Goal: Task Accomplishment & Management: Complete application form

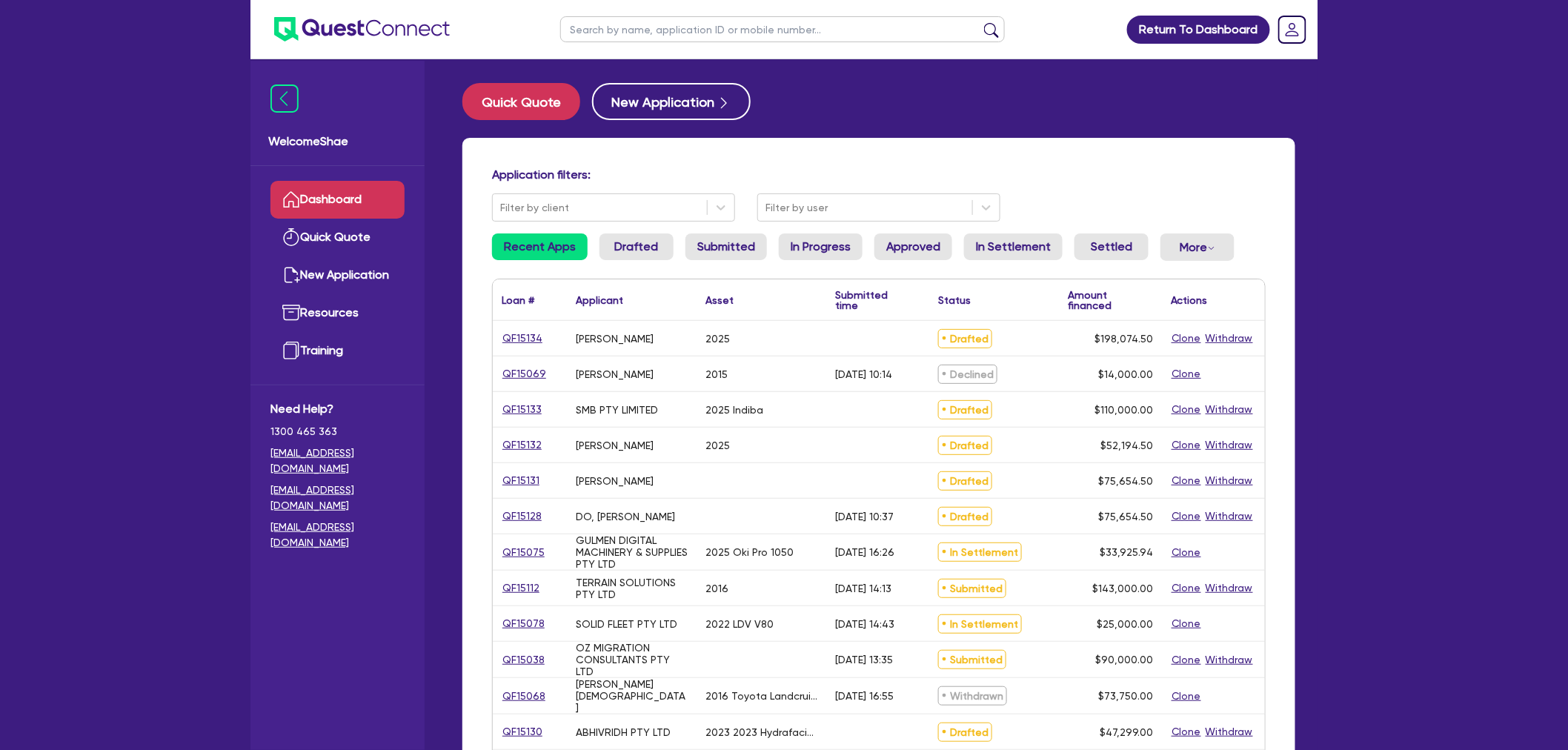
click at [655, 28] on input "text" at bounding box center [782, 29] width 444 height 25
paste input "QF14686"
type input "QF14686"
click at [980, 23] on button "submit" at bounding box center [992, 32] width 23 height 21
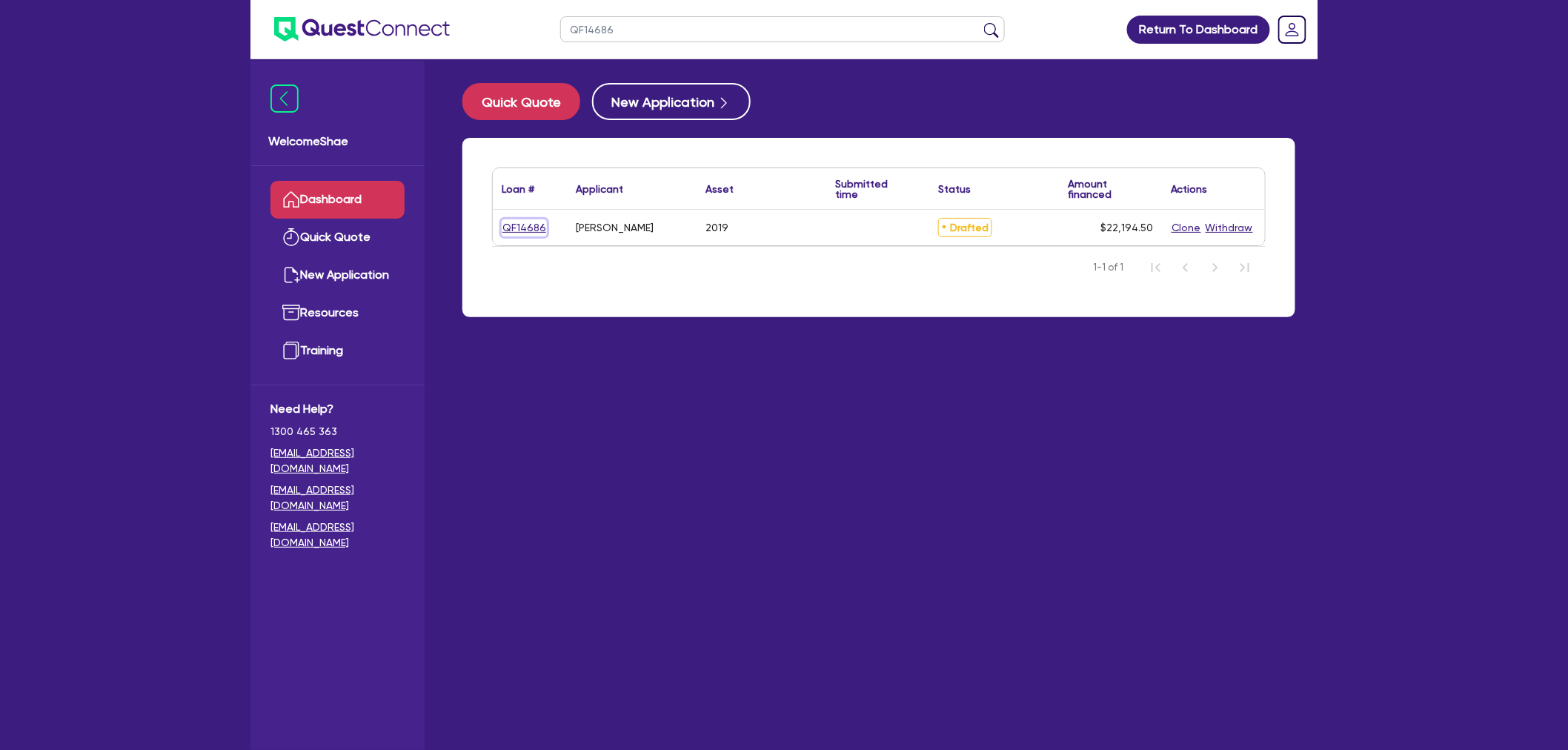
click at [509, 219] on link "QF14686" at bounding box center [525, 227] width 45 height 17
select select "CARS_AND_LIGHT_TRUCKS"
select select "PASSENGER_VEHICLES"
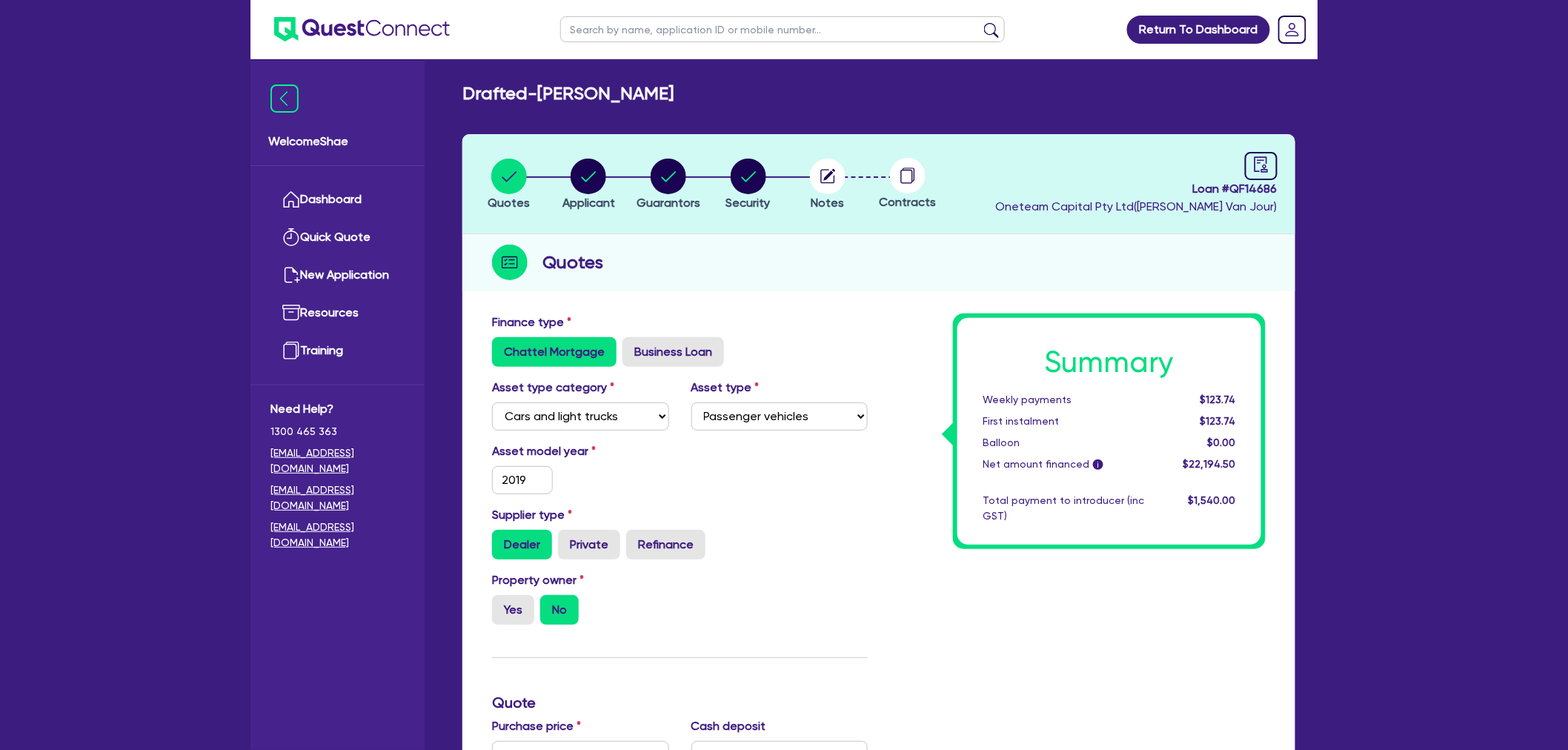
drag, startPoint x: 307, startPoint y: 648, endPoint x: 420, endPoint y: 633, distance: 114.0
click at [308, 648] on div "Welcome Shae Dashboard Quick Quote New Application Ref Company Ref Salesperson …" at bounding box center [338, 405] width 174 height 689
click at [672, 183] on circle "button" at bounding box center [669, 176] width 35 height 35
select select "MRS"
select select "[GEOGRAPHIC_DATA]"
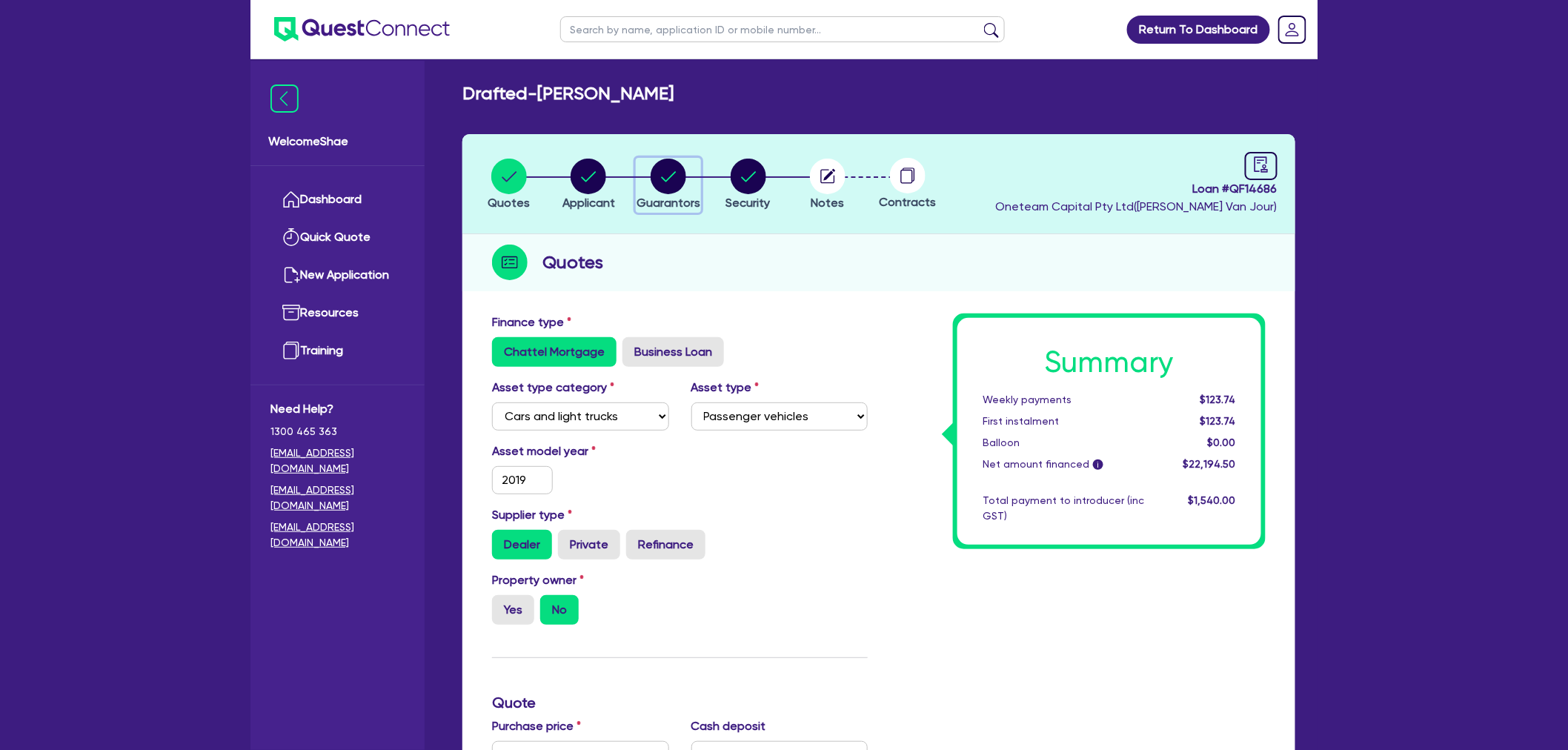
select select "SINGLE"
select select "CASH"
select select "HOUSEHOLD_PERSONAL"
select select "VEHICLE"
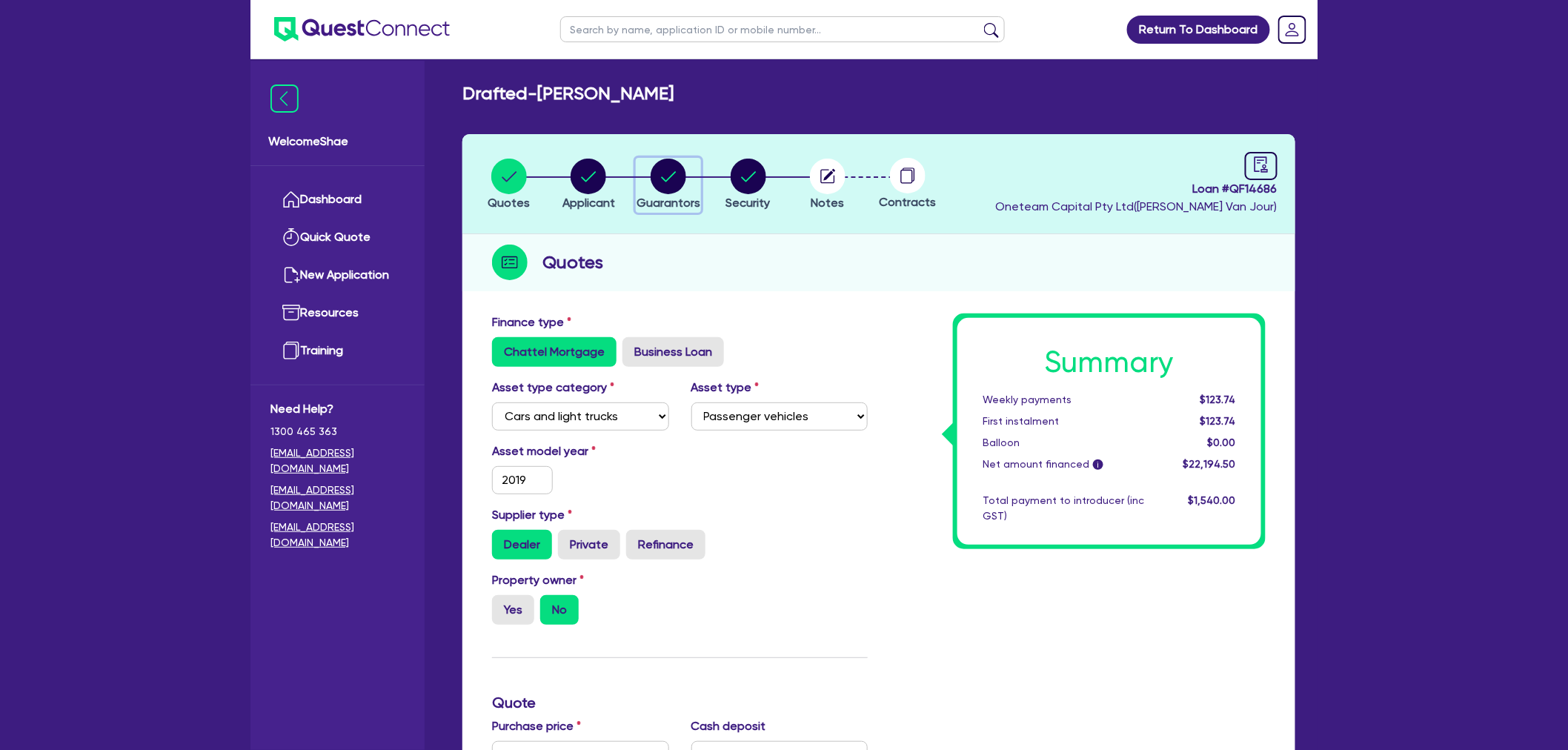
select select "VEHICLE"
select select "PERSONAL_LOAN"
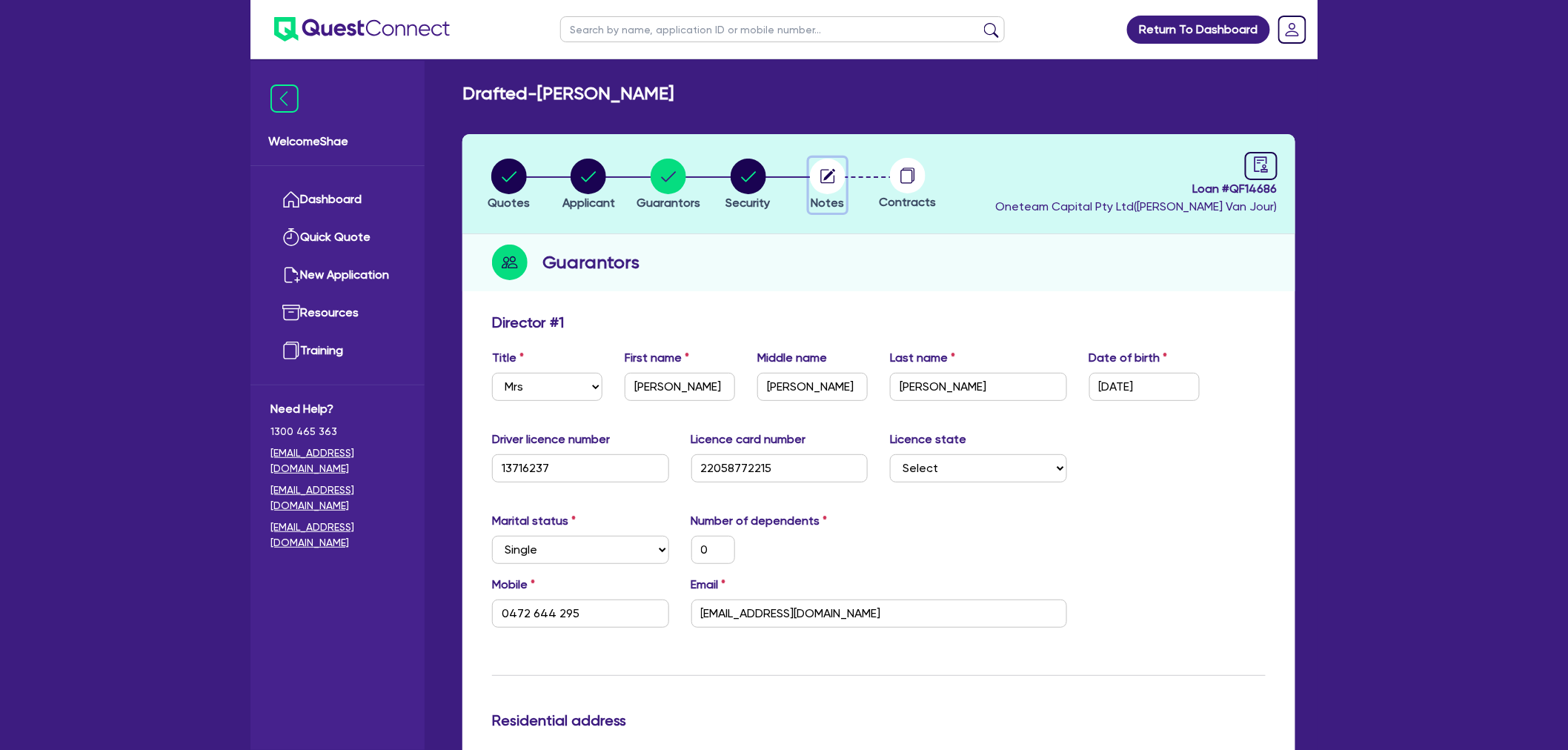
click at [824, 168] on circle "button" at bounding box center [827, 176] width 35 height 35
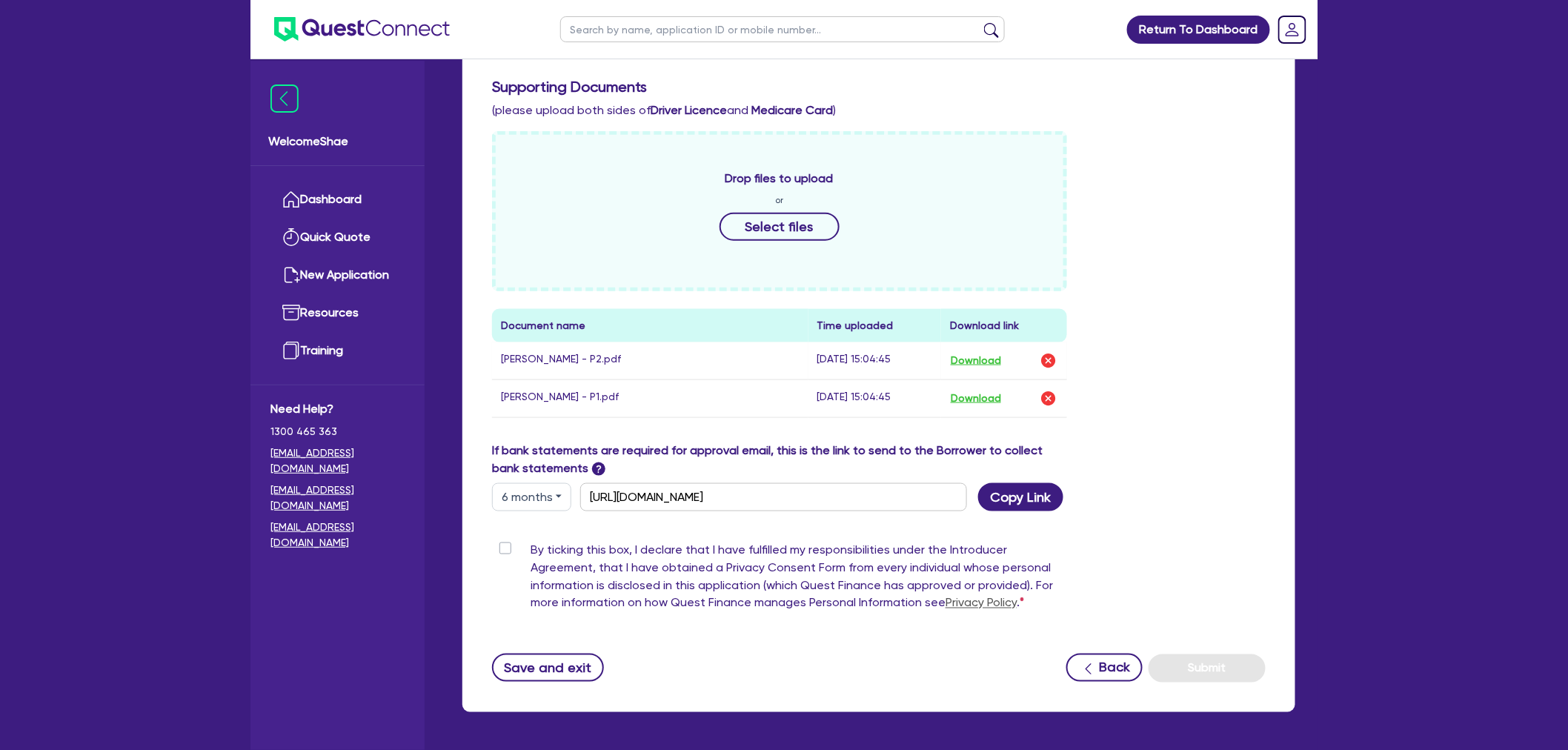
scroll to position [576, 0]
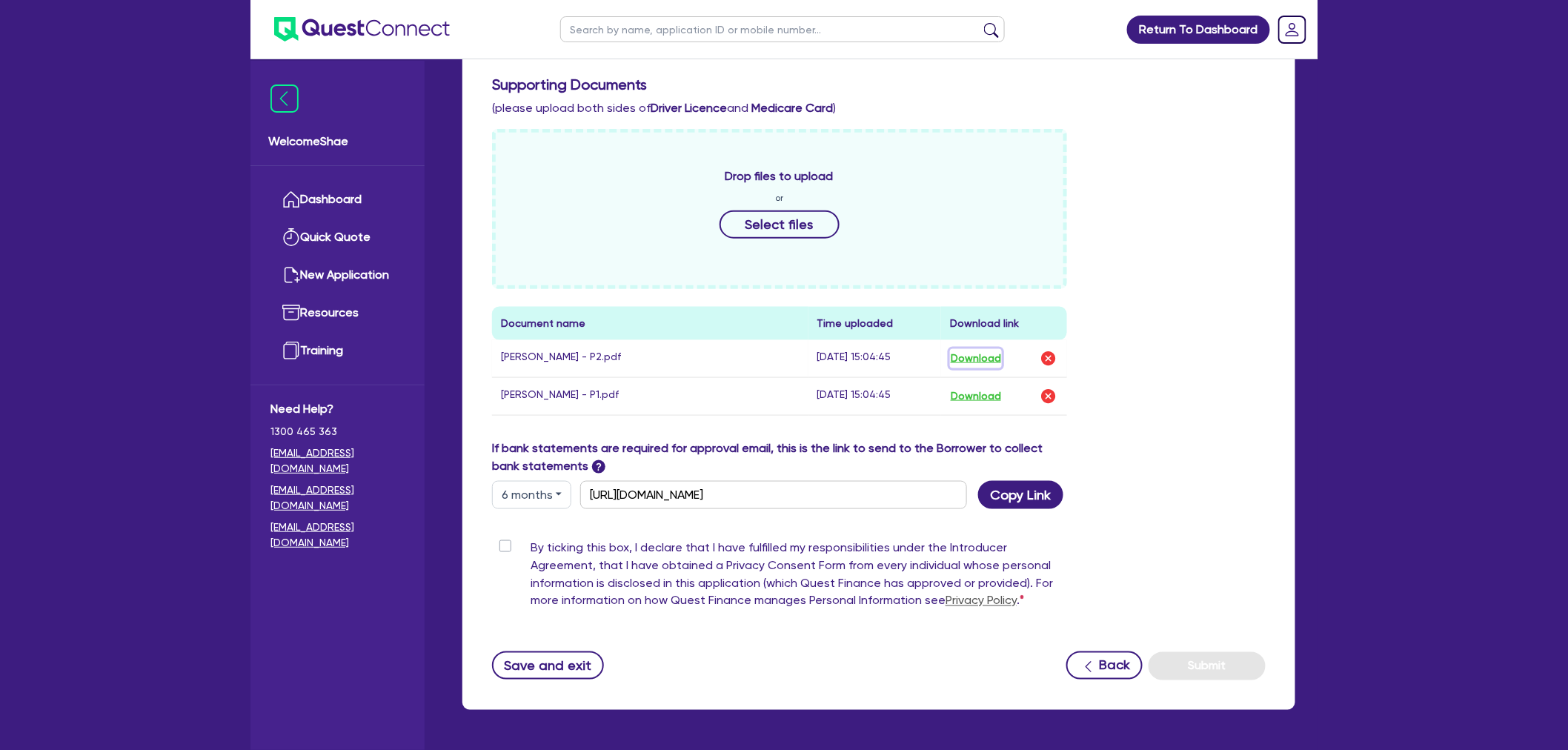
click at [976, 357] on button "Download" at bounding box center [976, 359] width 52 height 20
click at [976, 396] on button "Download" at bounding box center [976, 397] width 52 height 20
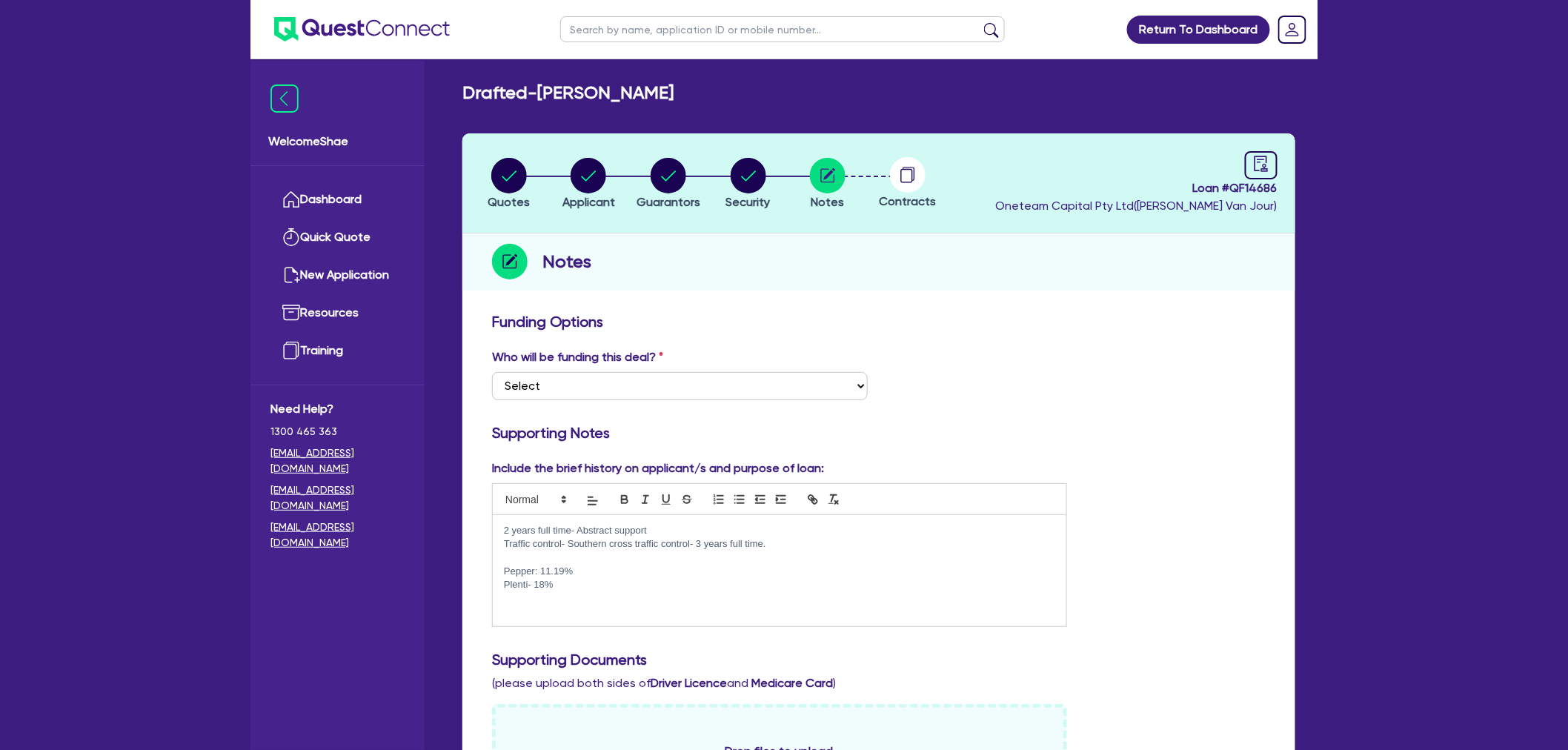
scroll to position [0, 0]
click at [683, 178] on circle "button" at bounding box center [669, 176] width 35 height 35
select select "MRS"
select select "[GEOGRAPHIC_DATA]"
select select "SINGLE"
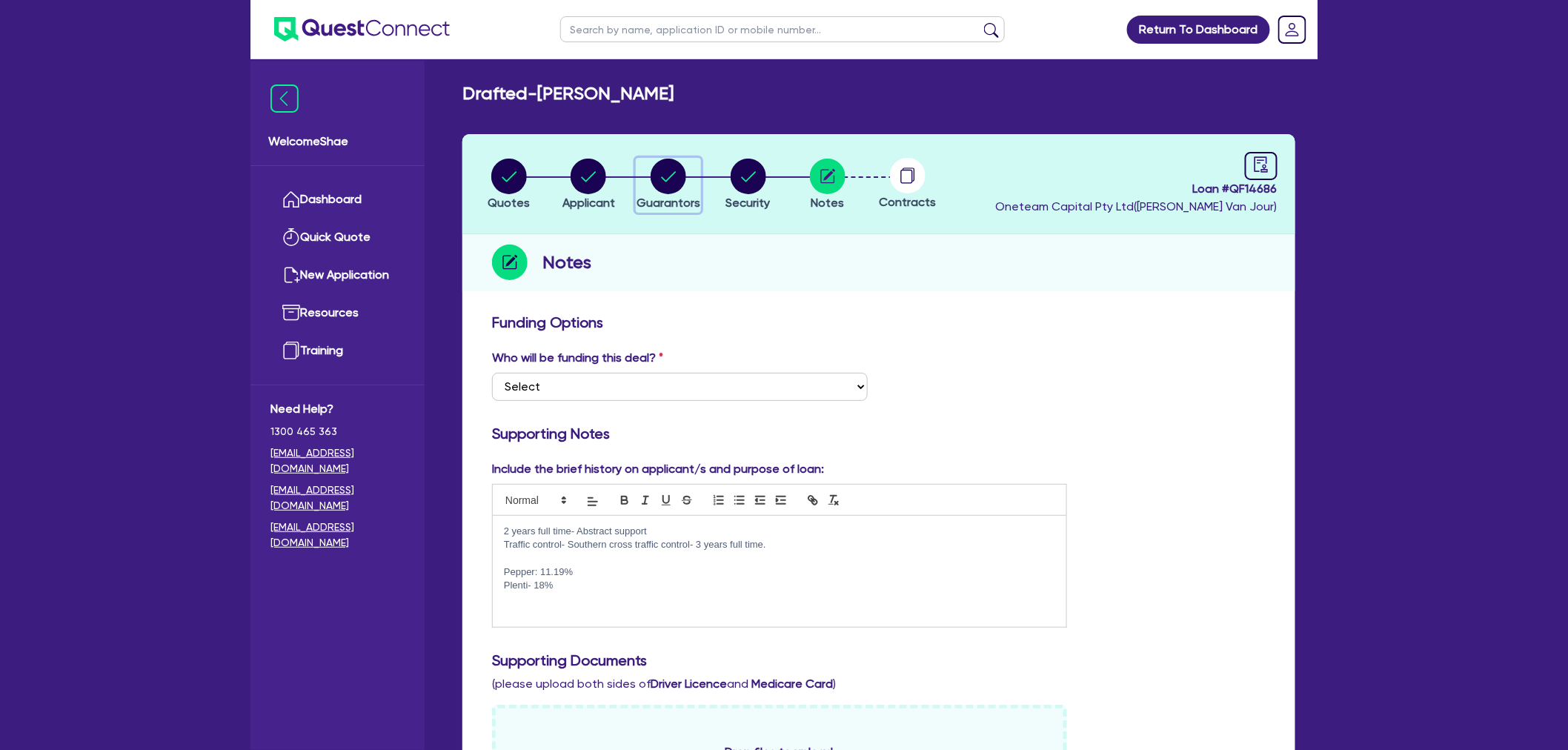
select select "CASH"
select select "HOUSEHOLD_PERSONAL"
select select "VEHICLE"
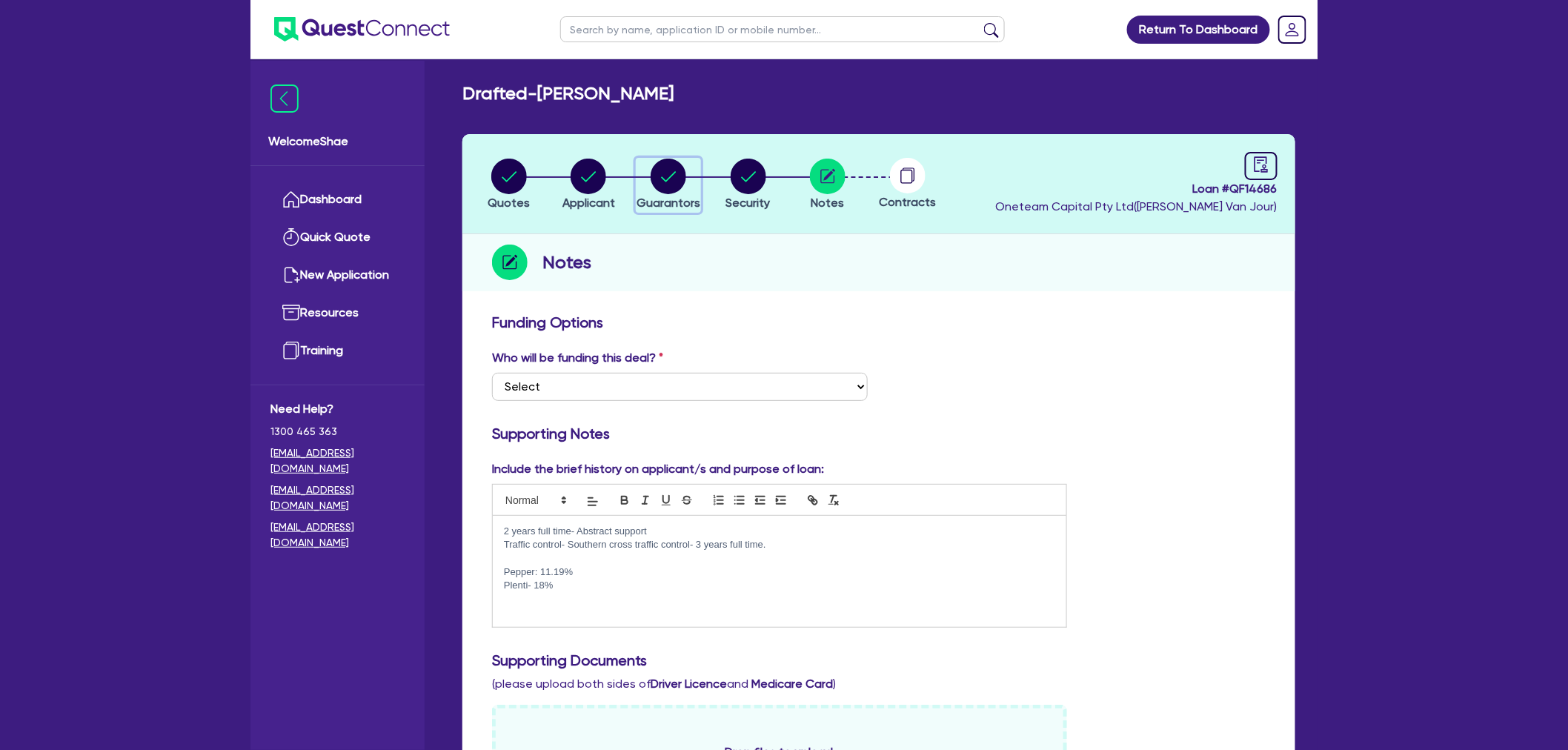
select select "PERSONAL_LOAN"
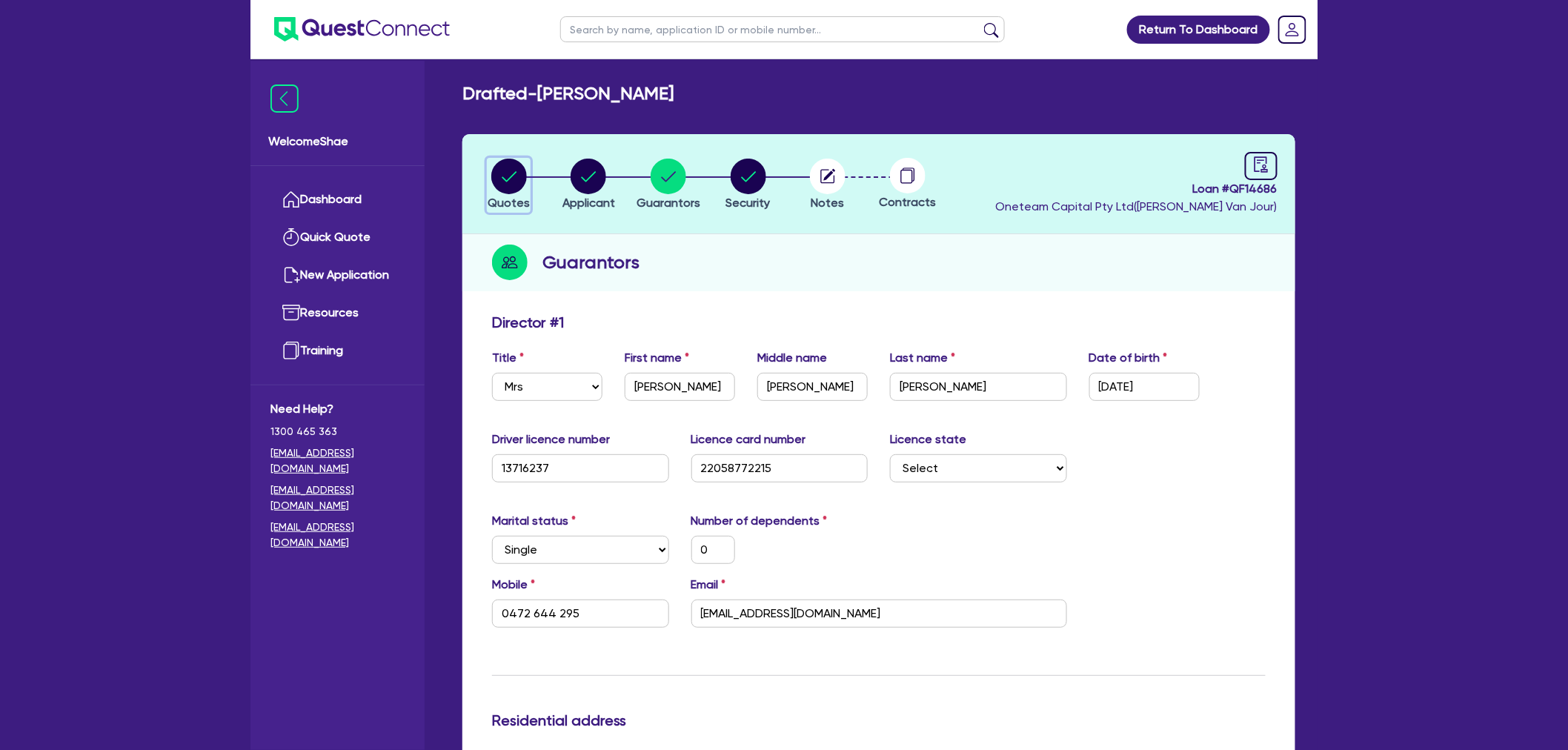
click at [521, 185] on circle "button" at bounding box center [509, 176] width 35 height 35
select select "CARS_AND_LIGHT_TRUCKS"
select select "PASSENGER_VEHICLES"
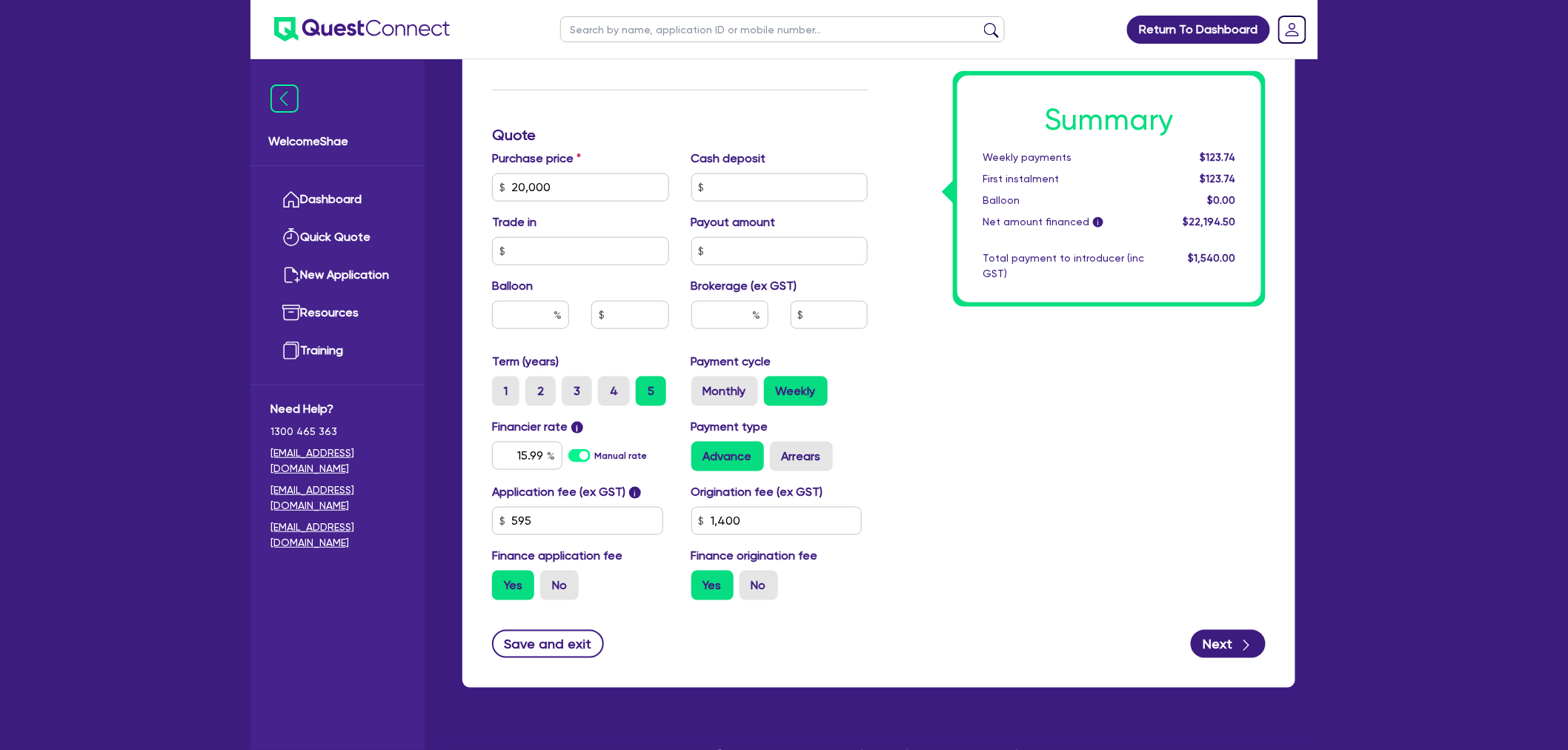
scroll to position [576, 0]
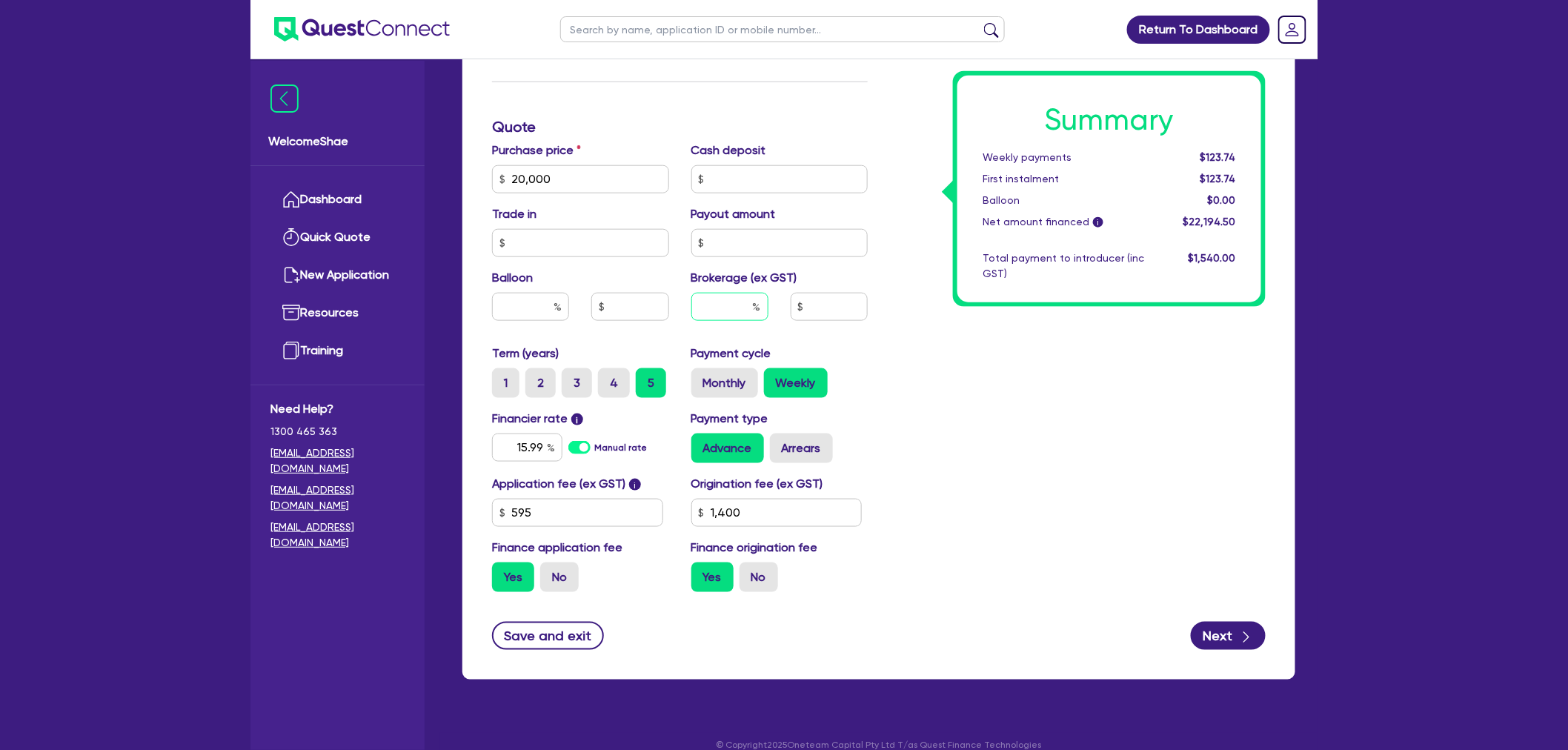
click at [734, 301] on input "text" at bounding box center [729, 306] width 77 height 28
type input "8"
type input "20,000"
type input "1,400"
type input "20,000"
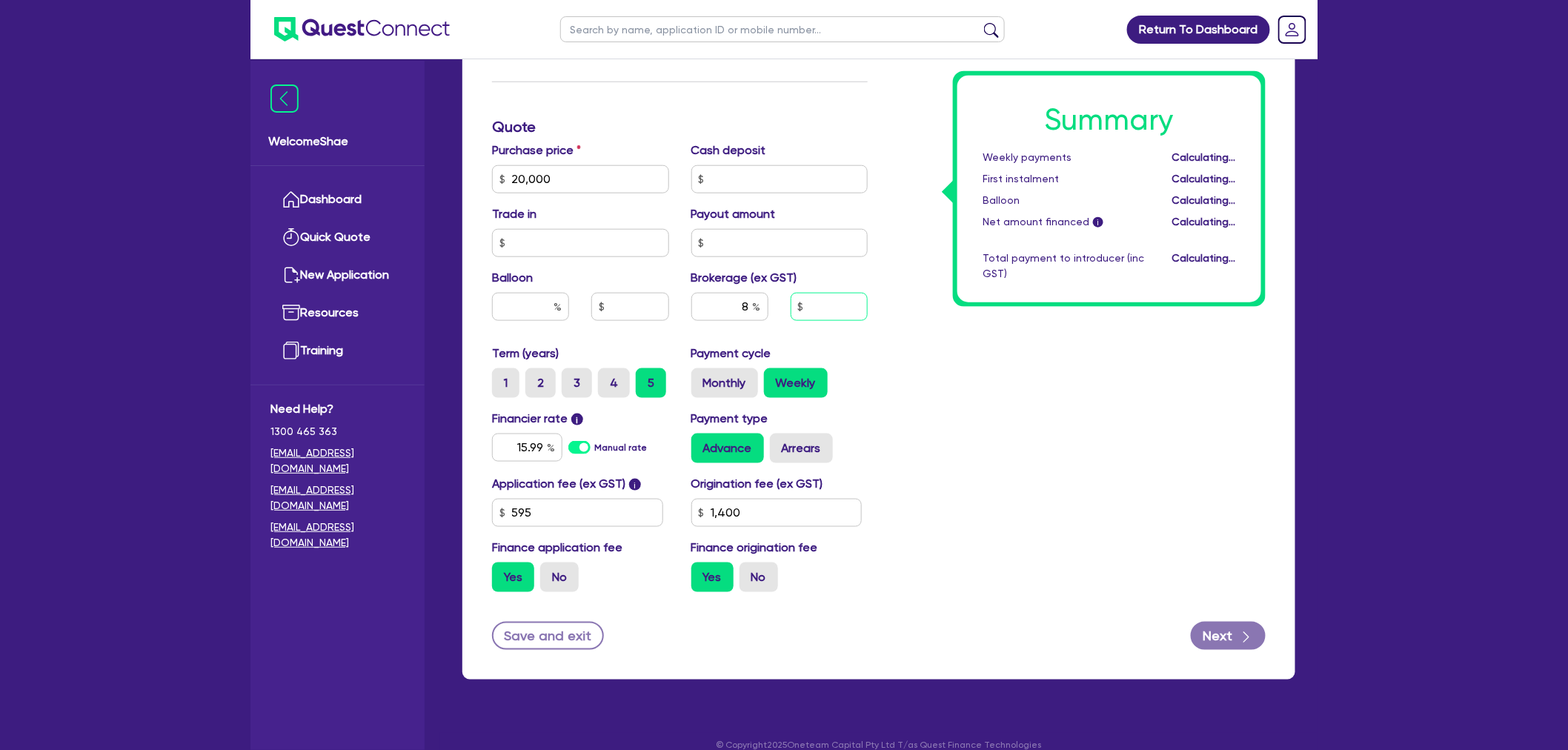
type input "1,775.56"
type input "1,400"
type input "20,000"
type input "1,775.56"
type input "1,400"
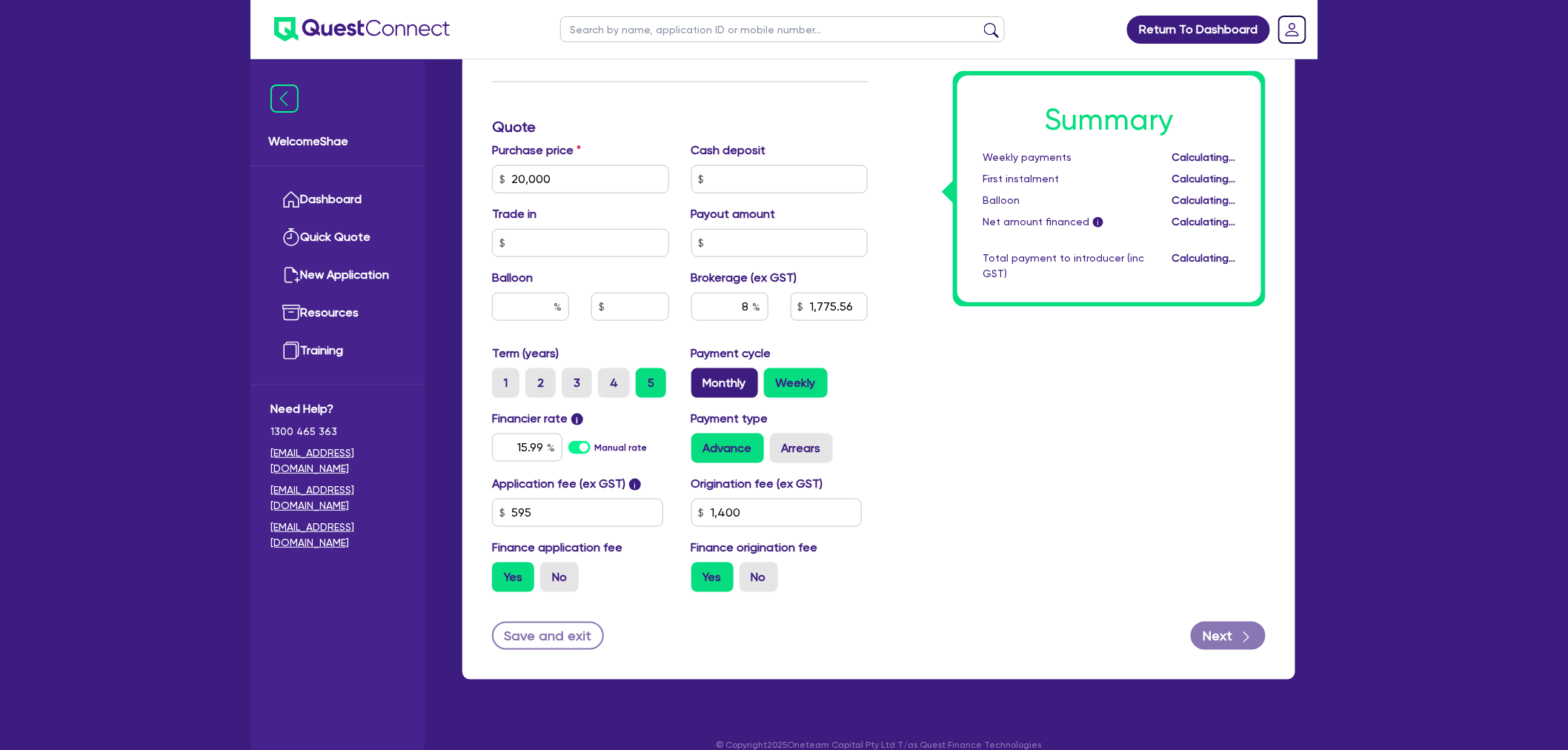
click at [722, 382] on label "Monthly" at bounding box center [724, 383] width 67 height 29
click at [701, 378] on input "Monthly" at bounding box center [696, 373] width 10 height 10
radio input "true"
type input "20,000"
type input "1,775.56"
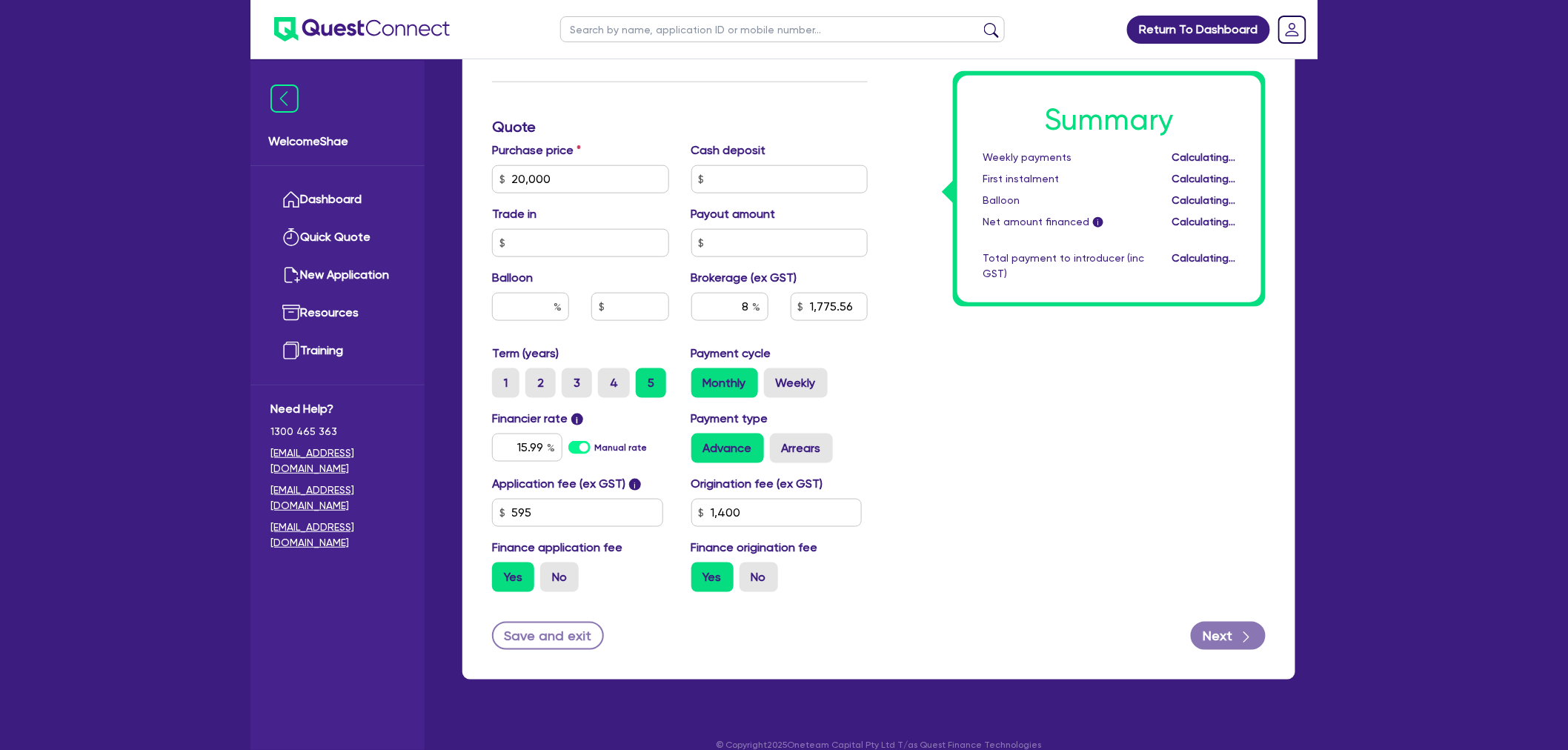
type input "1,400"
type input "20,000"
type input "1,775.56"
type input "1,400"
drag, startPoint x: 716, startPoint y: 301, endPoint x: 779, endPoint y: 295, distance: 63.3
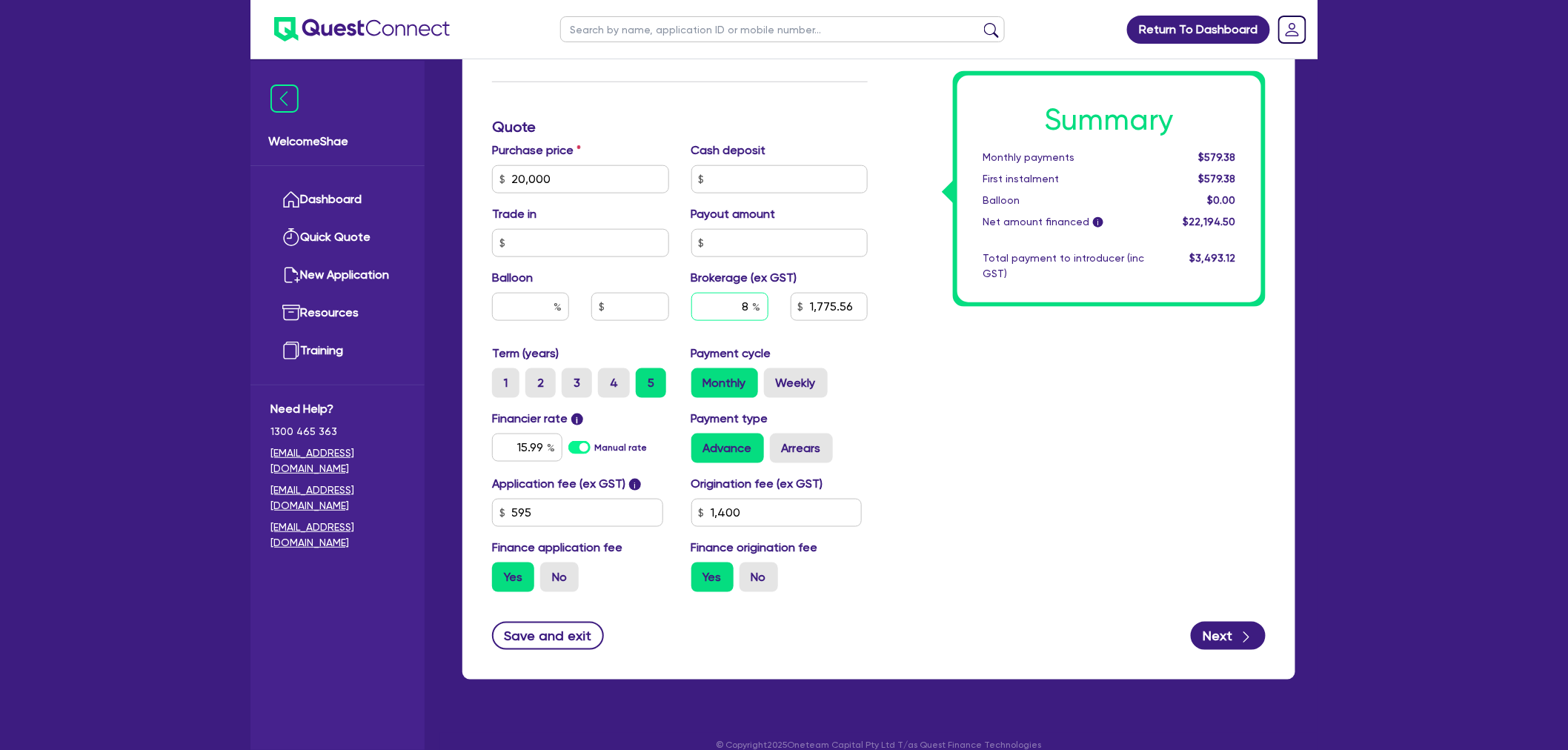
click at [779, 295] on div "8 1,775.56" at bounding box center [780, 312] width 200 height 40
type input "2"
type input "20,000"
type input "1,775.56"
type input "1,400"
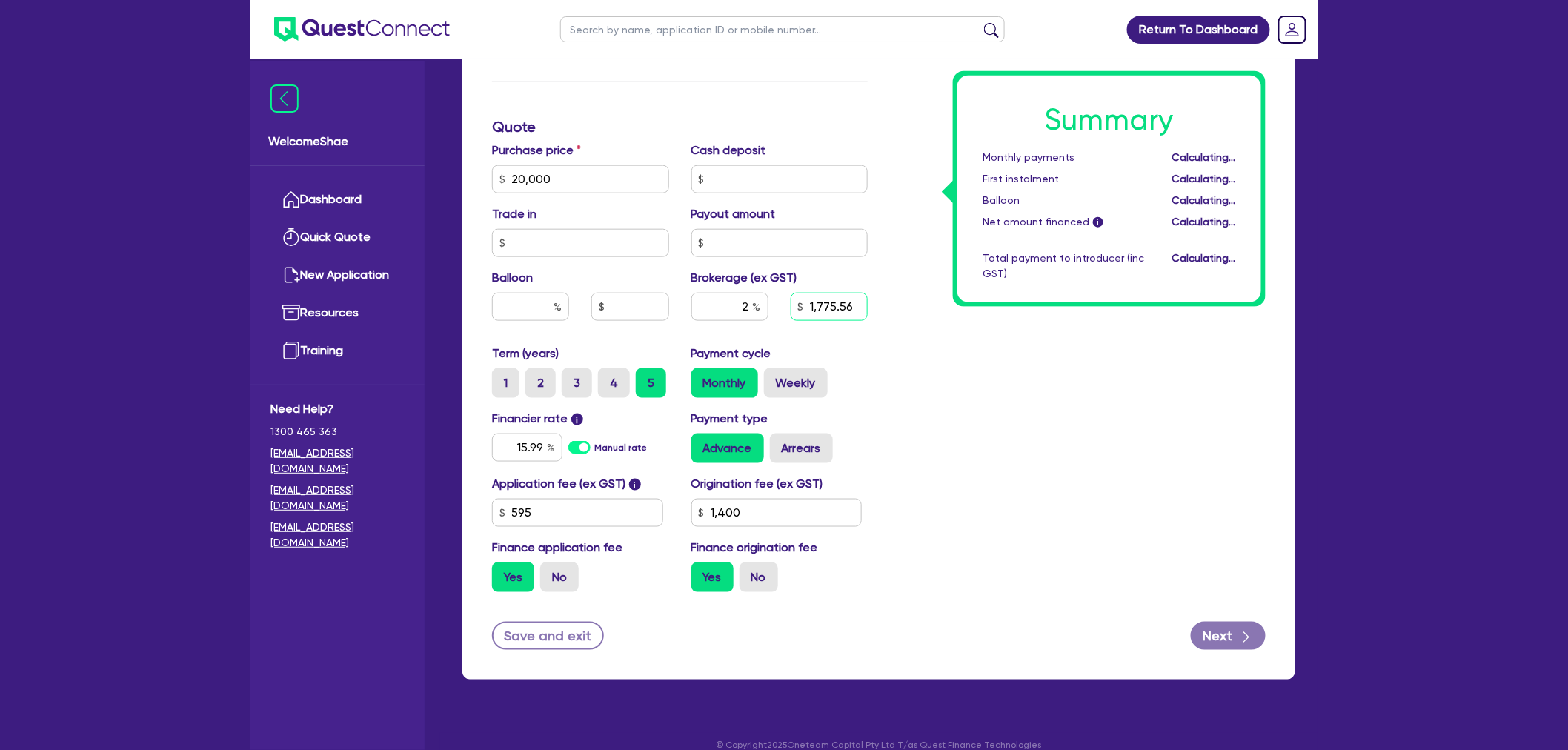
type input "20,000"
type input "443.89"
type input "1,400"
type input "20,000"
type input "1,400"
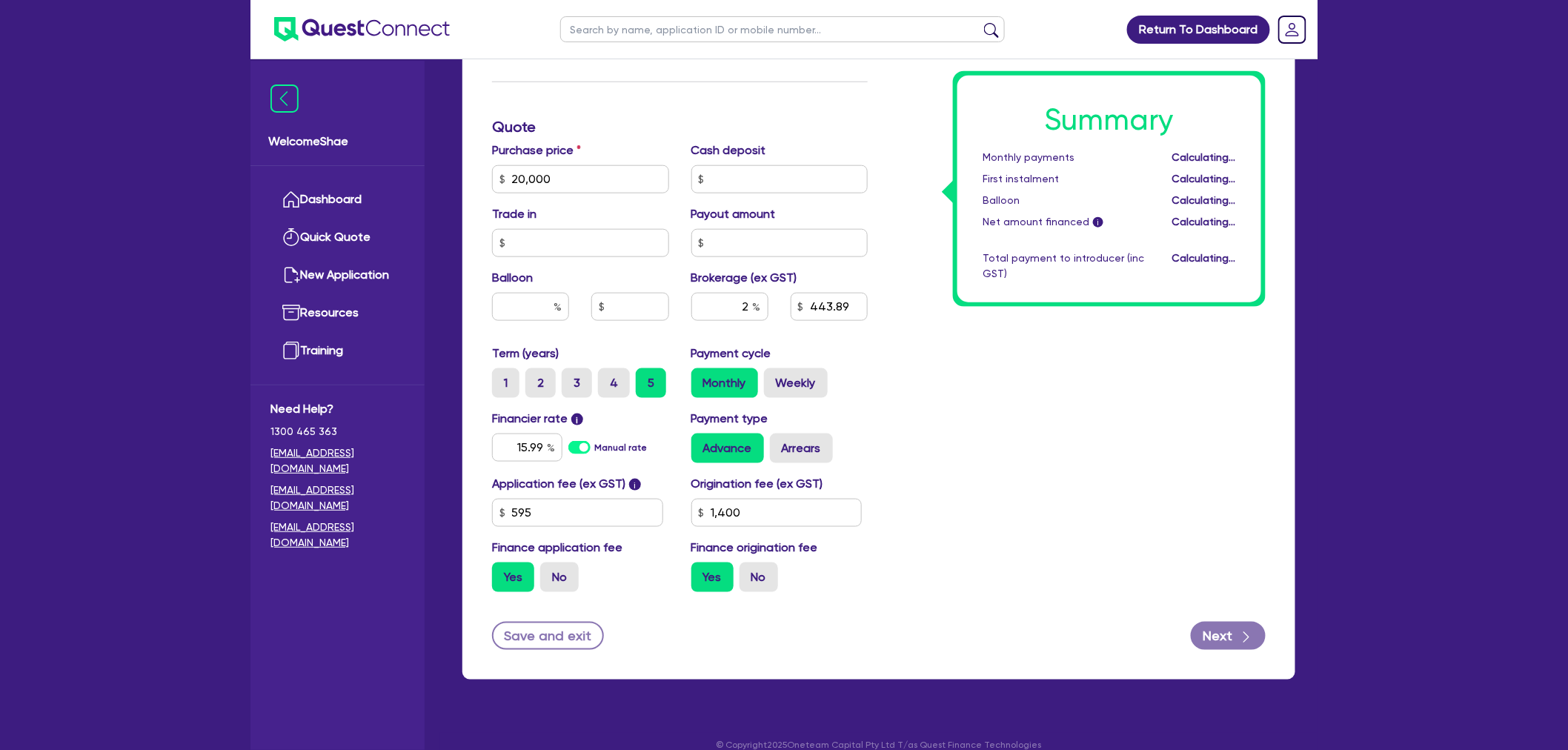
type input "20,000"
type input "1,400"
click at [1223, 450] on div "Summary Monthly payments $544.23 First instalment $544.23 Balloon $0.00 Net amo…" at bounding box center [1078, 170] width 398 height 867
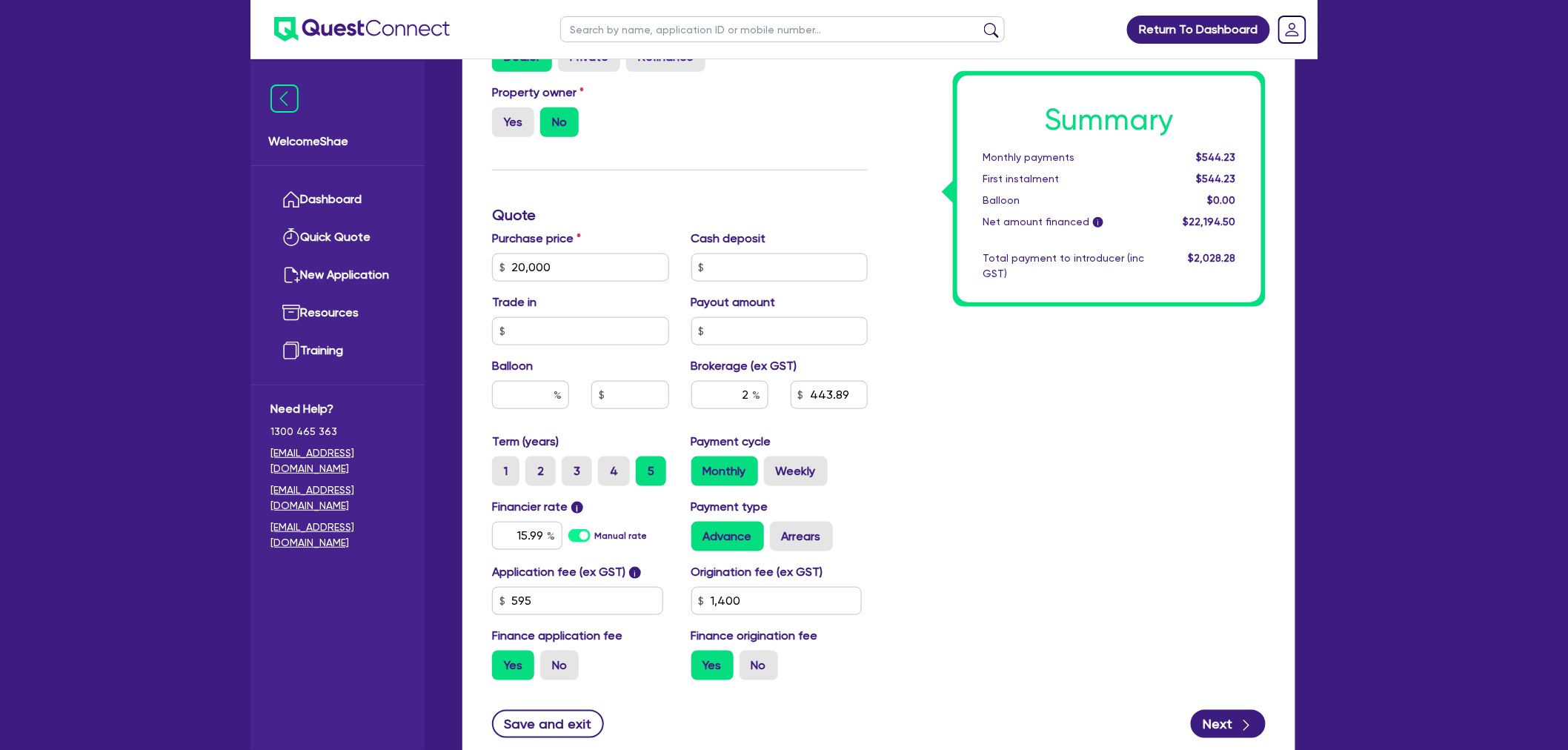
scroll to position [594, 0]
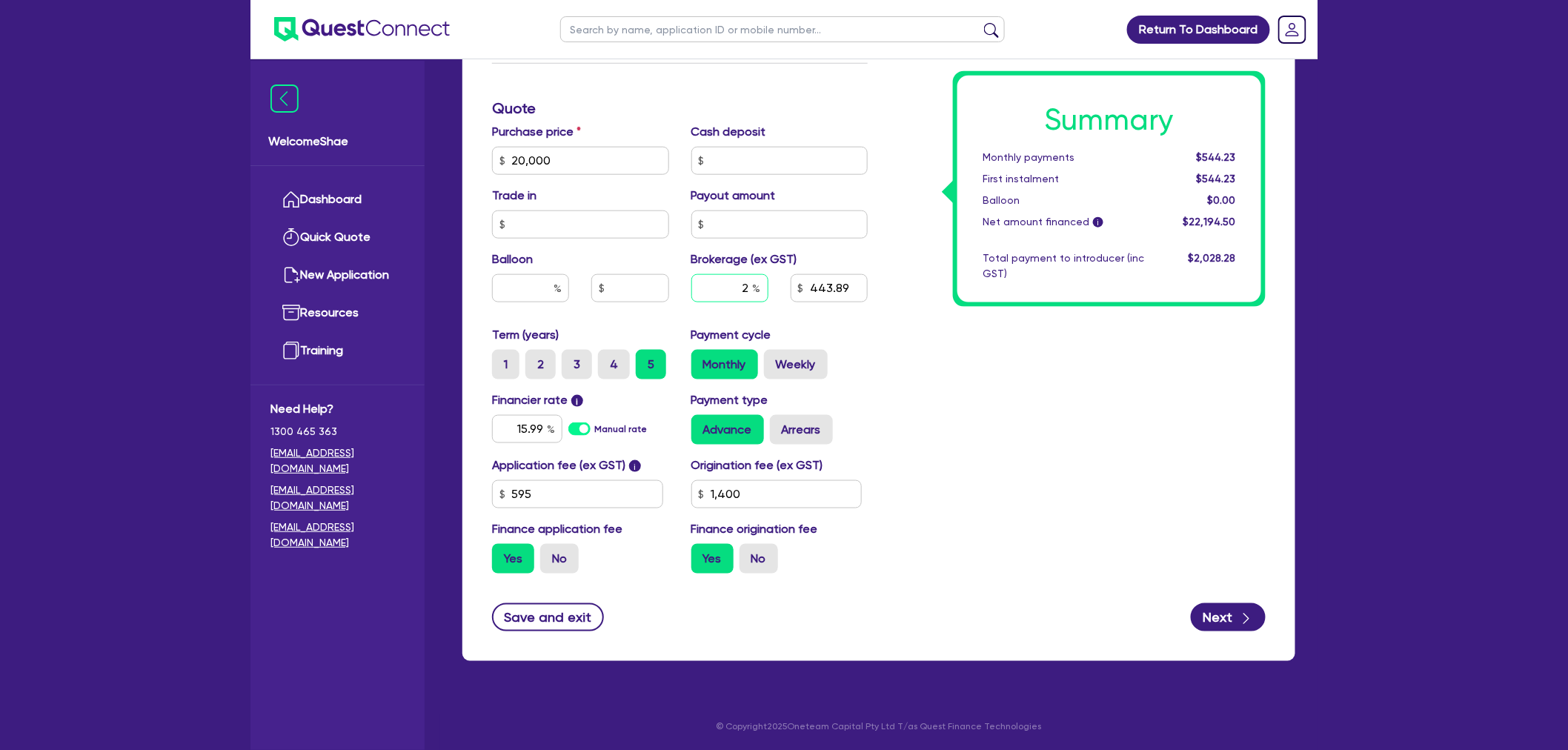
drag, startPoint x: 749, startPoint y: 288, endPoint x: 775, endPoint y: 285, distance: 26.2
click at [775, 285] on div "2" at bounding box center [729, 294] width 99 height 40
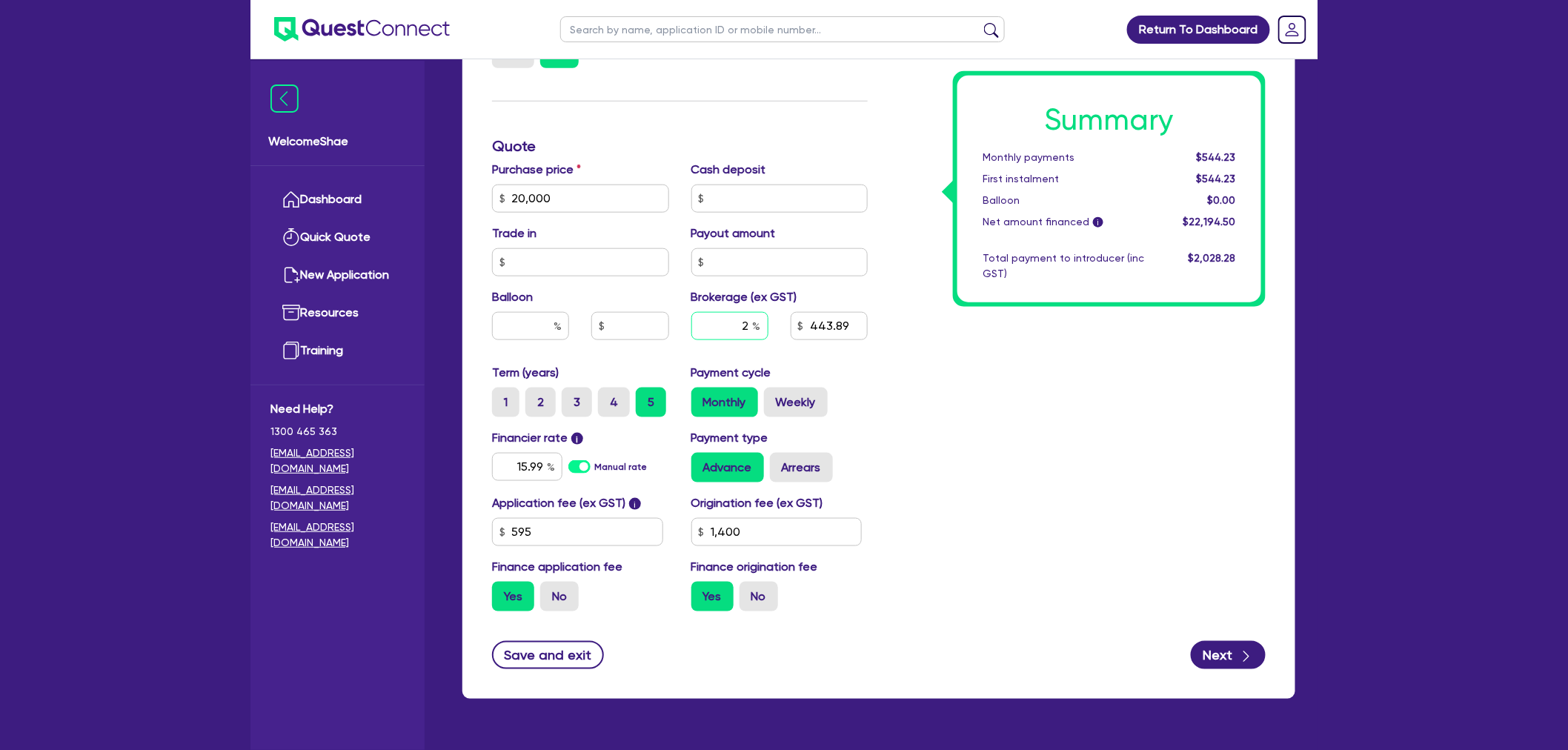
scroll to position [512, 0]
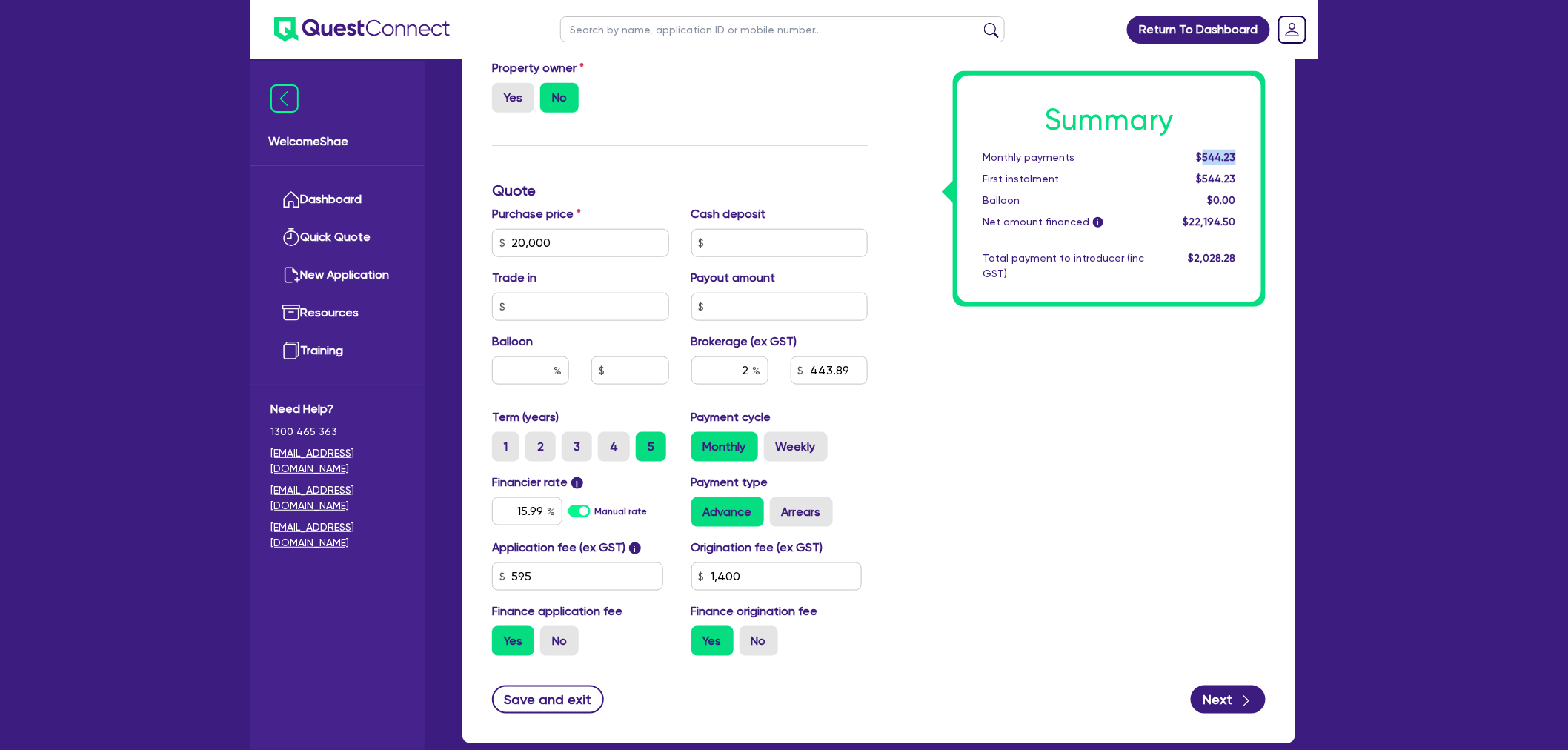
drag, startPoint x: 1206, startPoint y: 152, endPoint x: 1246, endPoint y: 154, distance: 40.0
click at [1246, 154] on div "$544.23" at bounding box center [1201, 158] width 92 height 16
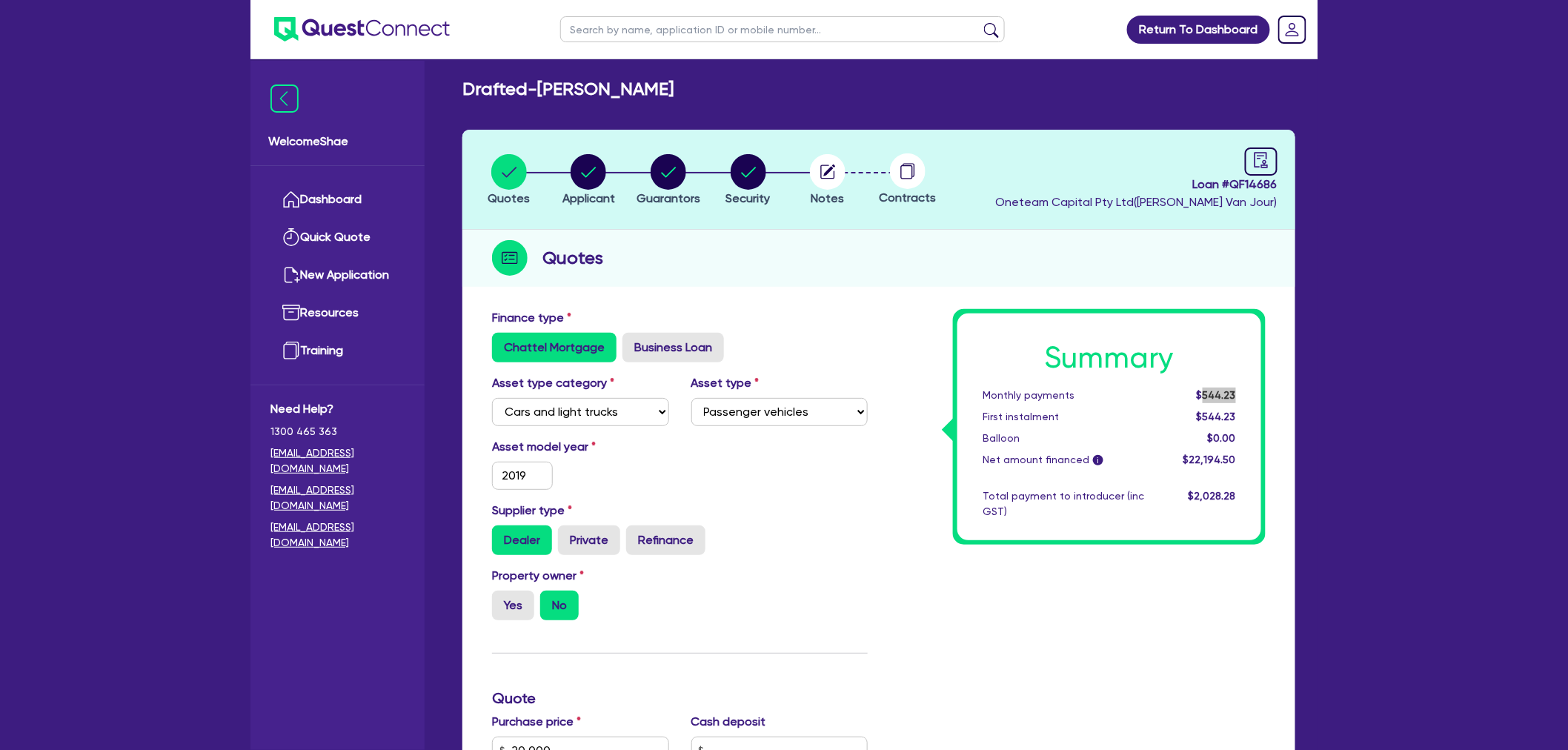
scroll to position [0, 0]
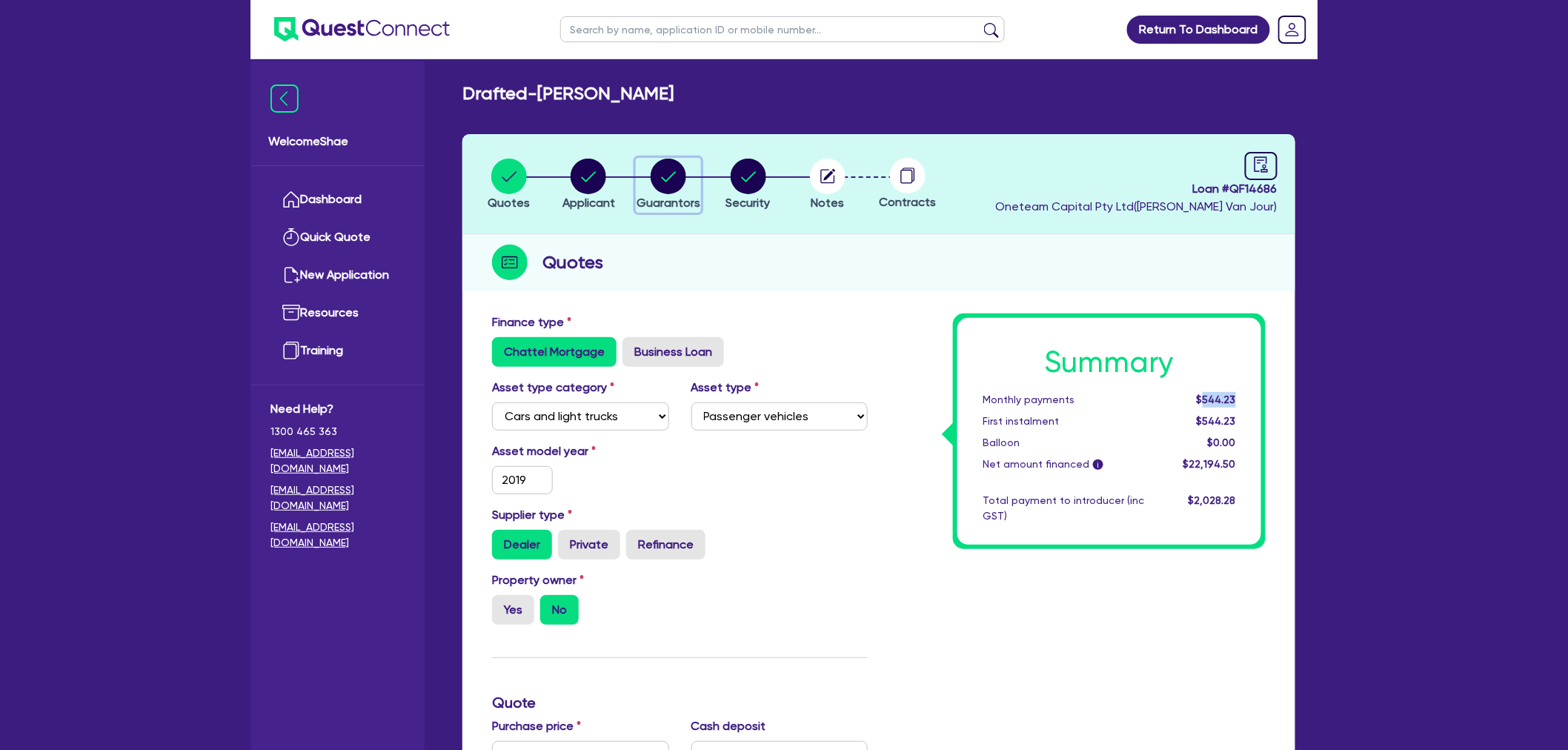
click at [657, 194] on button "Guarantors" at bounding box center [669, 185] width 66 height 55
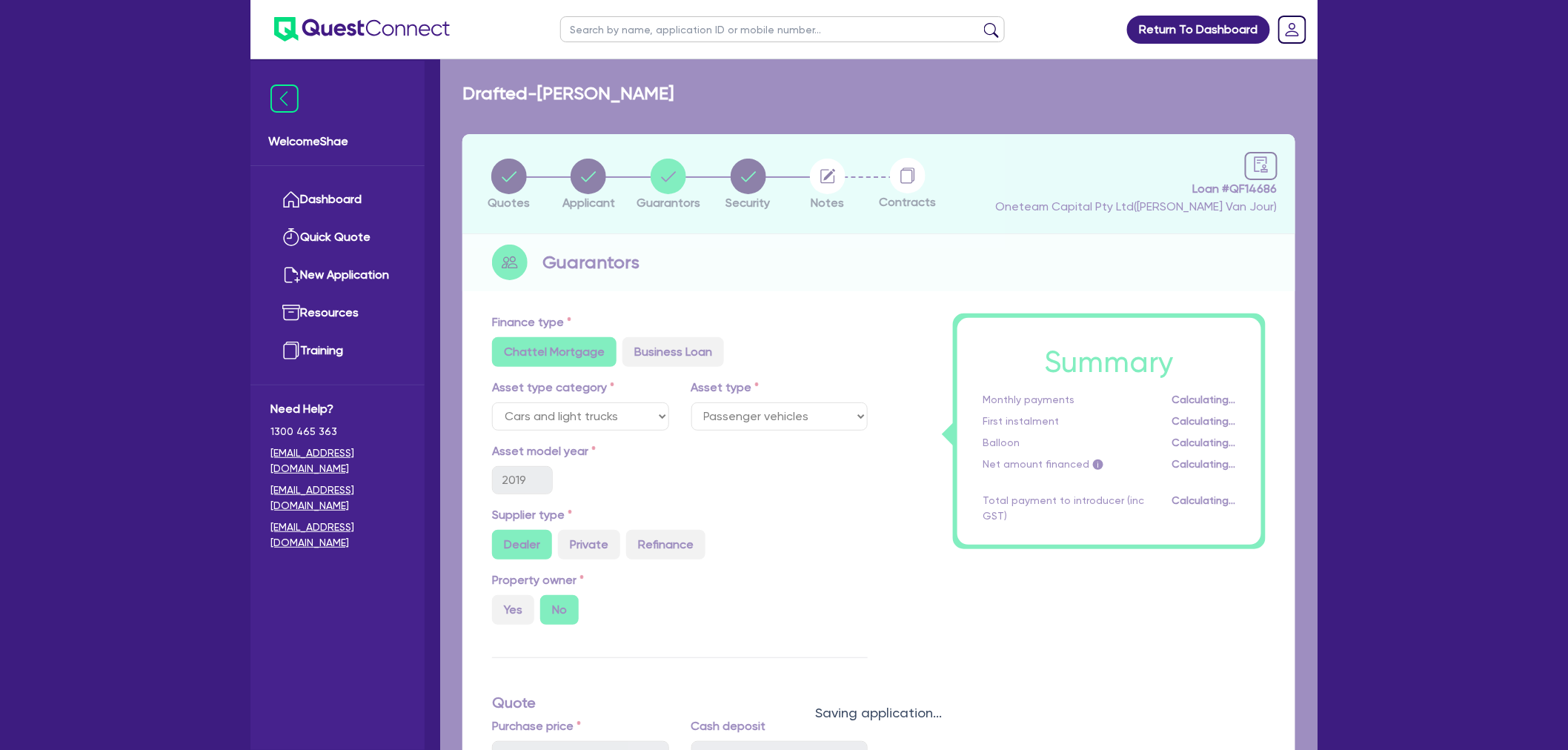
select select "MRS"
select select "[GEOGRAPHIC_DATA]"
select select "SINGLE"
select select "CASH"
select select "HOUSEHOLD_PERSONAL"
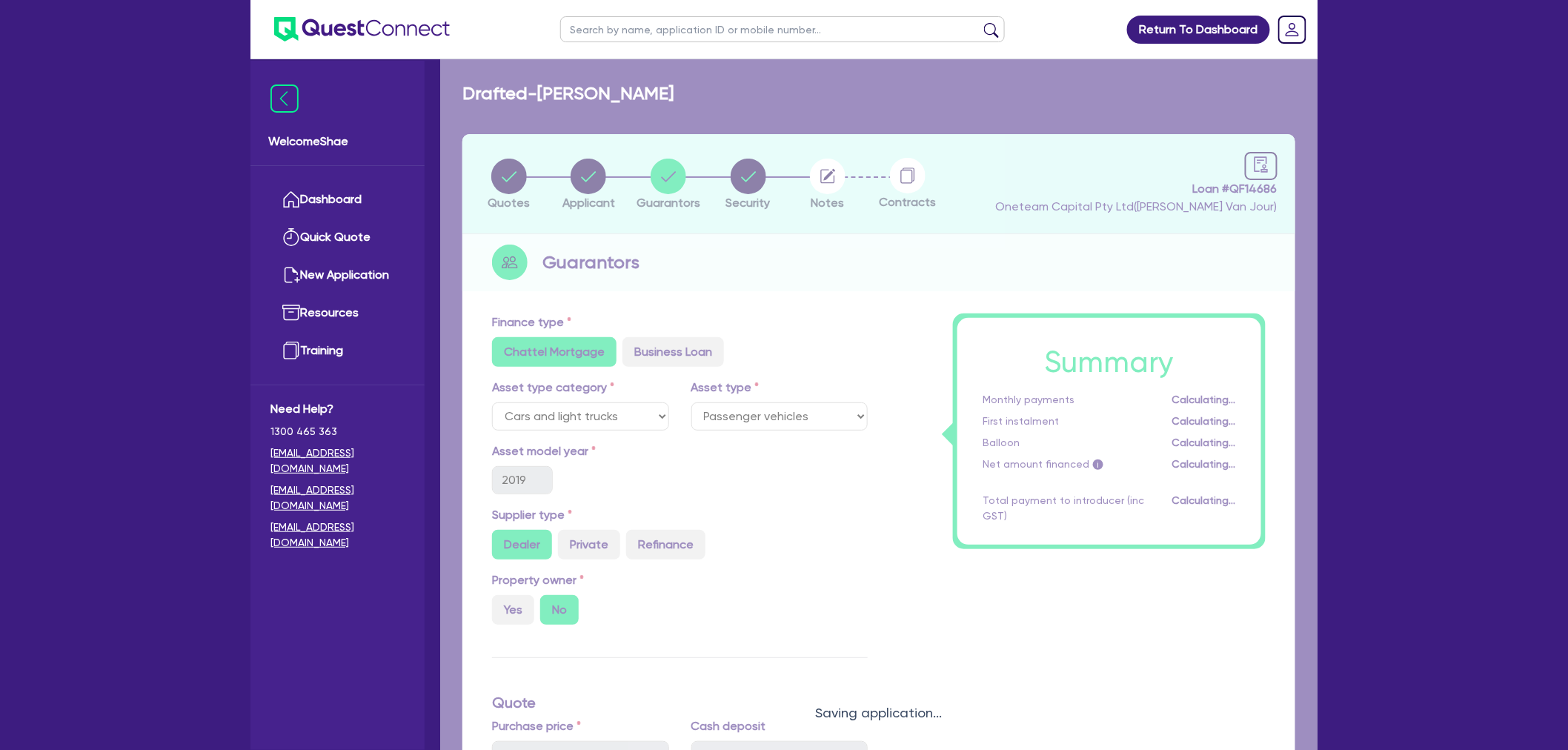
select select "HOUSEHOLD_PERSONAL"
select select "VEHICLE"
select select "PERSONAL_LOAN"
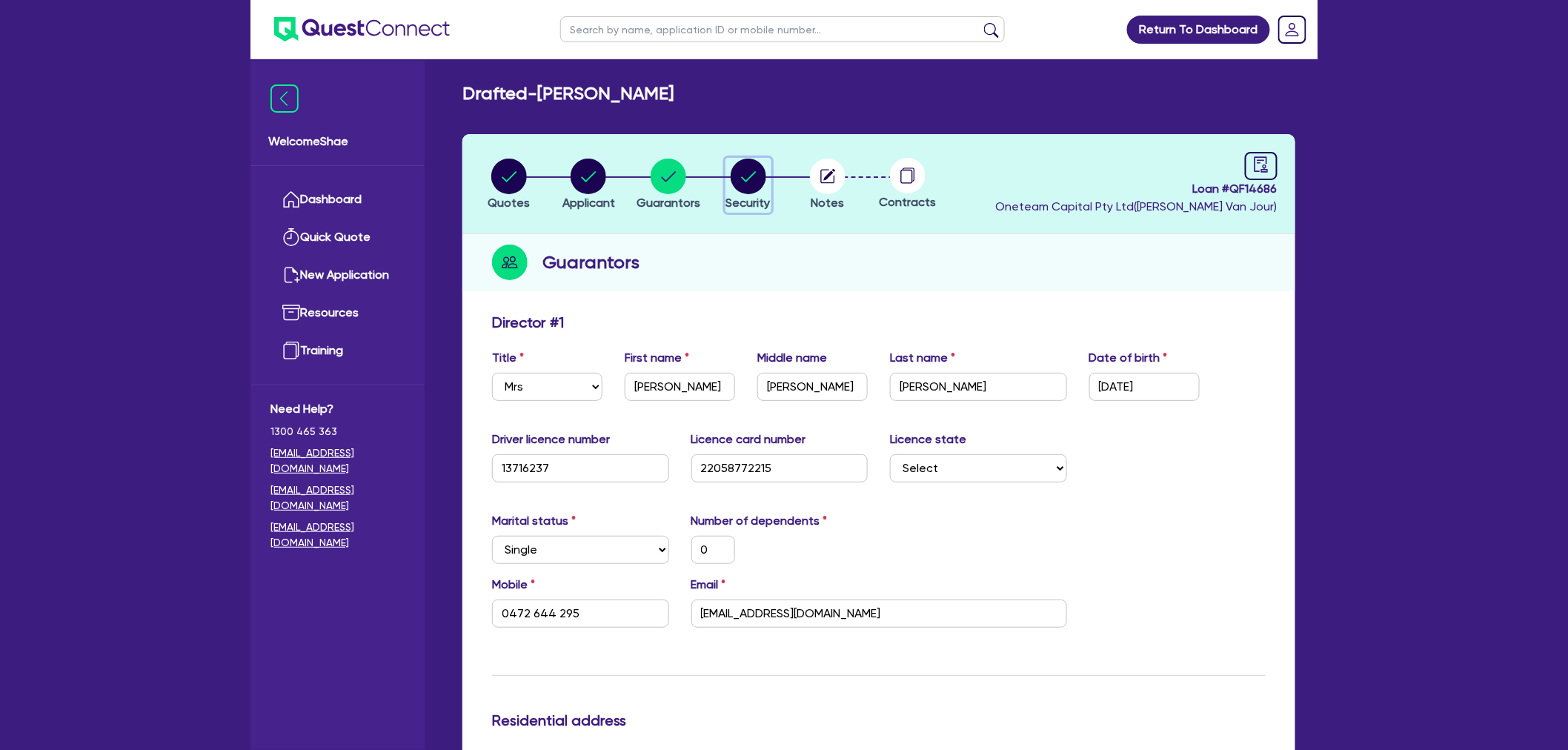
click at [743, 175] on circle "button" at bounding box center [748, 176] width 35 height 35
select select "CARS_AND_LIGHT_TRUCKS"
select select "PASSENGER_VEHICLES"
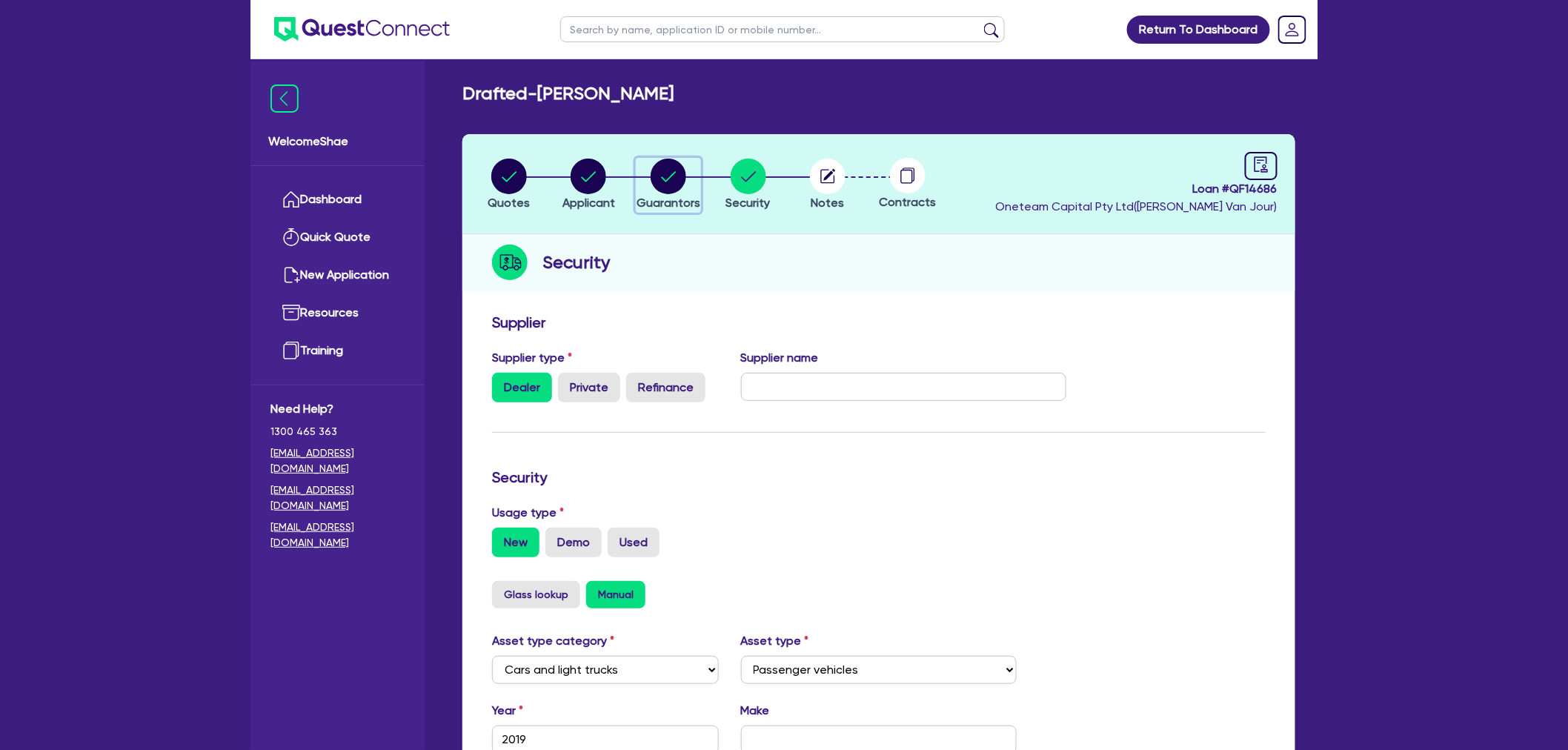
click at [658, 180] on circle "button" at bounding box center [669, 176] width 35 height 35
select select "MRS"
select select "[GEOGRAPHIC_DATA]"
select select "SINGLE"
select select "CASH"
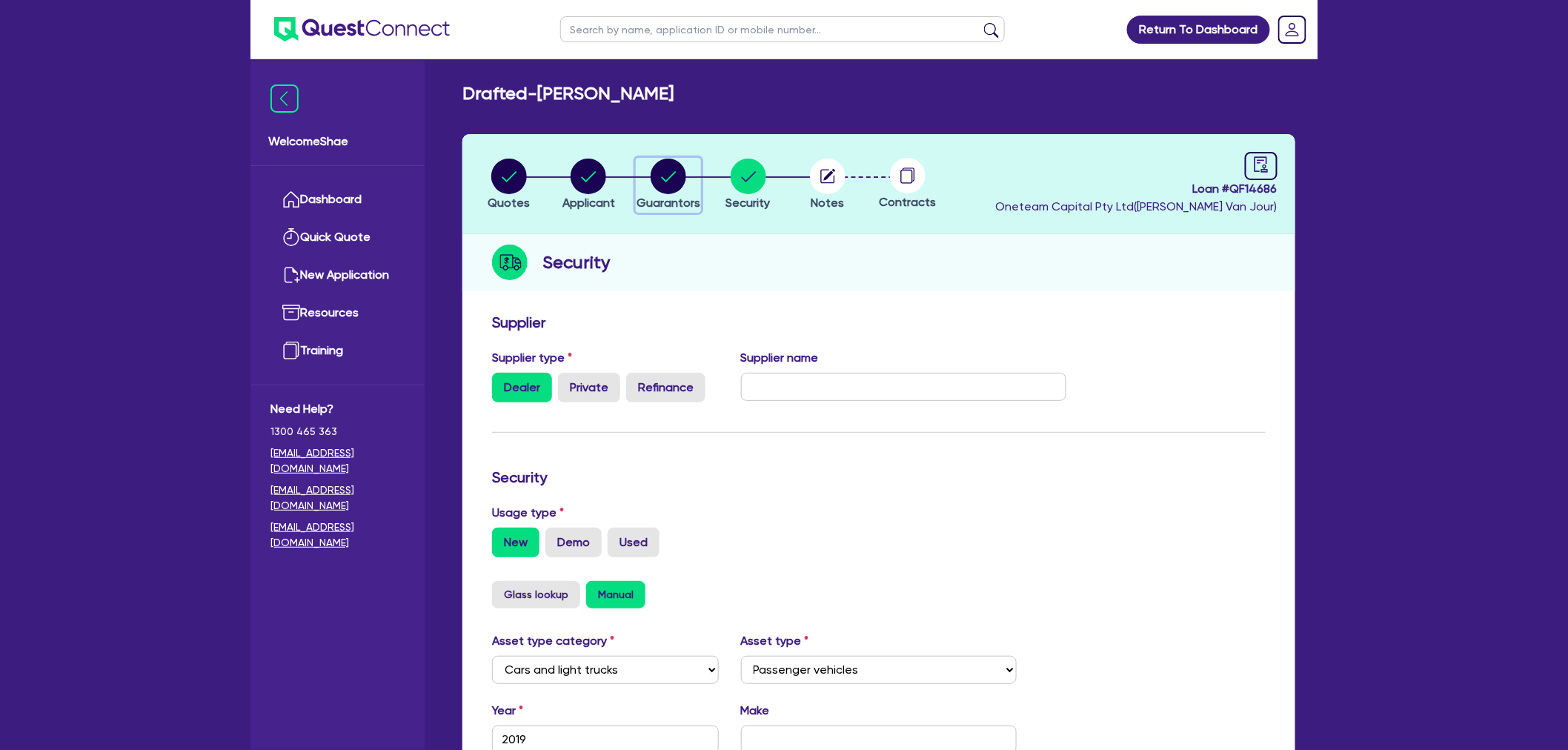
select select "HOUSEHOLD_PERSONAL"
select select "VEHICLE"
select select "PERSONAL_LOAN"
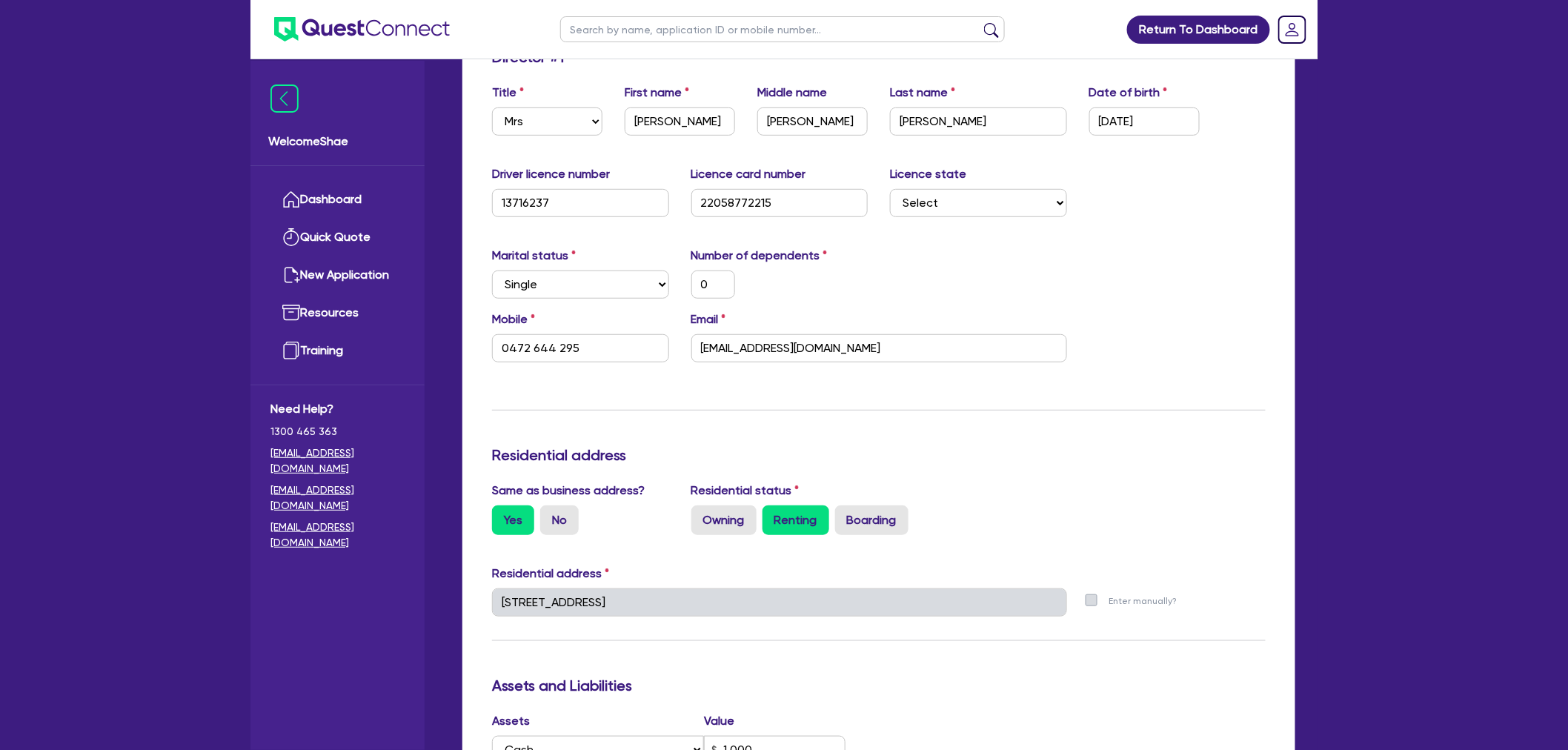
scroll to position [164, 0]
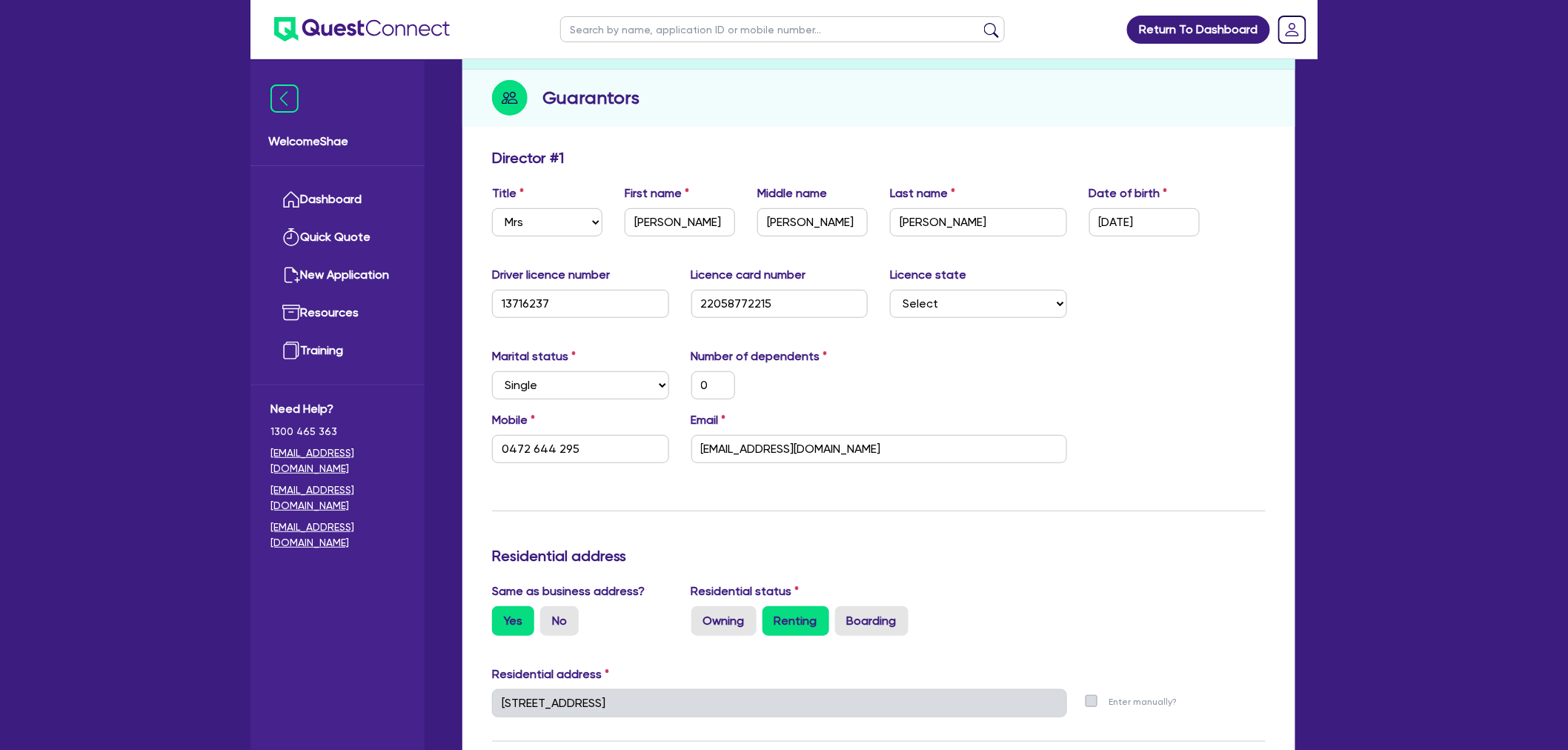
click at [376, 587] on div "Welcome Shae Dashboard Quick Quote New Application Ref Company Ref Salesperson …" at bounding box center [338, 405] width 174 height 689
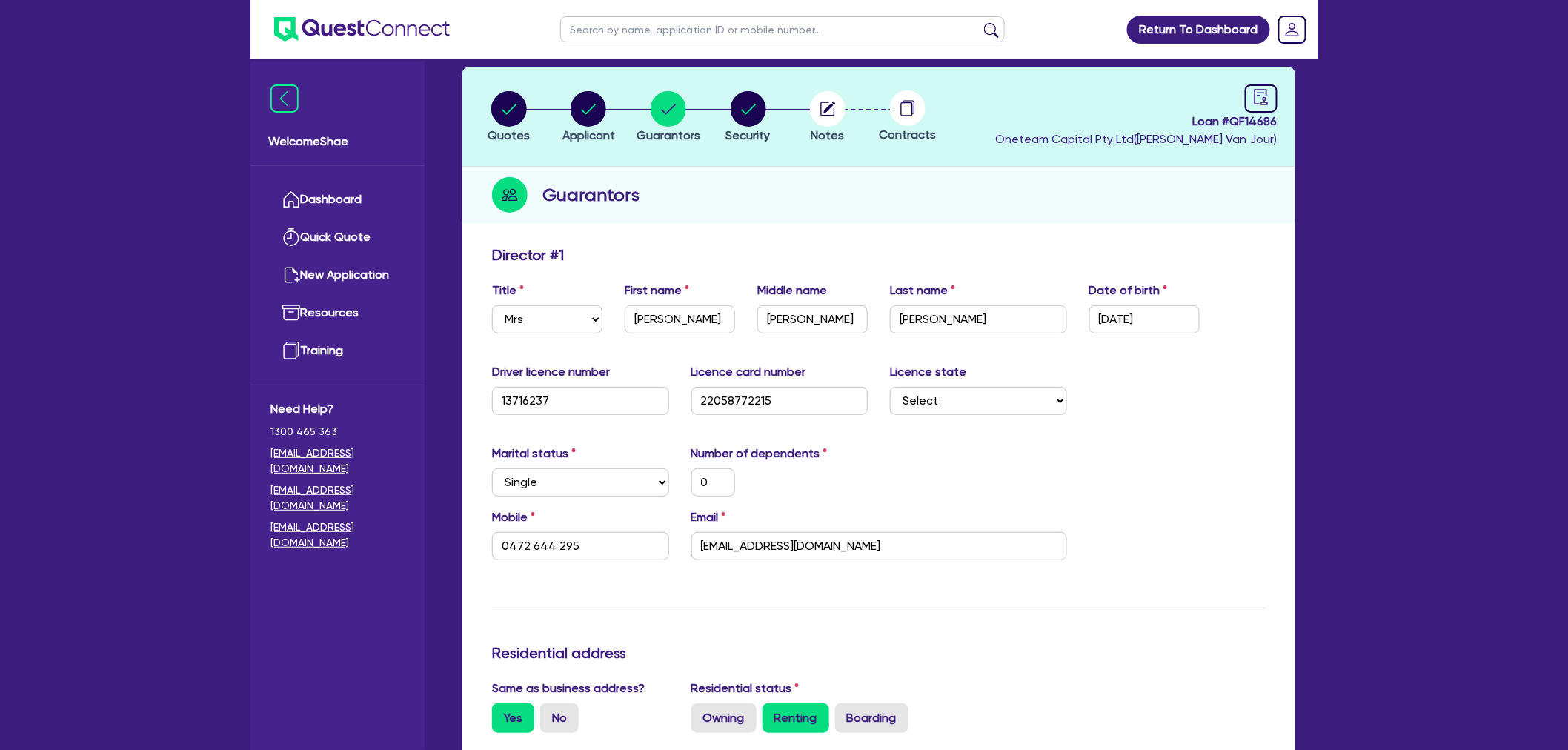
scroll to position [0, 0]
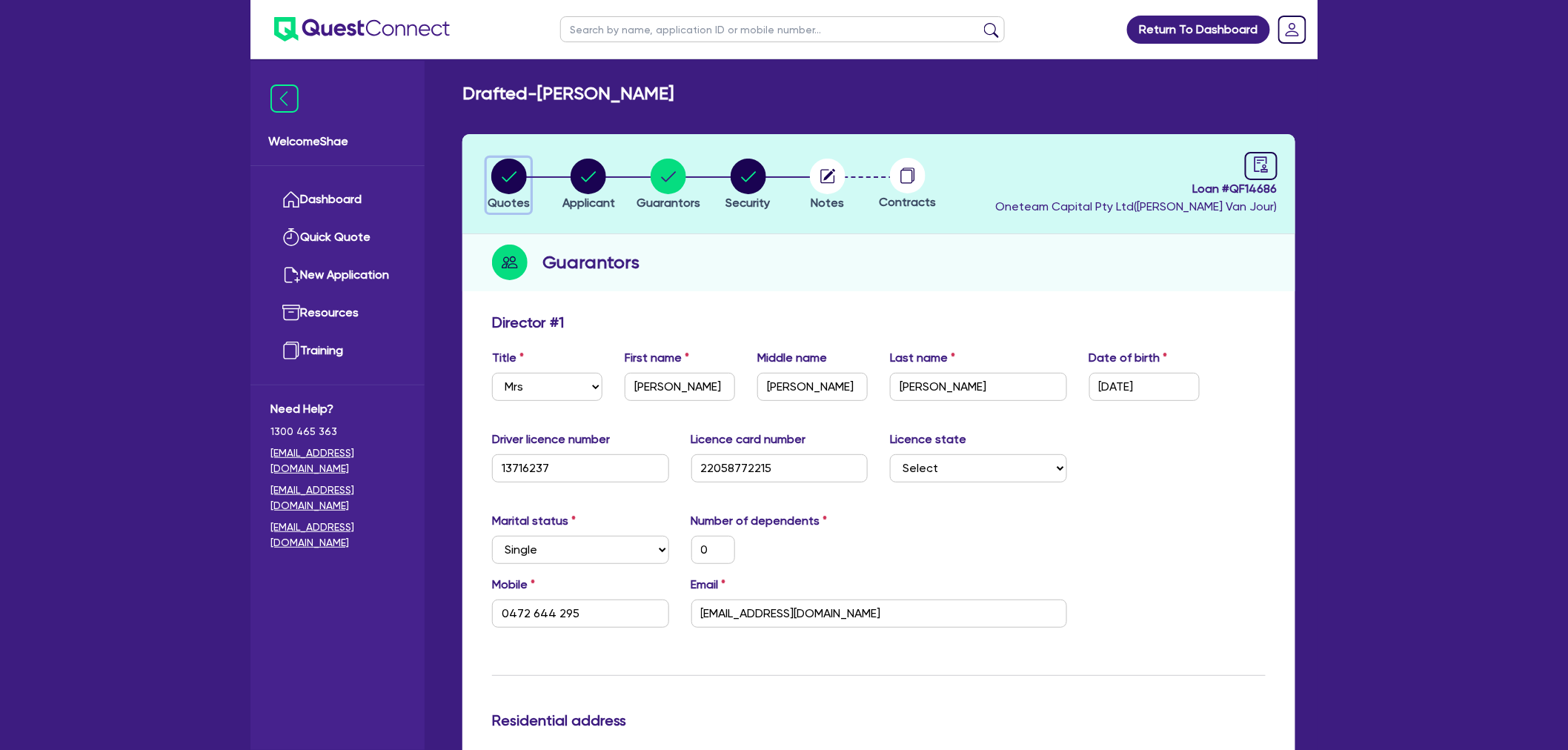
click at [521, 183] on circle "button" at bounding box center [509, 176] width 35 height 35
select select "CARS_AND_LIGHT_TRUCKS"
select select "PASSENGER_VEHICLES"
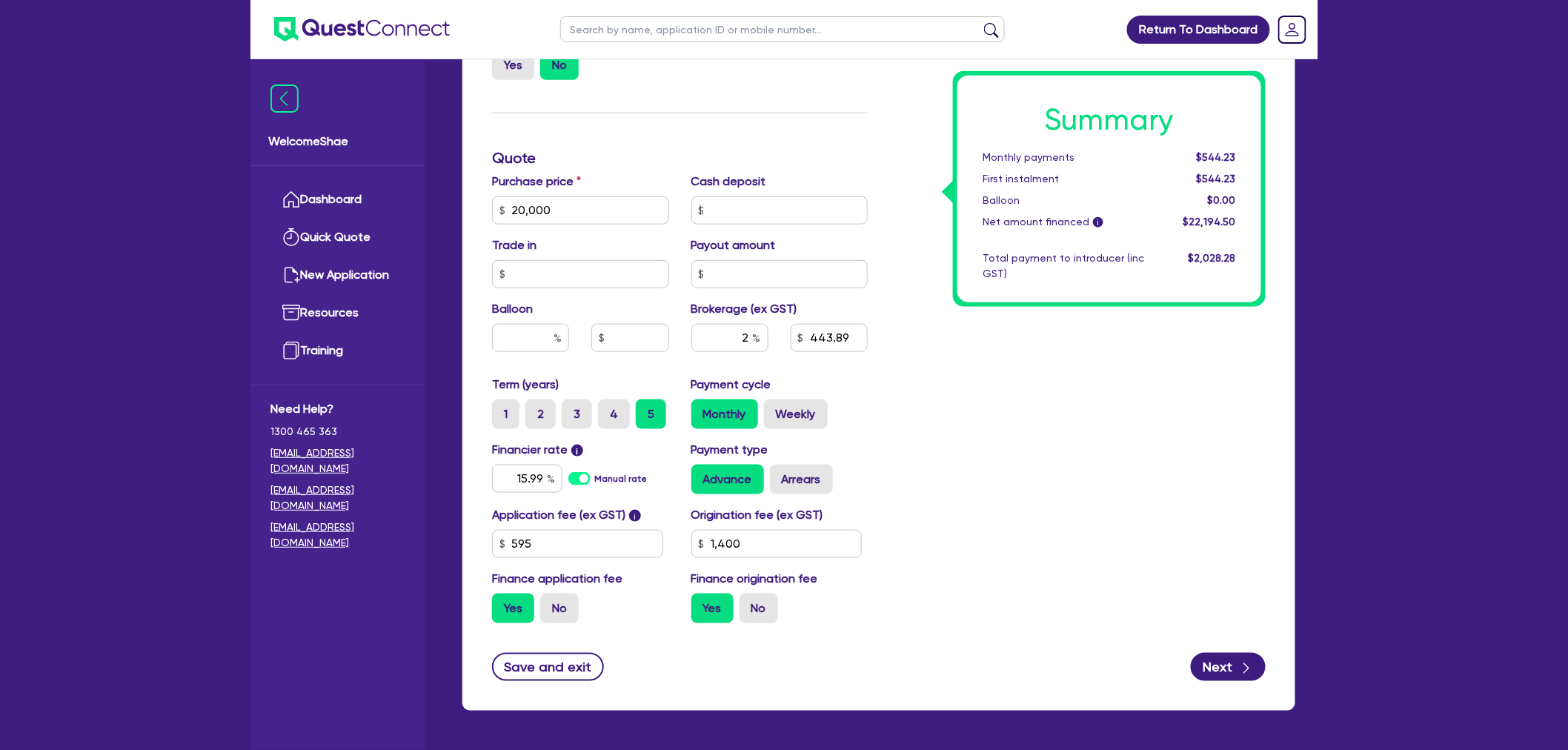
scroll to position [576, 0]
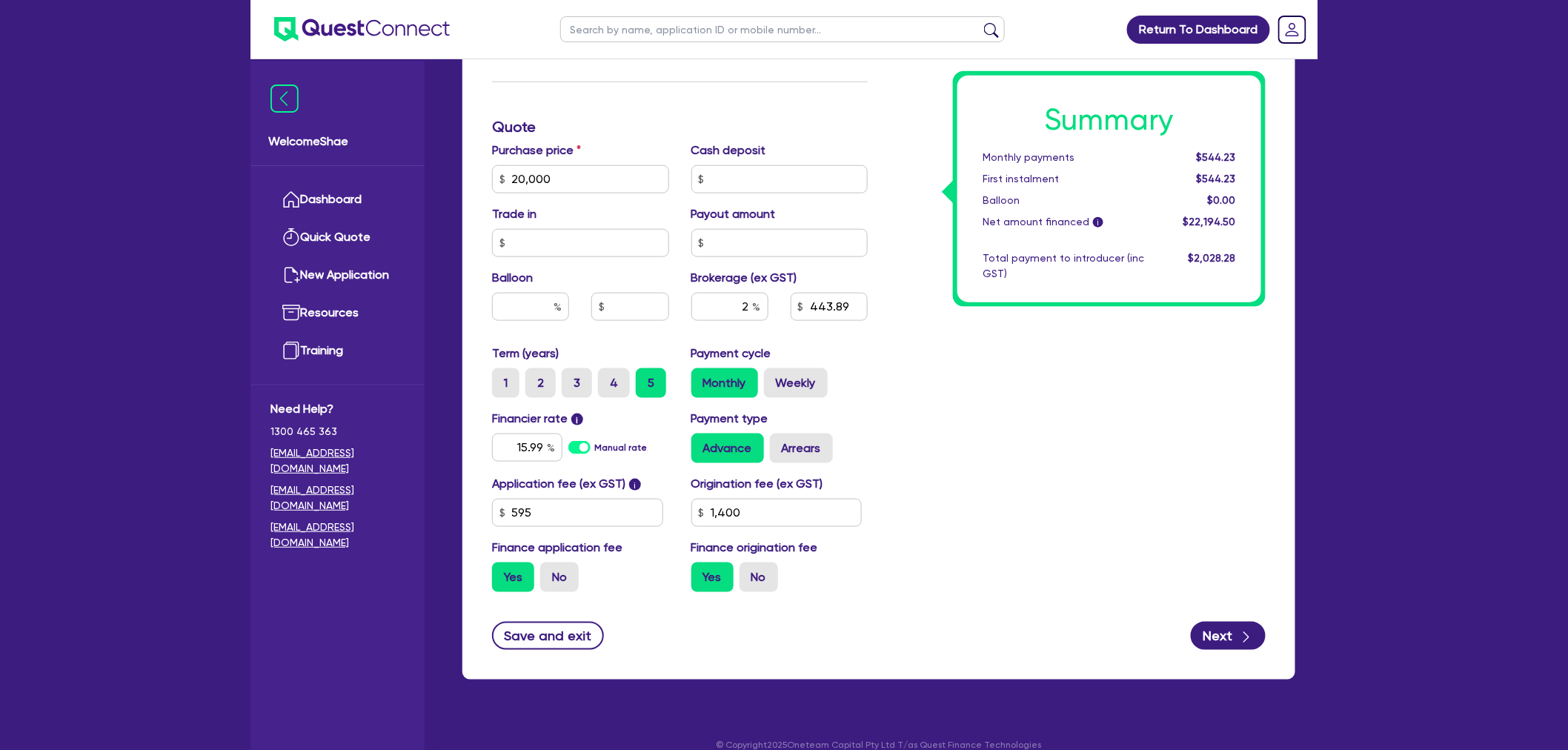
click at [108, 680] on div "Return To Dashboard Edit Profile Logout Welcome Shae Dashboard Quick Quote New …" at bounding box center [784, 97] width 1568 height 1346
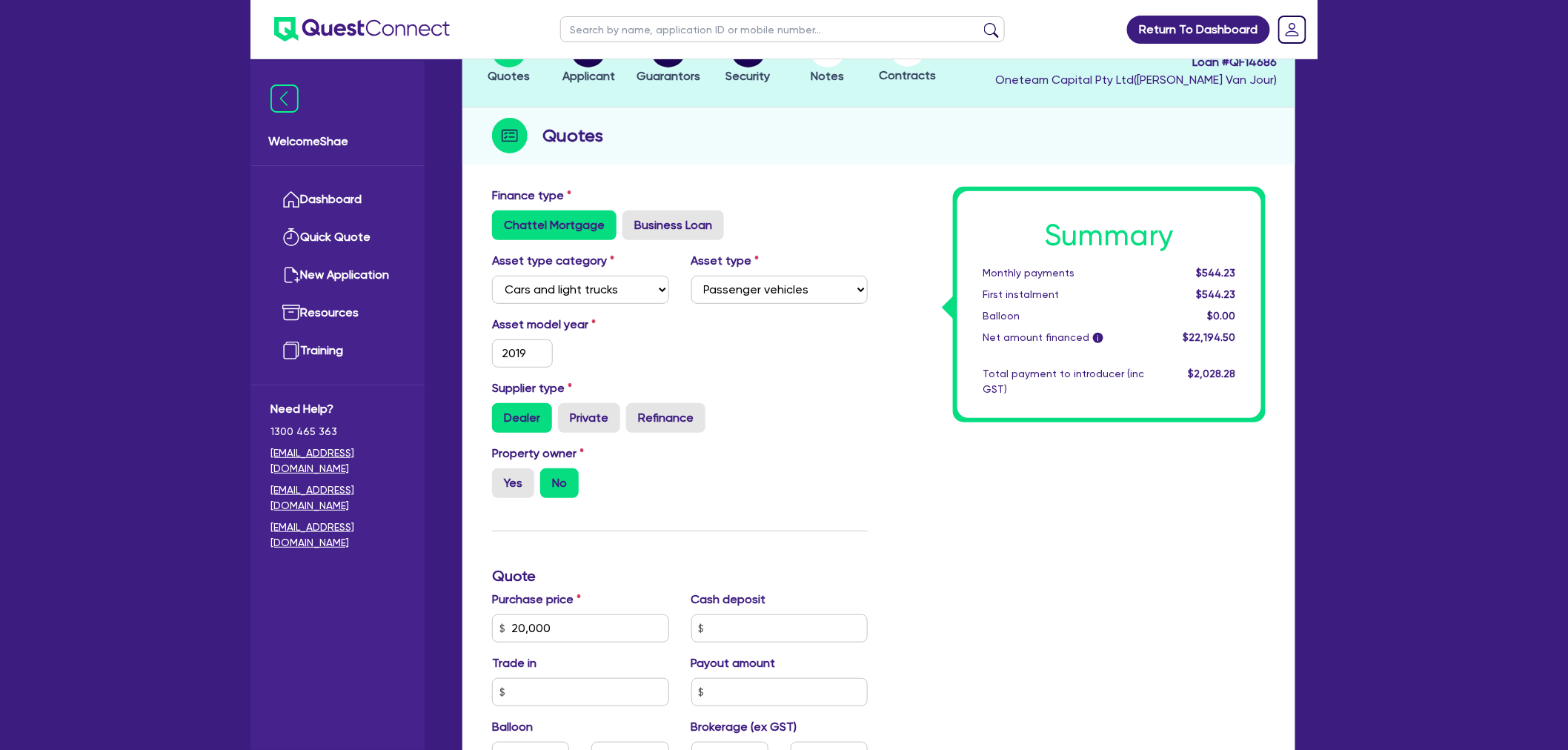
scroll to position [0, 0]
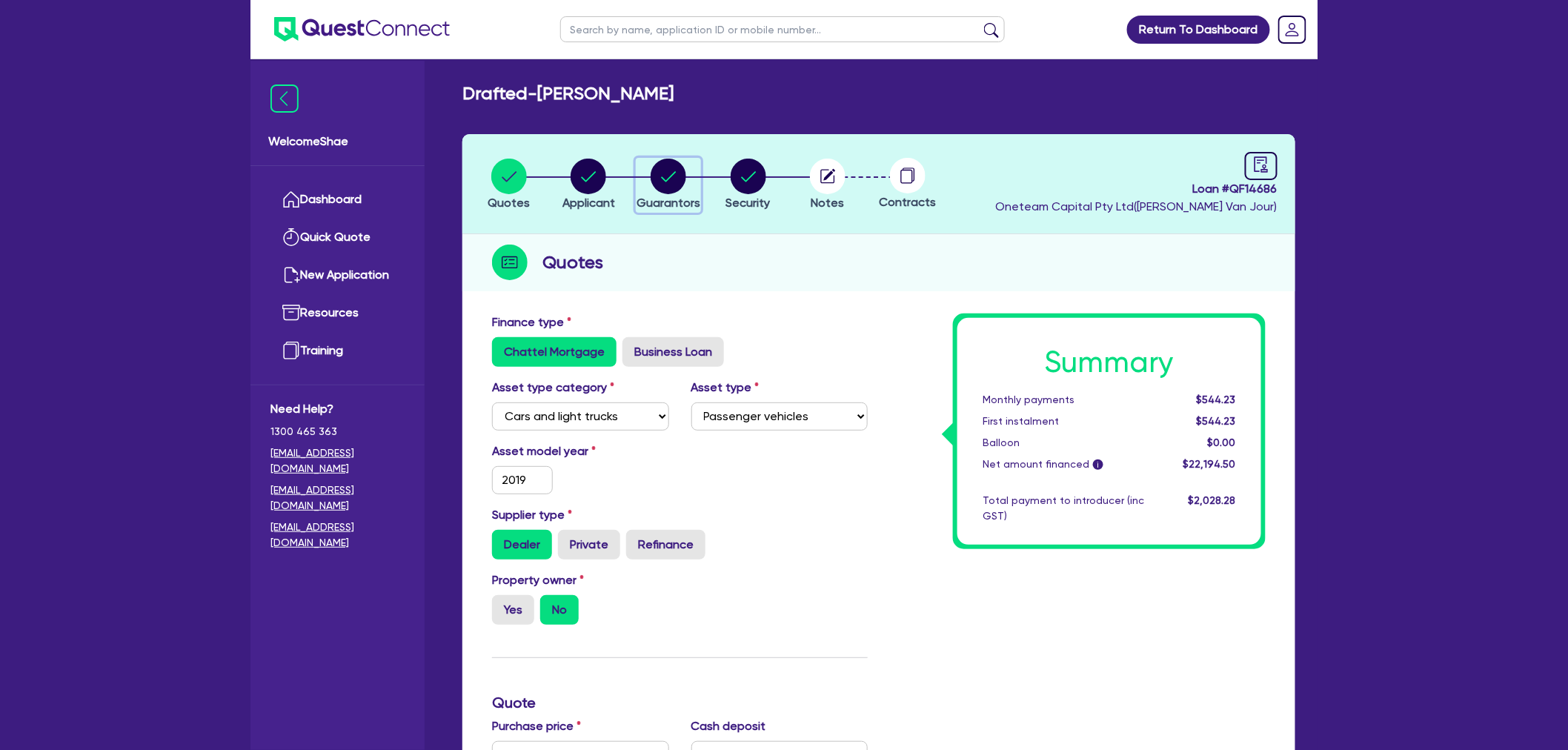
click at [660, 178] on circle "button" at bounding box center [669, 176] width 35 height 35
select select "MRS"
select select "[GEOGRAPHIC_DATA]"
select select "SINGLE"
select select "CASH"
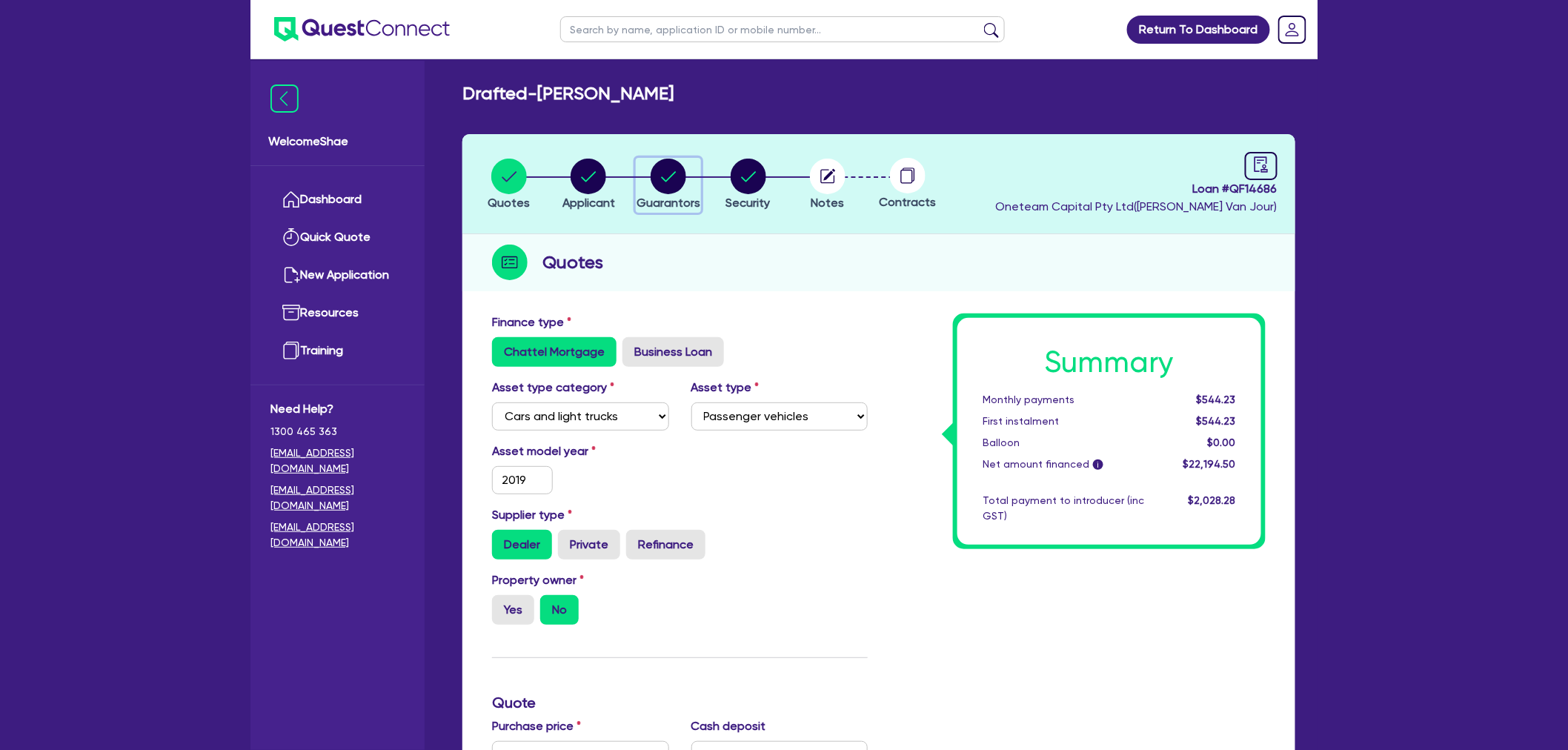
select select "HOUSEHOLD_PERSONAL"
select select "VEHICLE"
select select "PERSONAL_LOAN"
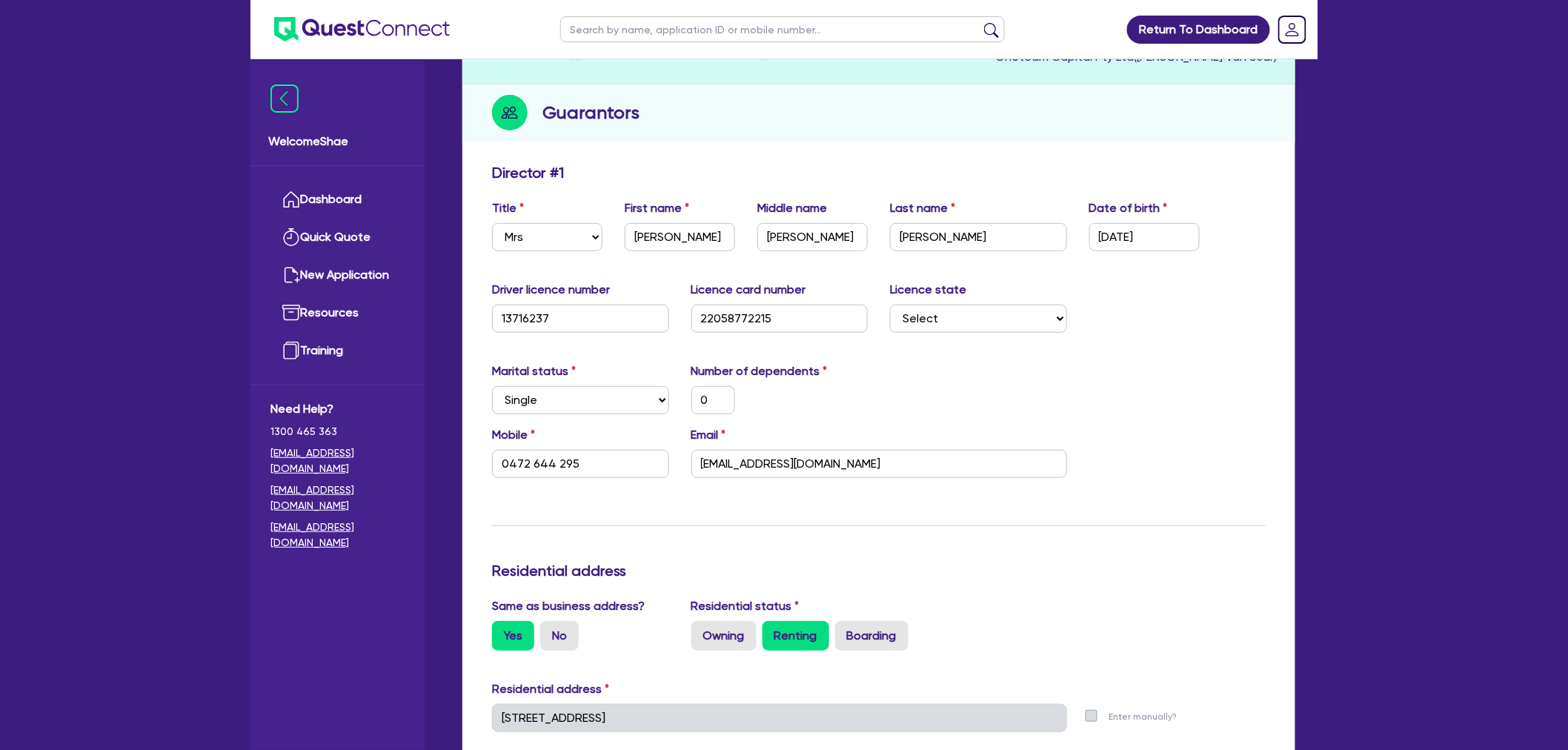
scroll to position [164, 0]
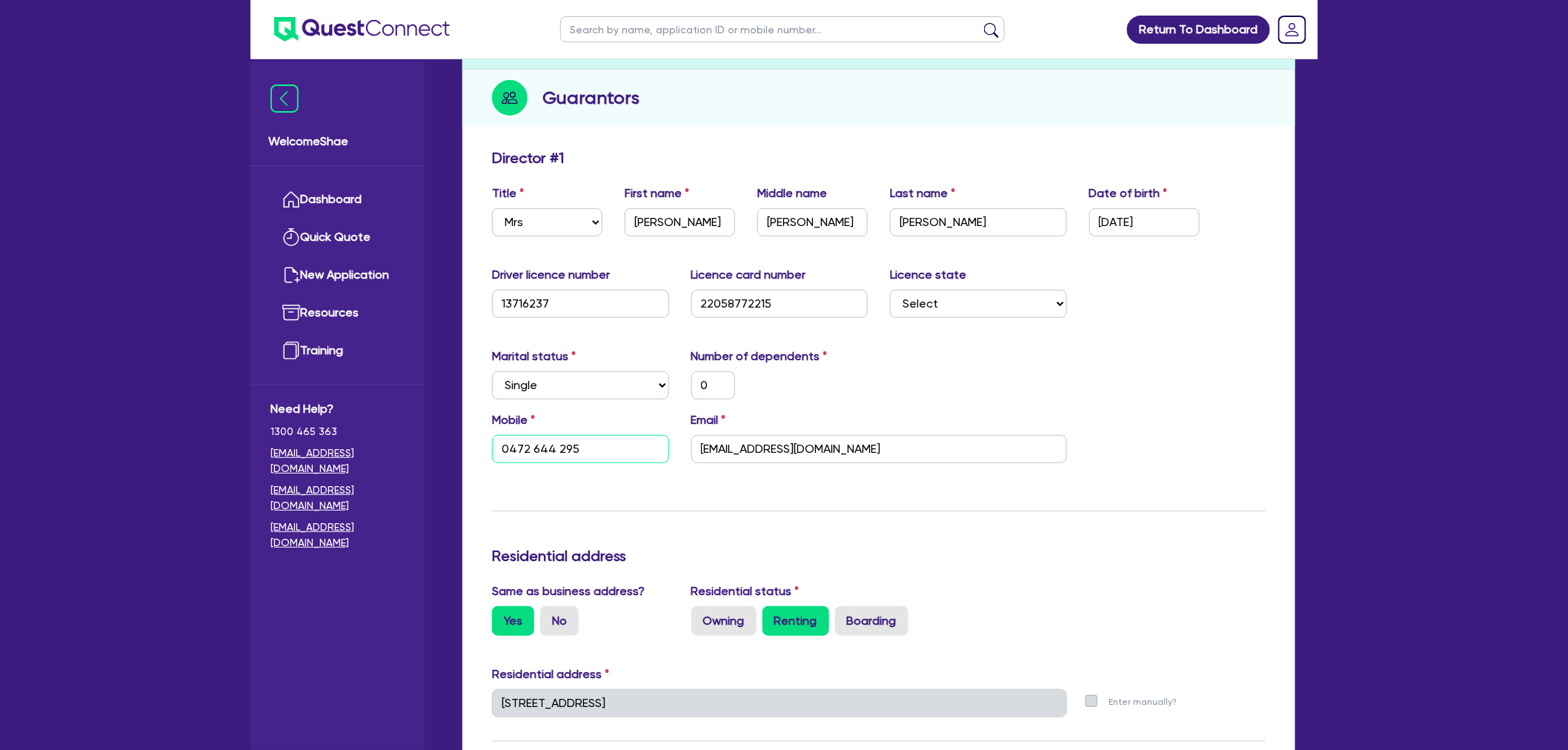
drag, startPoint x: 586, startPoint y: 450, endPoint x: 391, endPoint y: 433, distance: 195.7
click at [805, 447] on input "[EMAIL_ADDRESS][DOMAIN_NAME]" at bounding box center [879, 448] width 376 height 28
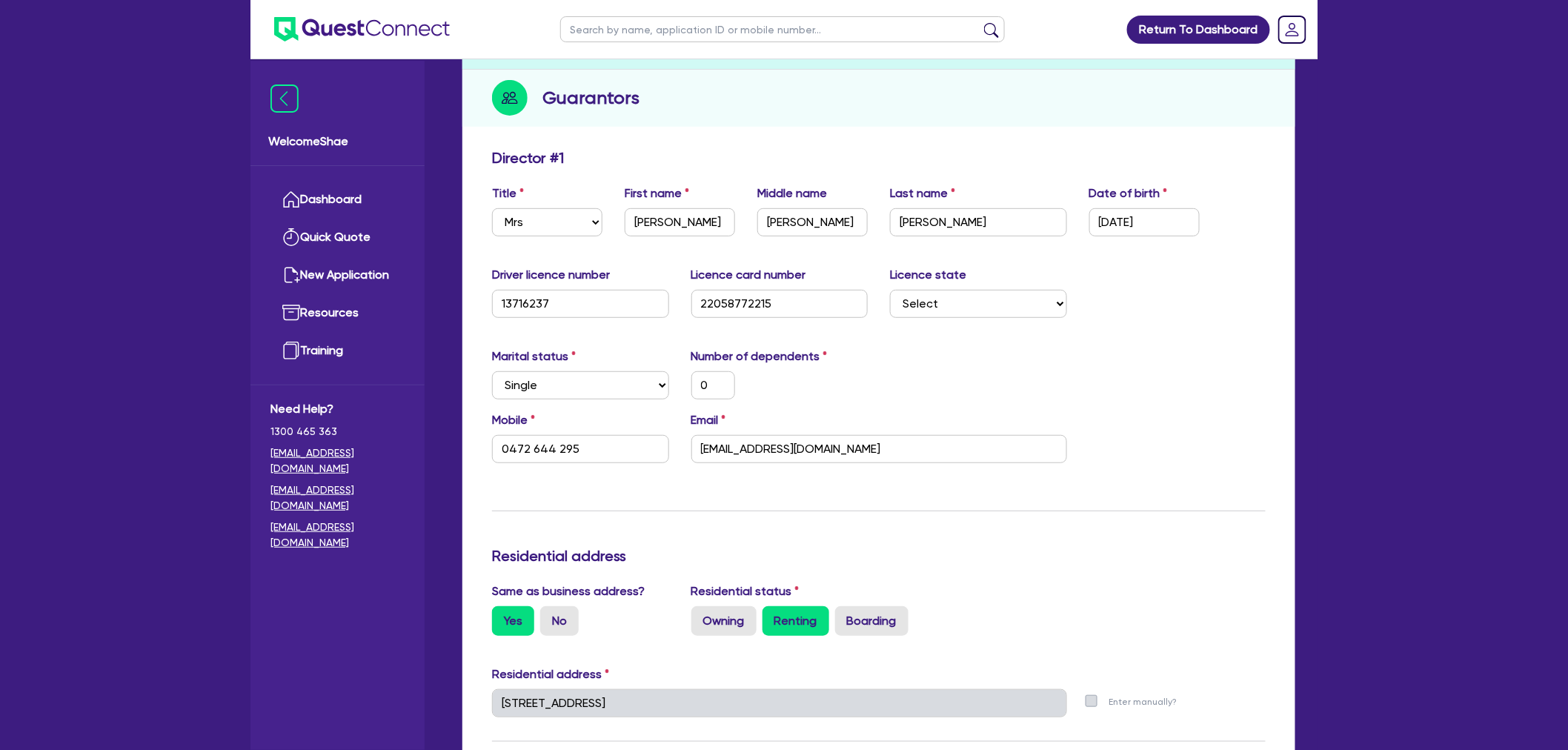
click at [801, 449] on input "[EMAIL_ADDRESS][DOMAIN_NAME]" at bounding box center [879, 448] width 376 height 28
drag, startPoint x: 588, startPoint y: 446, endPoint x: 457, endPoint y: 443, distance: 131.0
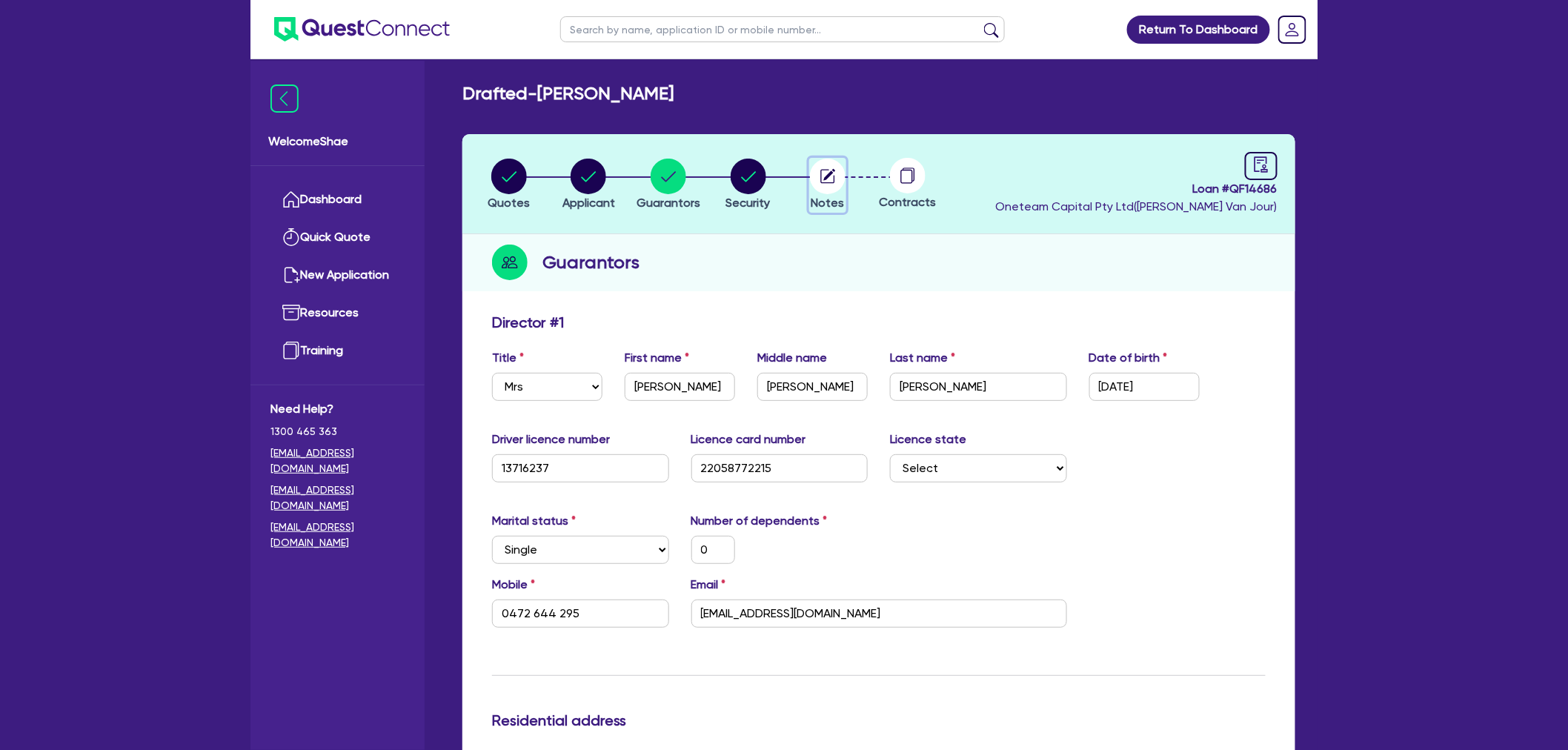
click at [815, 171] on circle "button" at bounding box center [827, 176] width 35 height 35
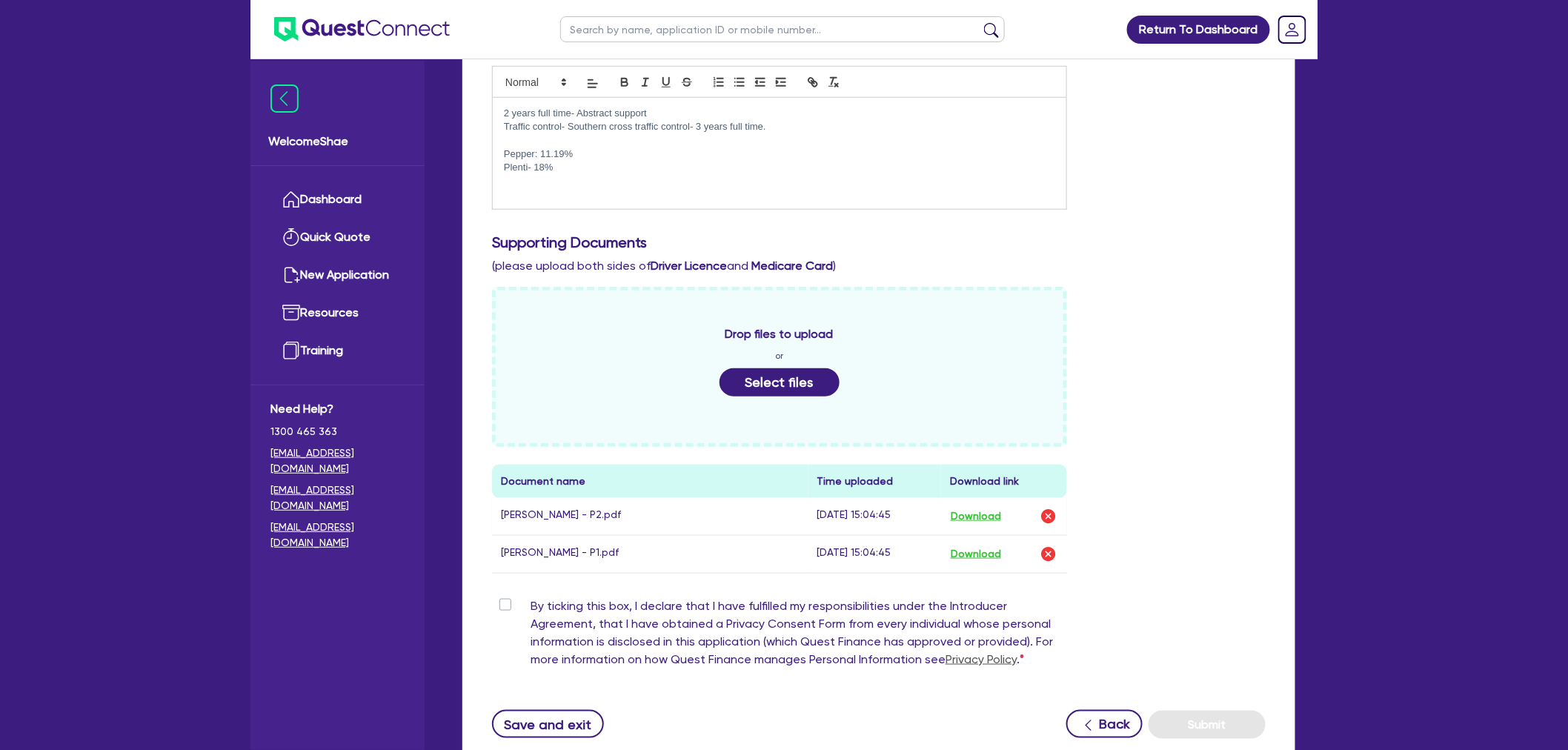
scroll to position [527, 0]
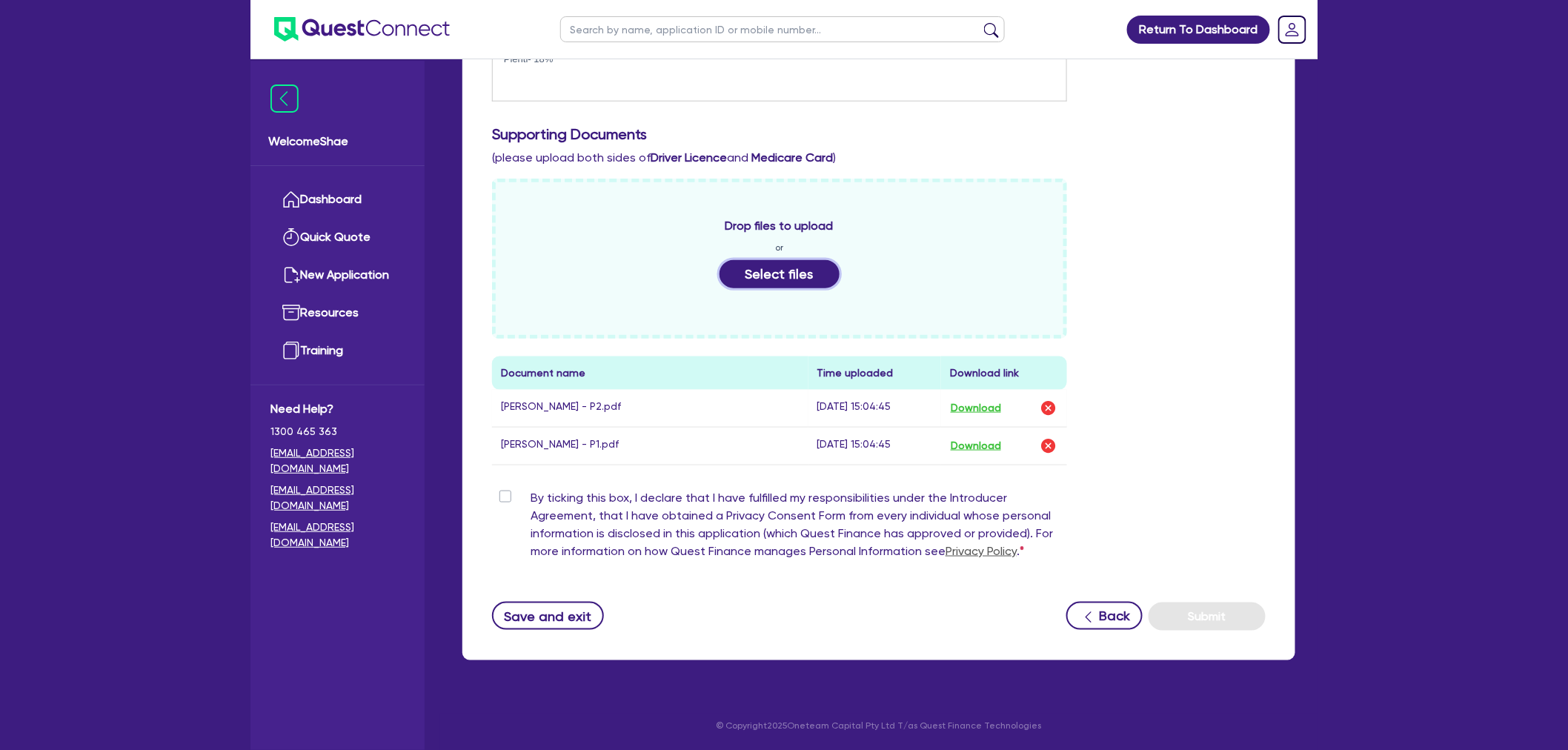
click at [780, 285] on button "Select files" at bounding box center [779, 274] width 120 height 28
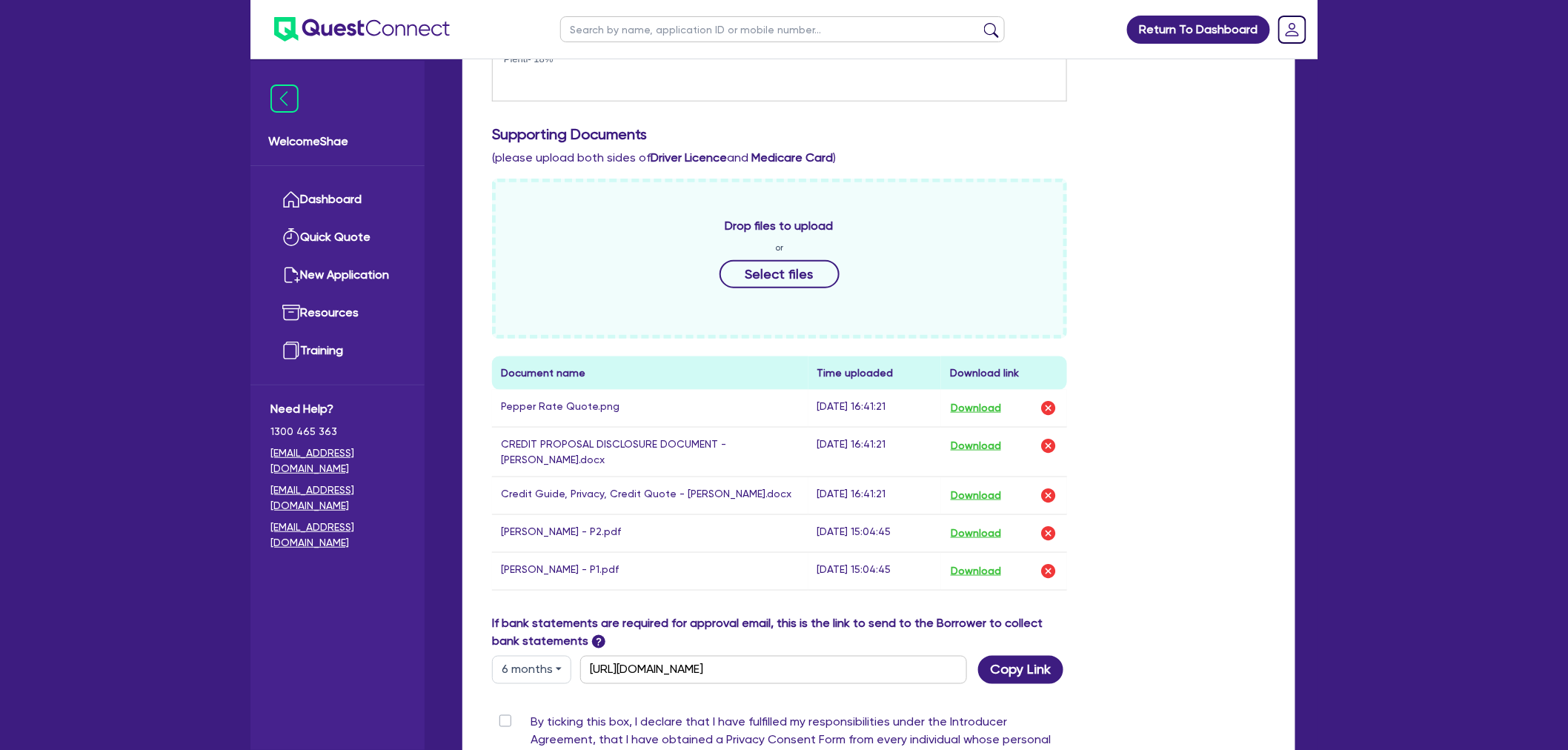
click at [120, 472] on div "Return To Dashboard Edit Profile Logout Welcome Shae Dashboard Quick Quote New …" at bounding box center [784, 224] width 1568 height 1502
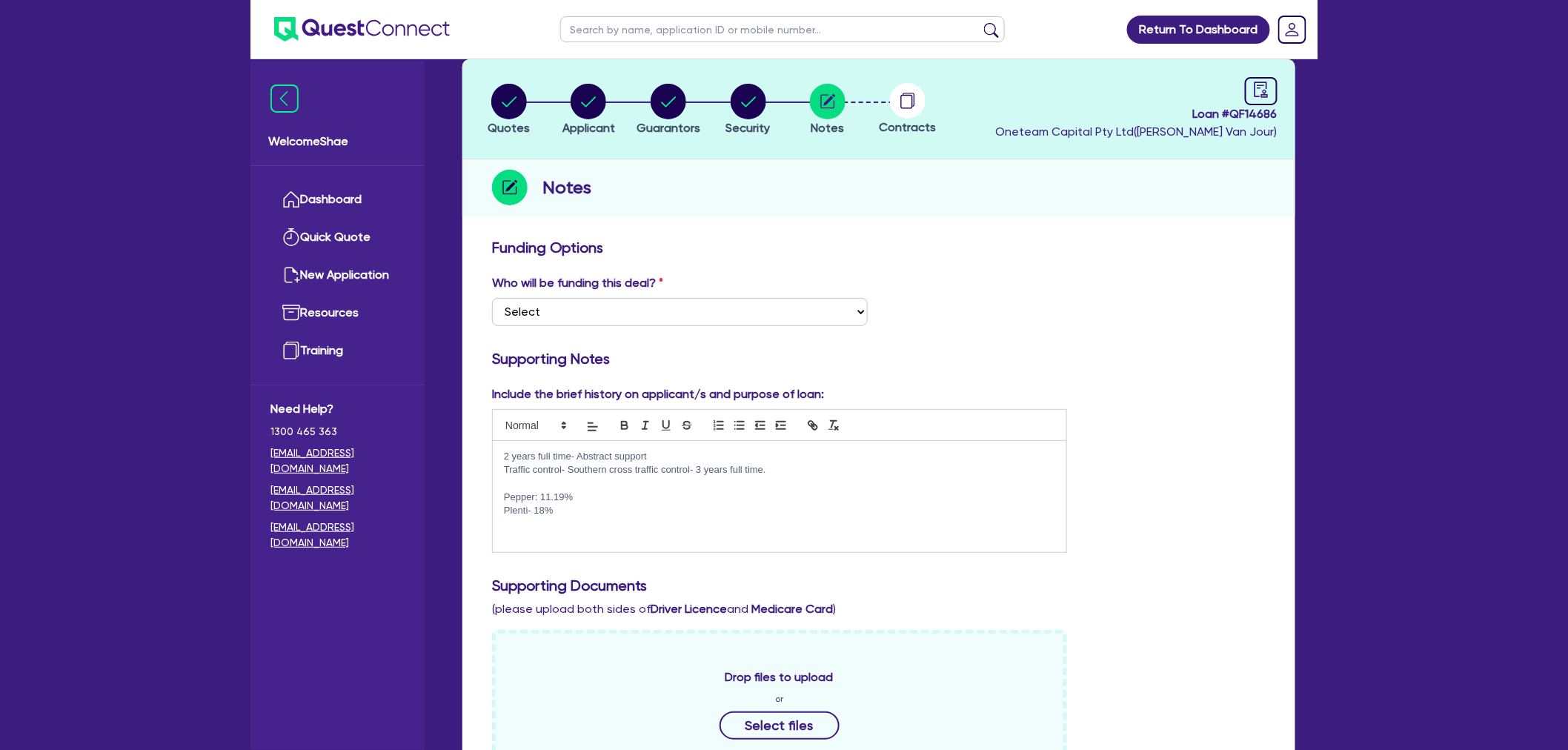
scroll to position [0, 0]
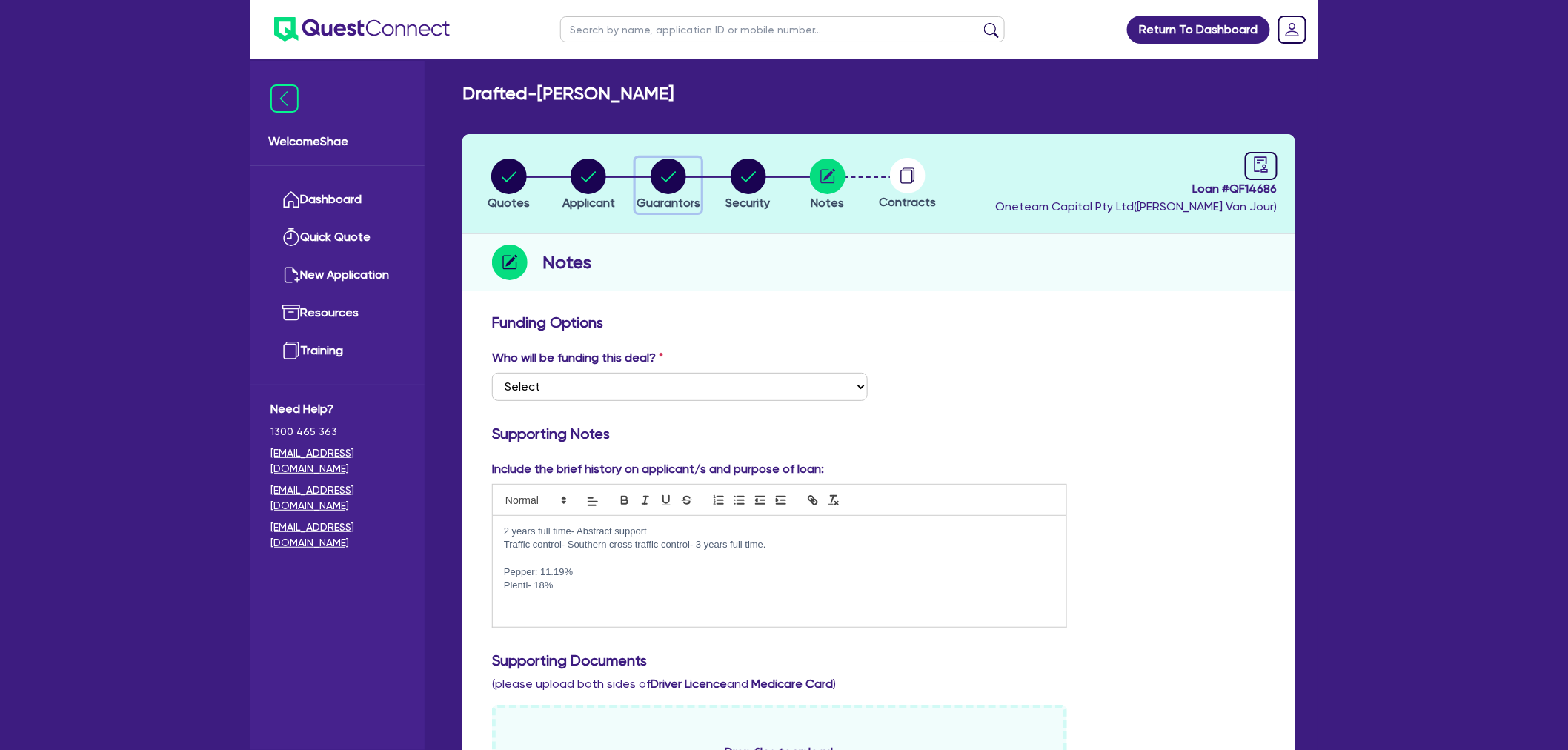
click at [678, 188] on circle "button" at bounding box center [669, 176] width 35 height 35
select select "MRS"
select select "[GEOGRAPHIC_DATA]"
select select "SINGLE"
select select "CASH"
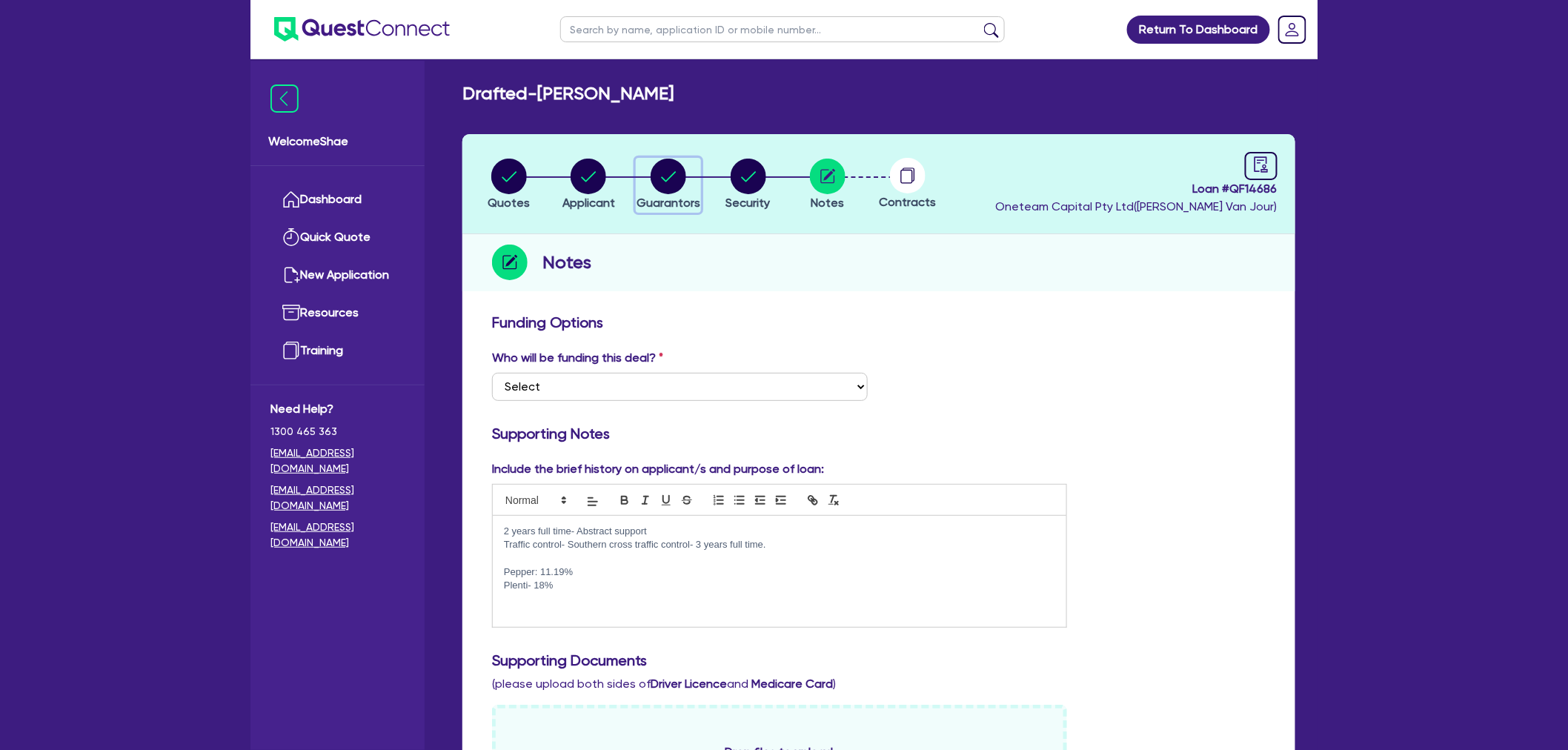
select select "HOUSEHOLD_PERSONAL"
select select "VEHICLE"
select select "PERSONAL_LOAN"
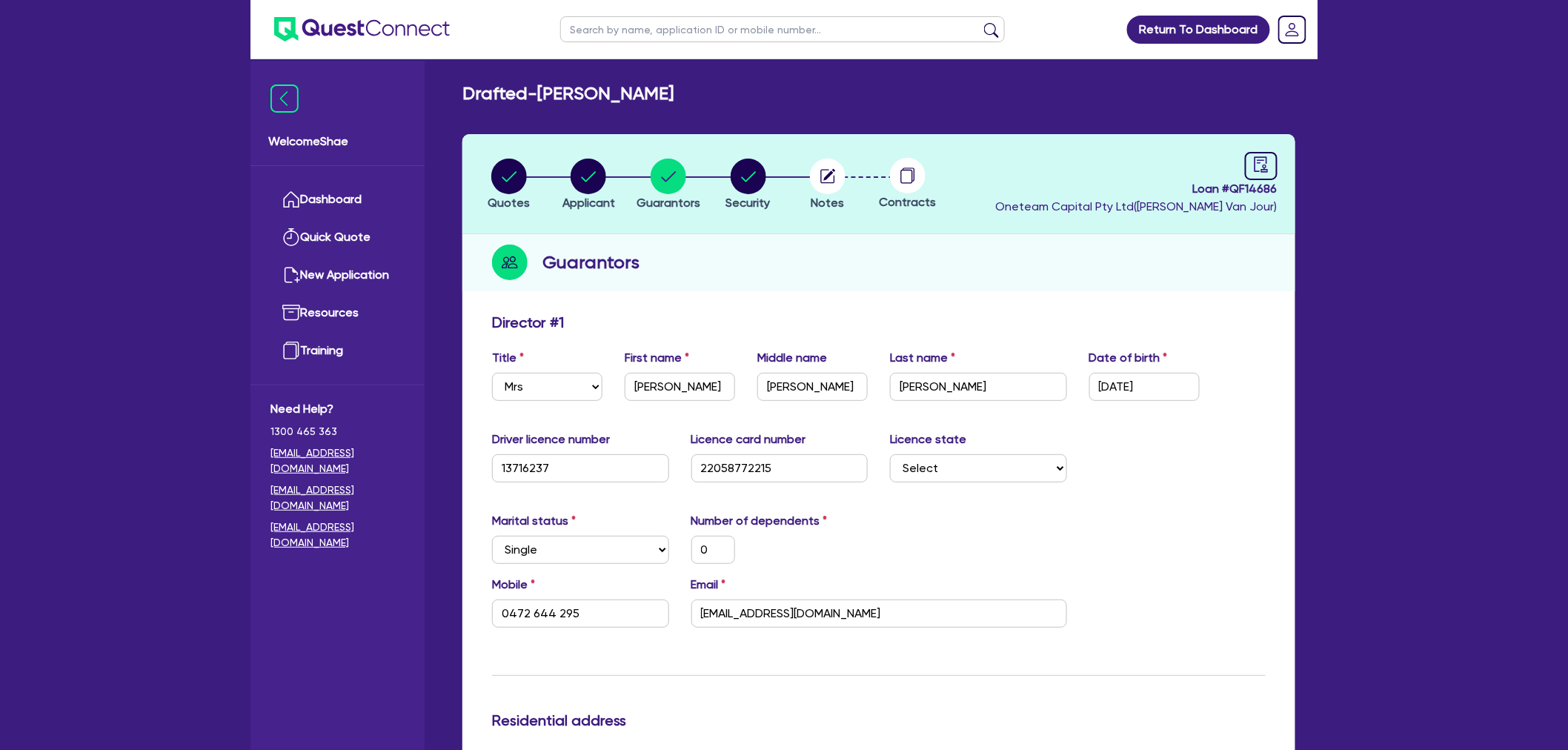
drag, startPoint x: 736, startPoint y: 96, endPoint x: 546, endPoint y: 80, distance: 190.7
click at [657, 90] on h2 "Drafted - [PERSON_NAME]" at bounding box center [568, 94] width 211 height 22
drag, startPoint x: 747, startPoint y: 94, endPoint x: 547, endPoint y: 96, distance: 200.0
click at [547, 96] on div "Drafted - [PERSON_NAME]" at bounding box center [879, 94] width 855 height 22
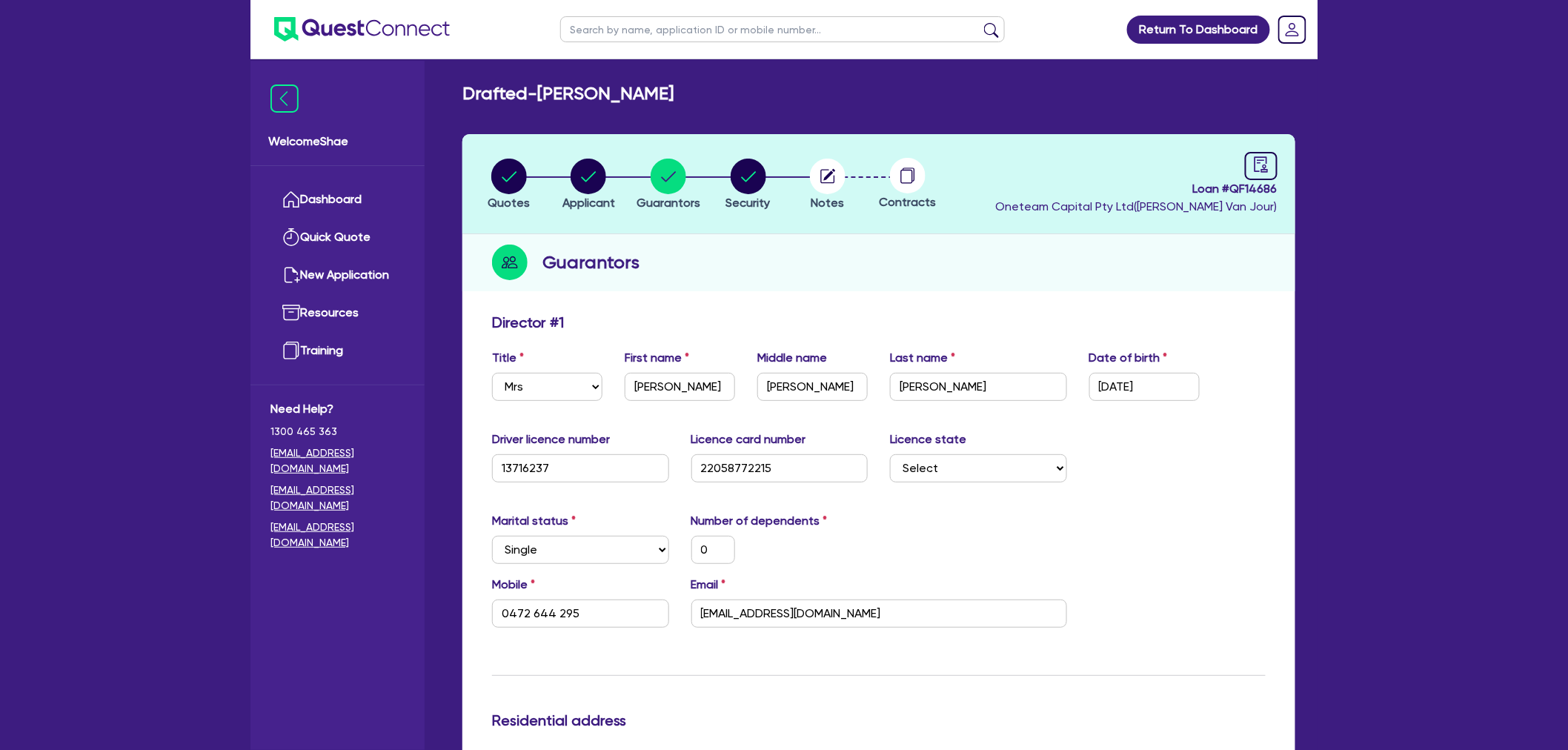
copy h2 "[PERSON_NAME]"
click at [795, 618] on input "[EMAIL_ADDRESS][DOMAIN_NAME]" at bounding box center [879, 613] width 376 height 28
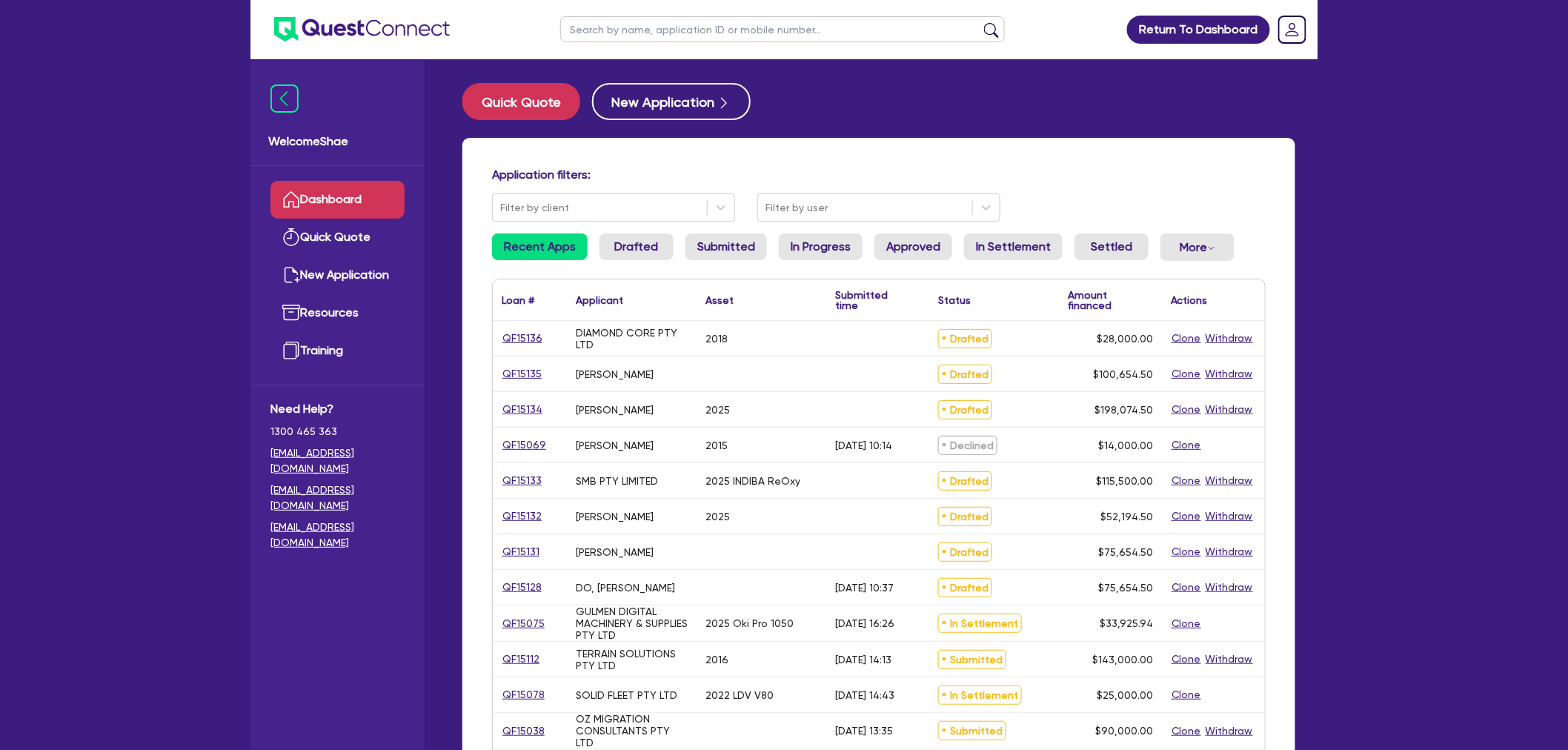
click at [630, 29] on input "text" at bounding box center [782, 29] width 444 height 25
click at [123, 484] on div "Return To Dashboard Edit Profile Logout Welcome Shae Dashboard Quick Quote New …" at bounding box center [784, 598] width 1568 height 1197
click at [683, 32] on input "text" at bounding box center [782, 29] width 444 height 25
type input "janine"
click at [980, 23] on button "submit" at bounding box center [992, 32] width 23 height 21
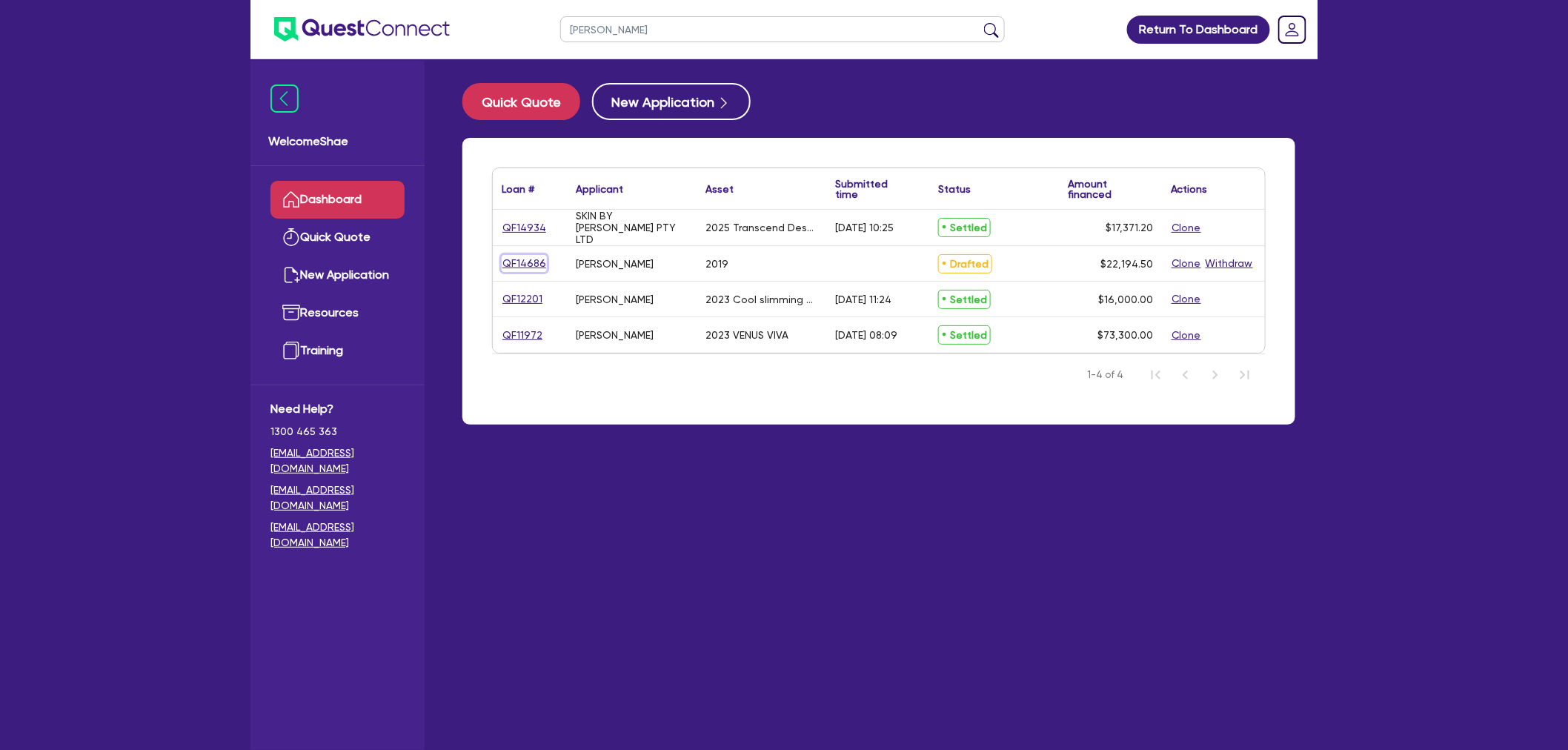
click at [524, 258] on link "QF14686" at bounding box center [525, 262] width 45 height 17
select select "CARS_AND_LIGHT_TRUCKS"
select select "PASSENGER_VEHICLES"
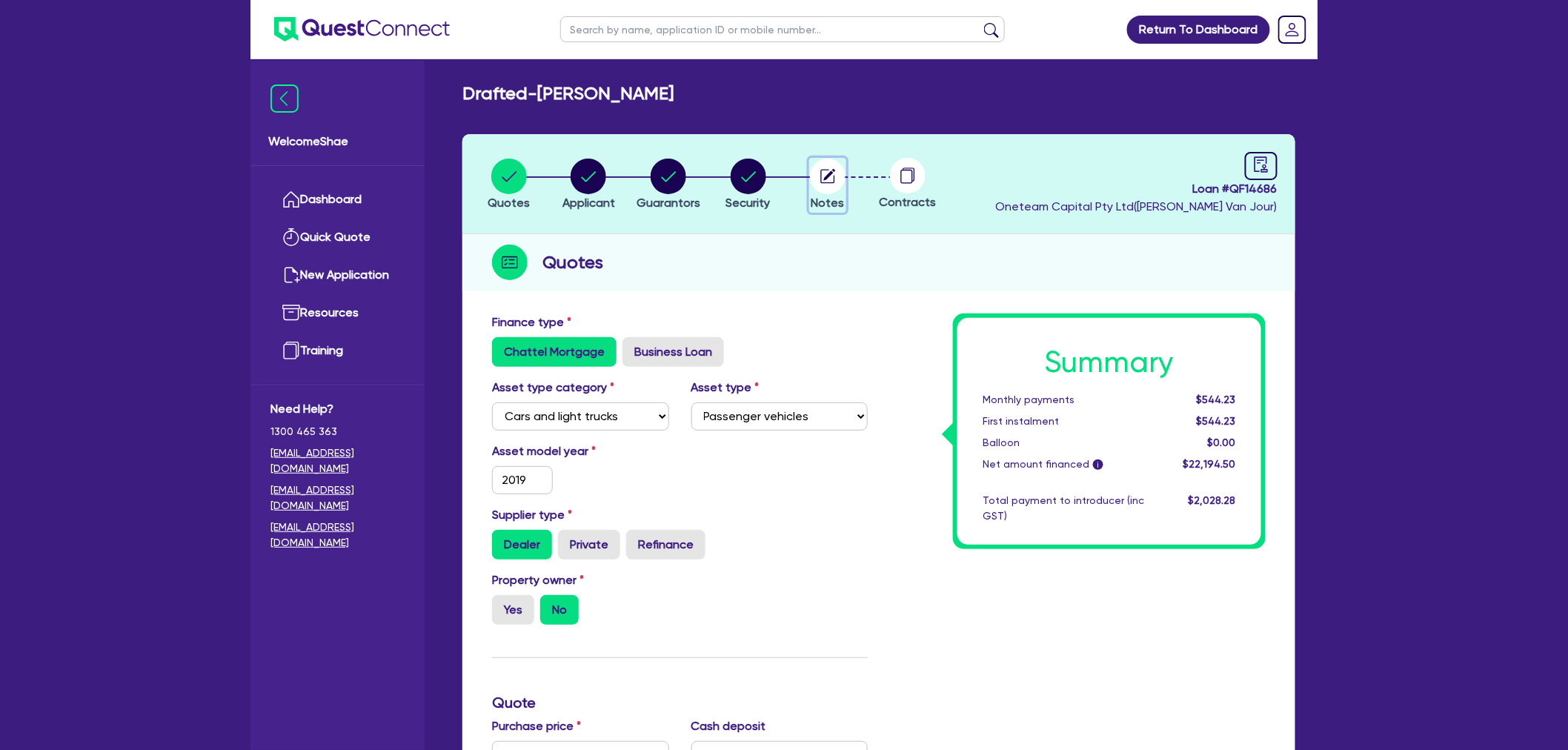
click at [819, 182] on circle "button" at bounding box center [827, 176] width 35 height 35
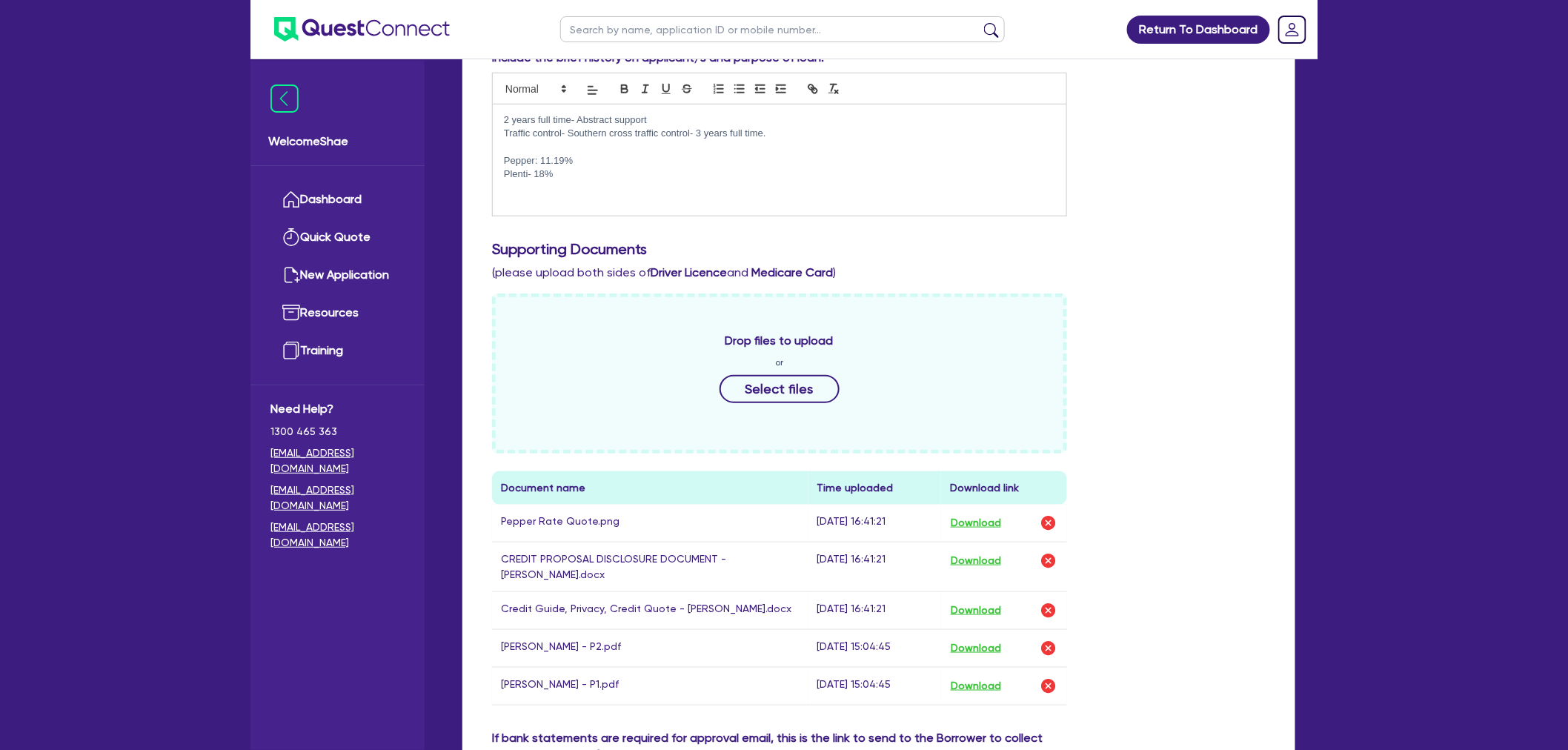
scroll to position [741, 0]
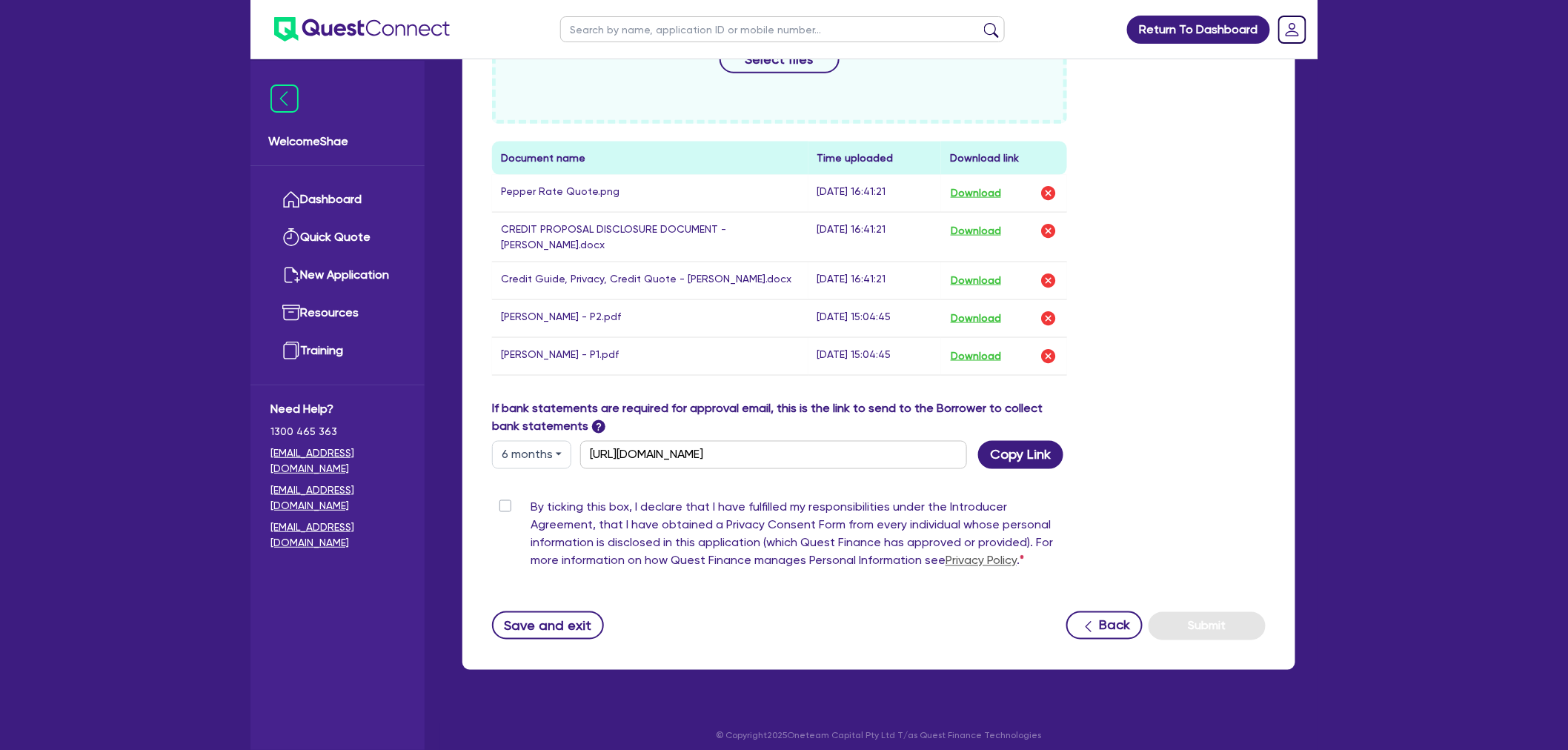
drag, startPoint x: 1204, startPoint y: 335, endPoint x: 1194, endPoint y: 335, distance: 10.0
click at [1204, 335] on div "Drop files to upload or Select files Document name Time uploaded Download link …" at bounding box center [878, 181] width 796 height 436
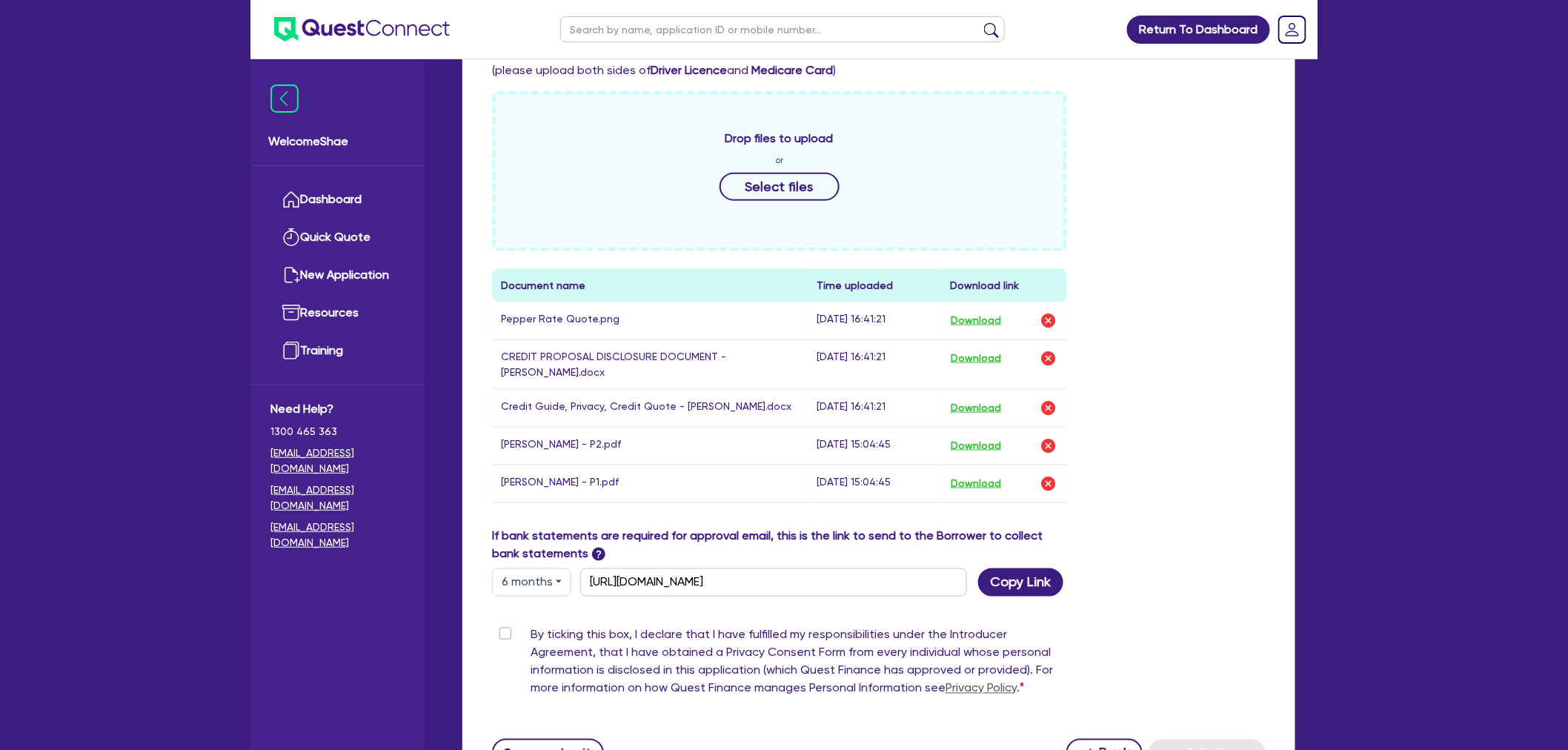
scroll to position [576, 0]
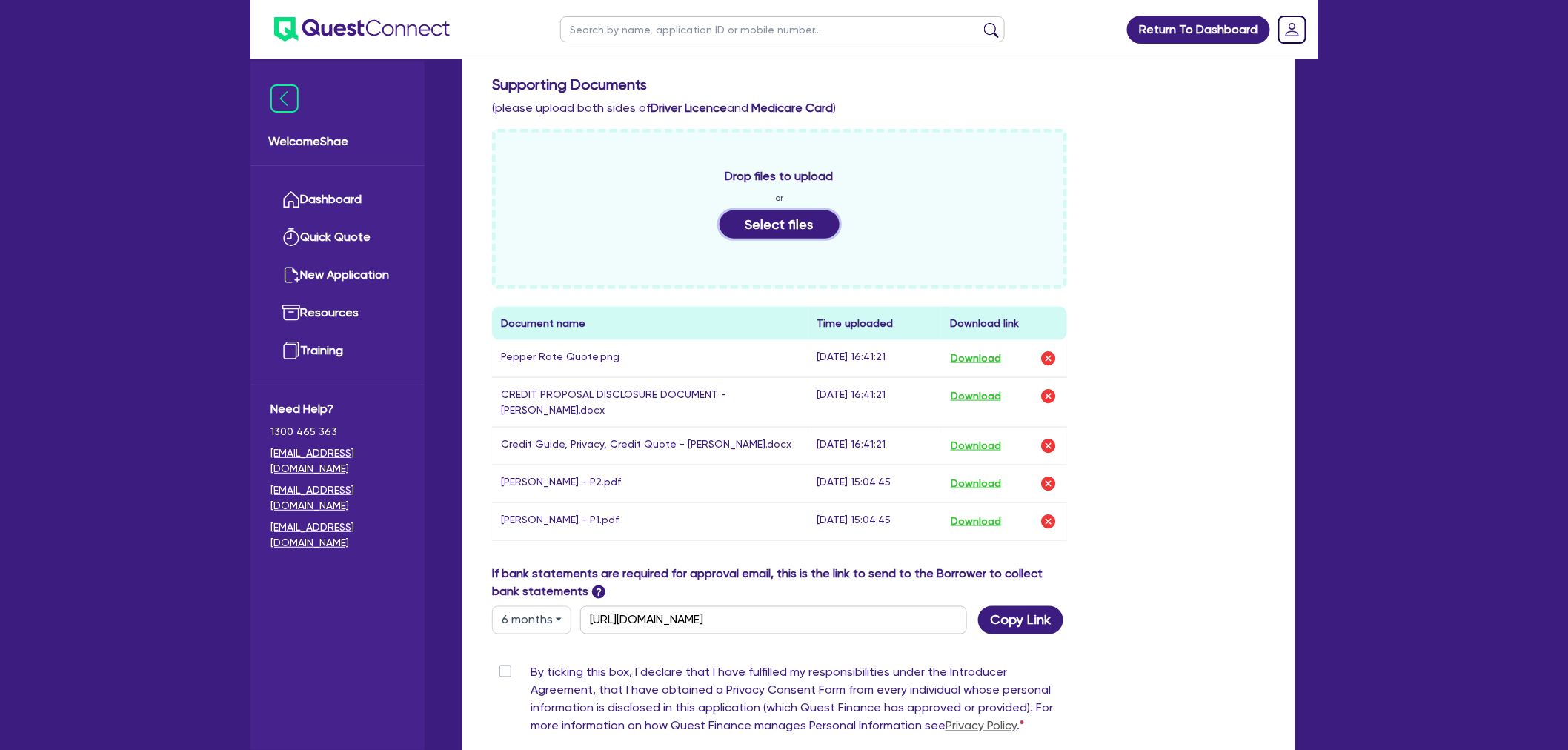
click at [768, 218] on button "Select files" at bounding box center [779, 224] width 120 height 28
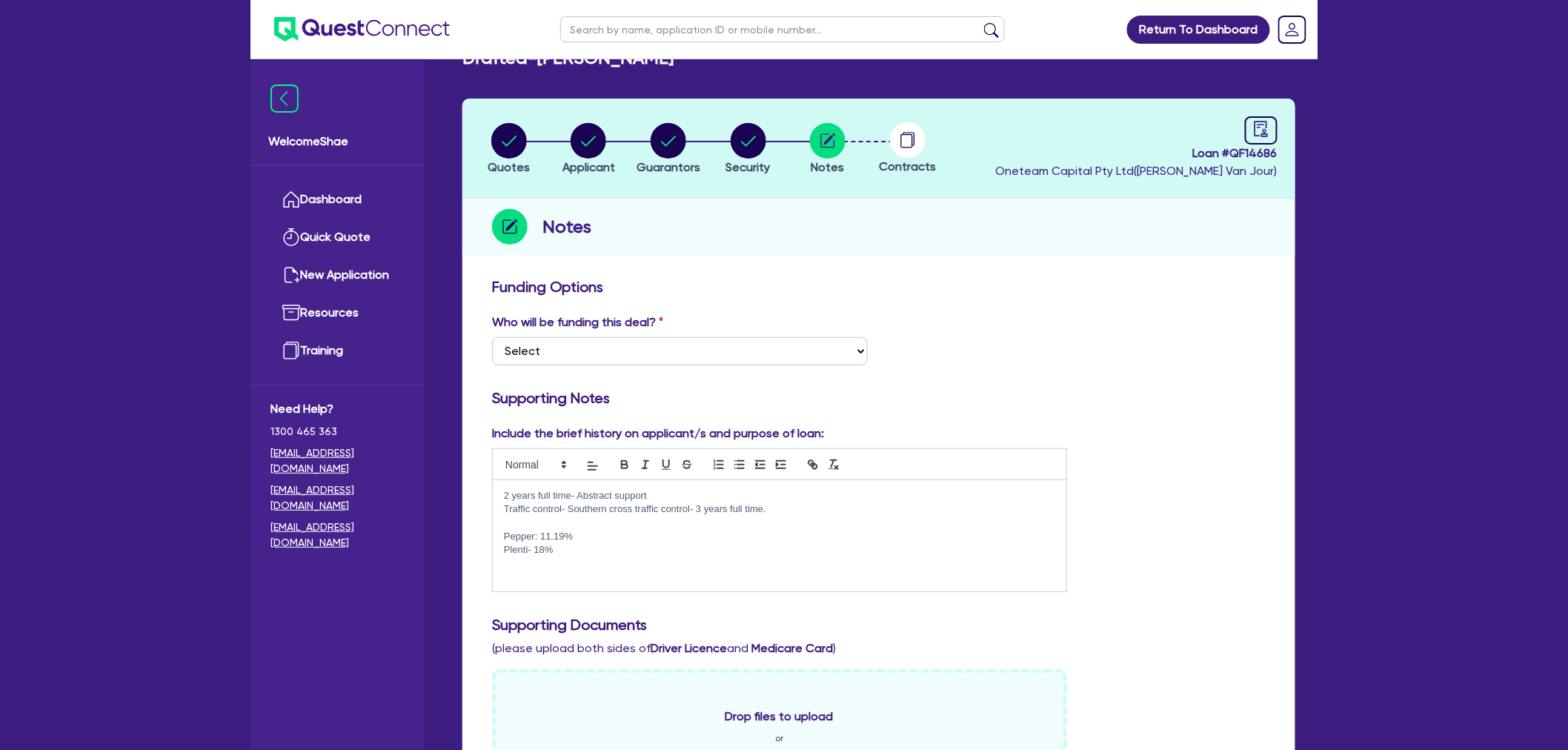
scroll to position [0, 0]
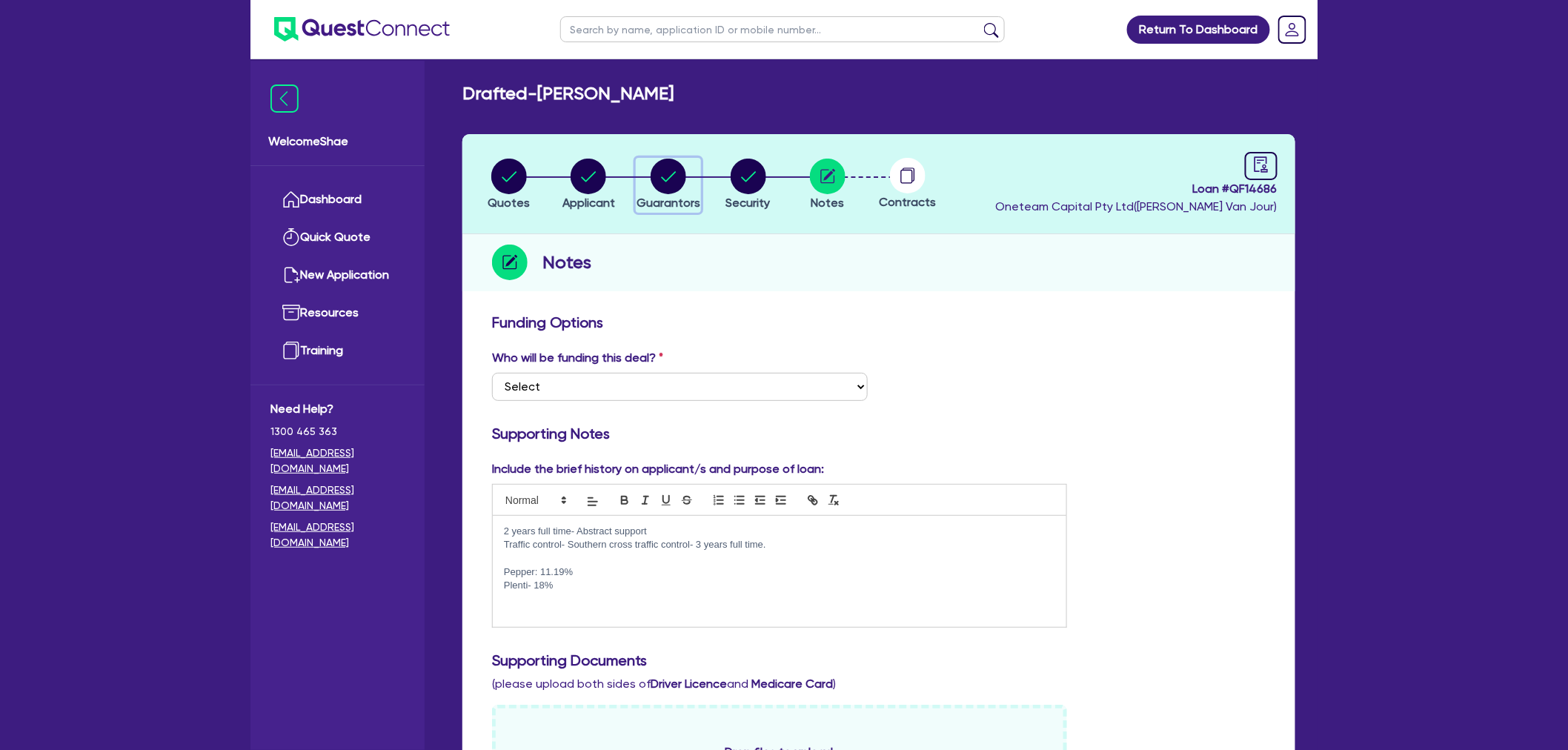
click at [666, 175] on circle "button" at bounding box center [669, 176] width 35 height 35
select select "MRS"
select select "[GEOGRAPHIC_DATA]"
select select "SINGLE"
select select "CASH"
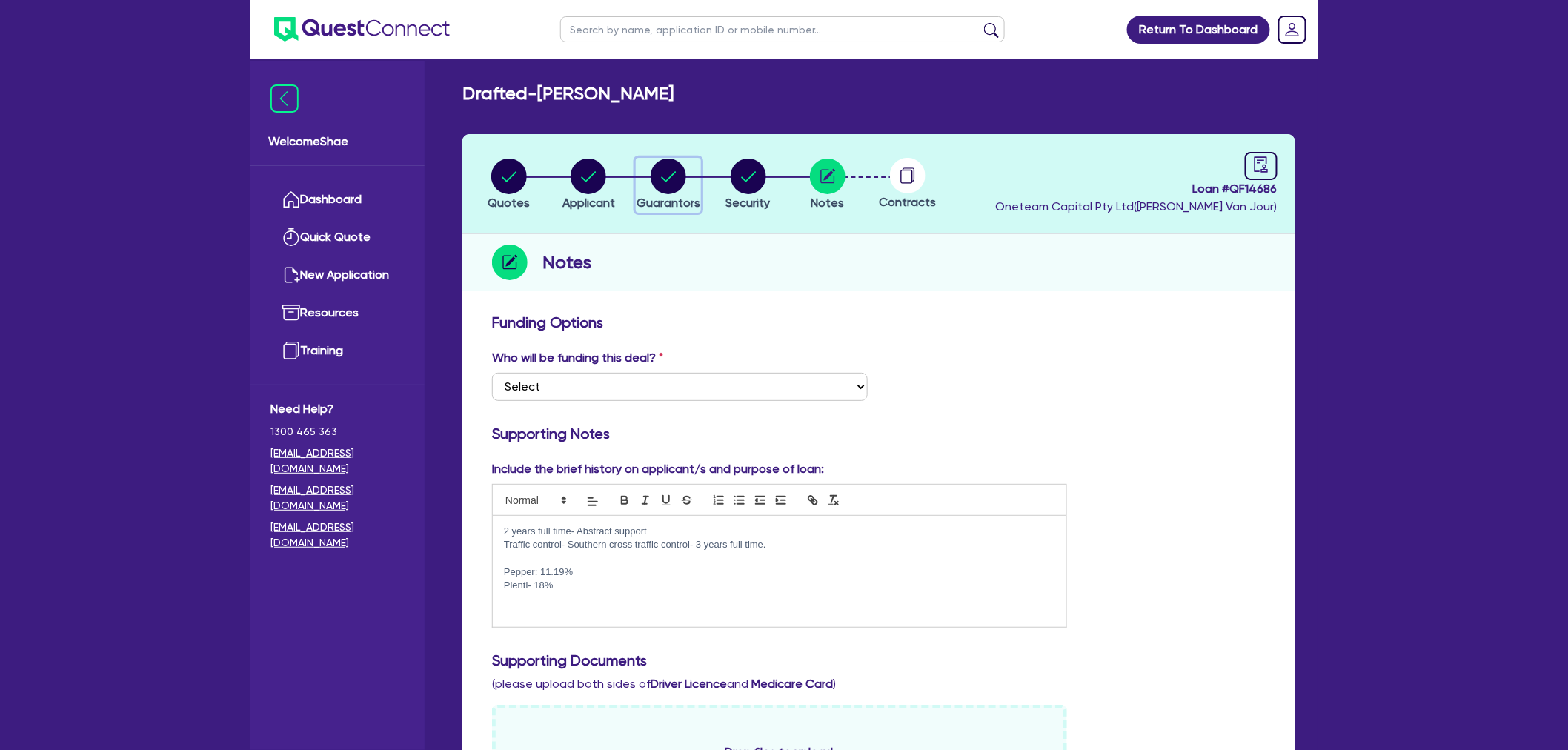
select select "HOUSEHOLD_PERSONAL"
select select "VEHICLE"
select select "PERSONAL_LOAN"
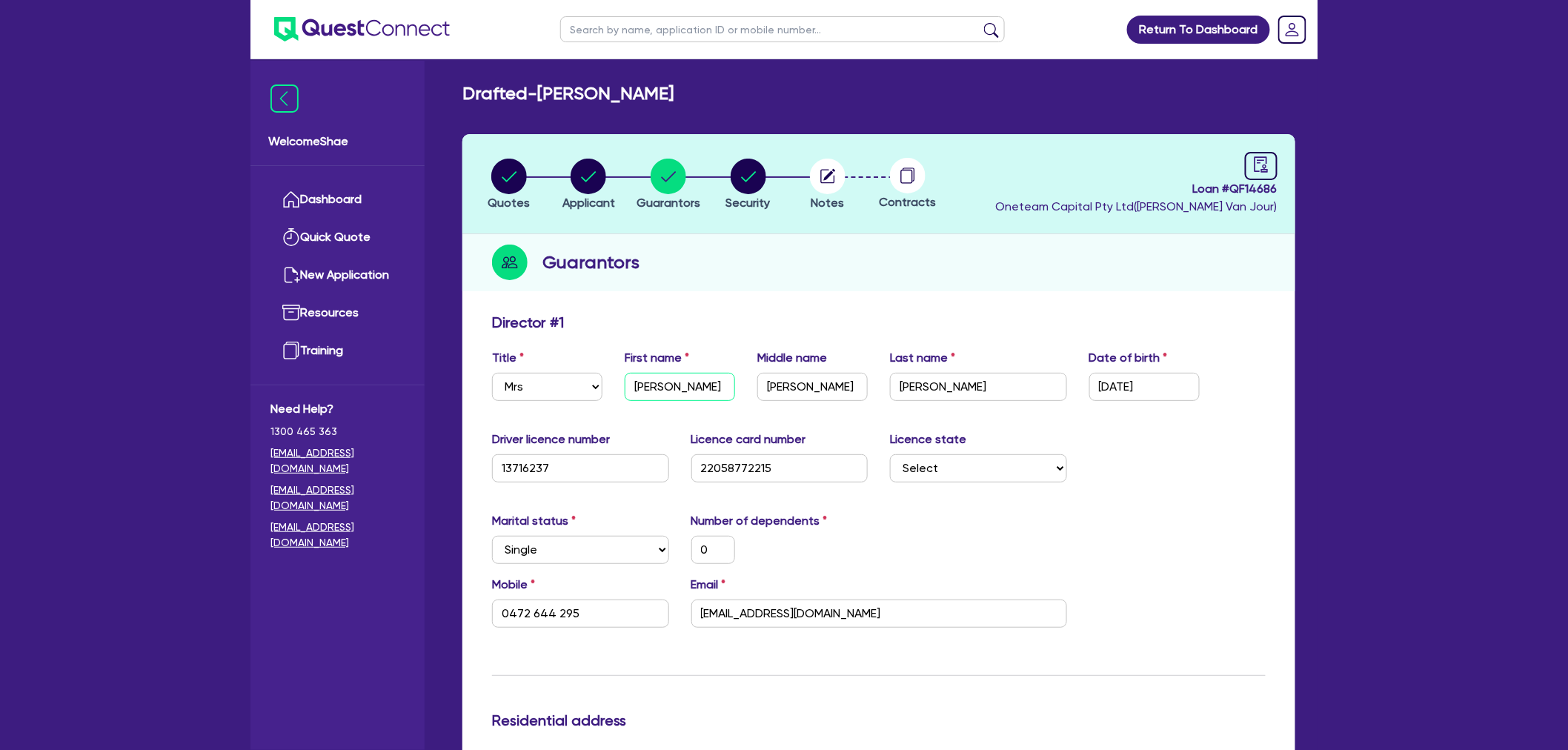
click at [650, 386] on input "[PERSON_NAME]" at bounding box center [679, 387] width 111 height 28
click at [779, 392] on input "[PERSON_NAME]" at bounding box center [812, 387] width 111 height 28
click at [916, 376] on input "[PERSON_NAME]" at bounding box center [978, 387] width 177 height 28
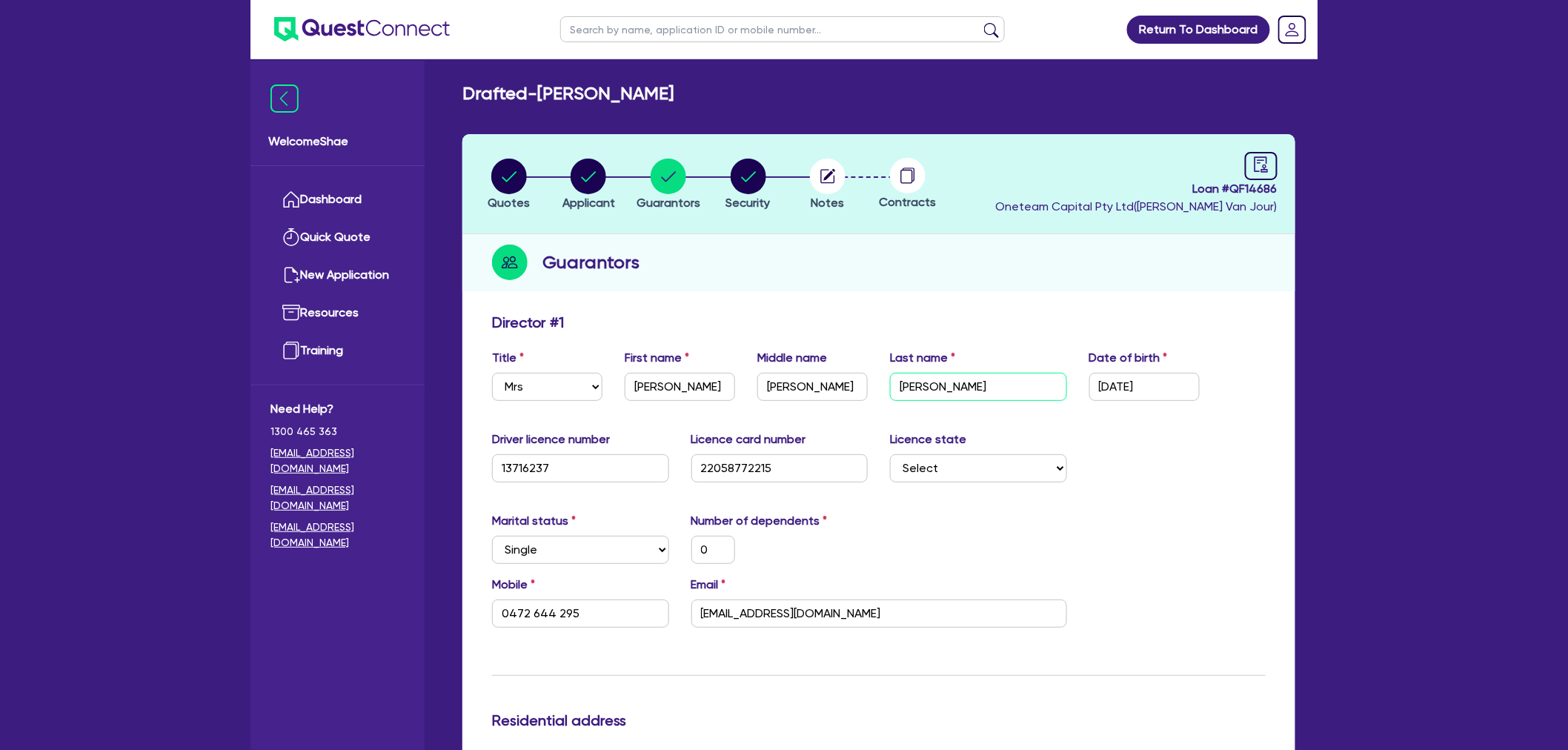
click at [916, 376] on input "[PERSON_NAME]" at bounding box center [978, 387] width 177 height 28
click at [513, 464] on input "13716237" at bounding box center [580, 468] width 177 height 28
click at [739, 461] on input "22058772215" at bounding box center [779, 468] width 177 height 28
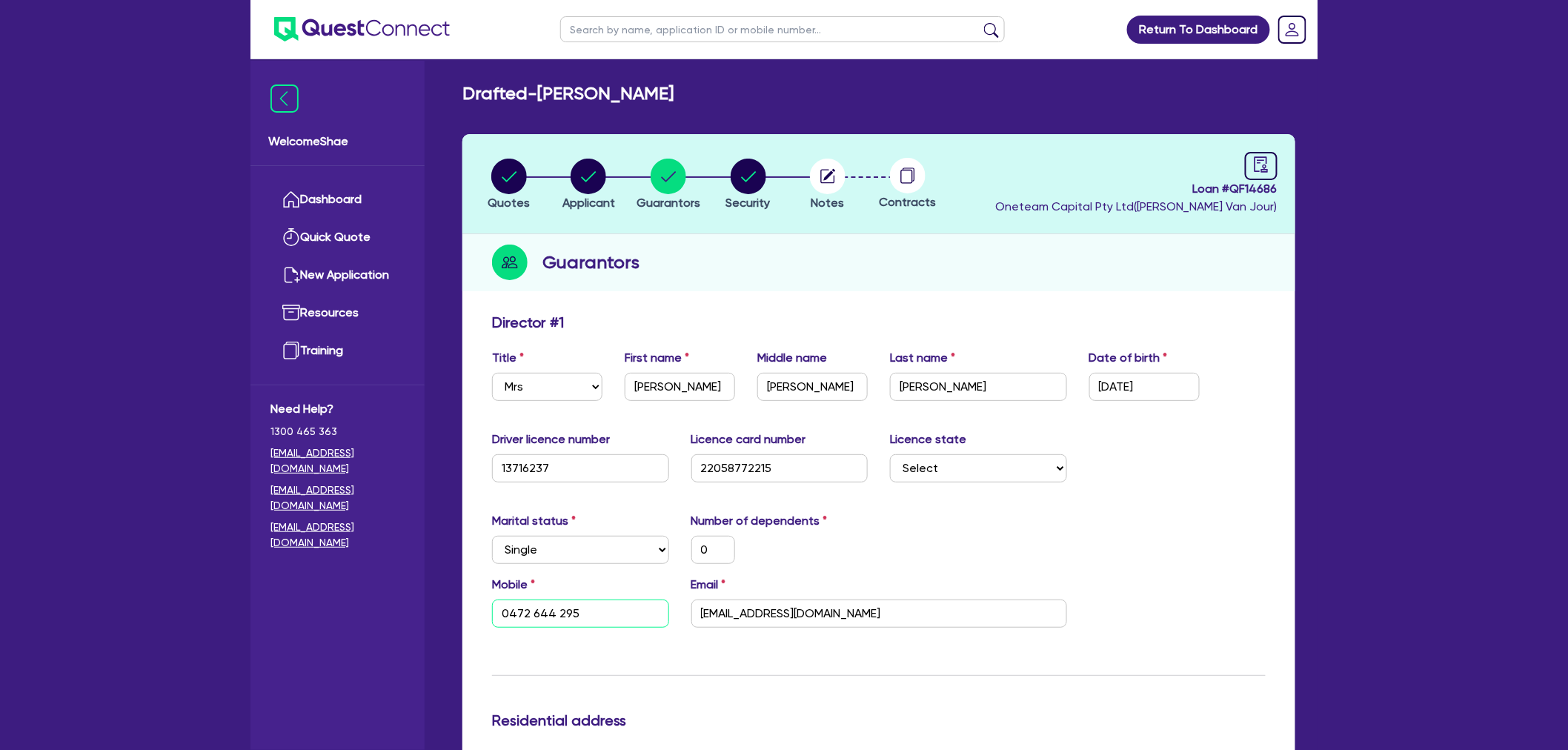
drag, startPoint x: 604, startPoint y: 613, endPoint x: 288, endPoint y: 611, distance: 316.0
click at [788, 606] on input "[EMAIL_ADDRESS][DOMAIN_NAME]" at bounding box center [879, 613] width 376 height 28
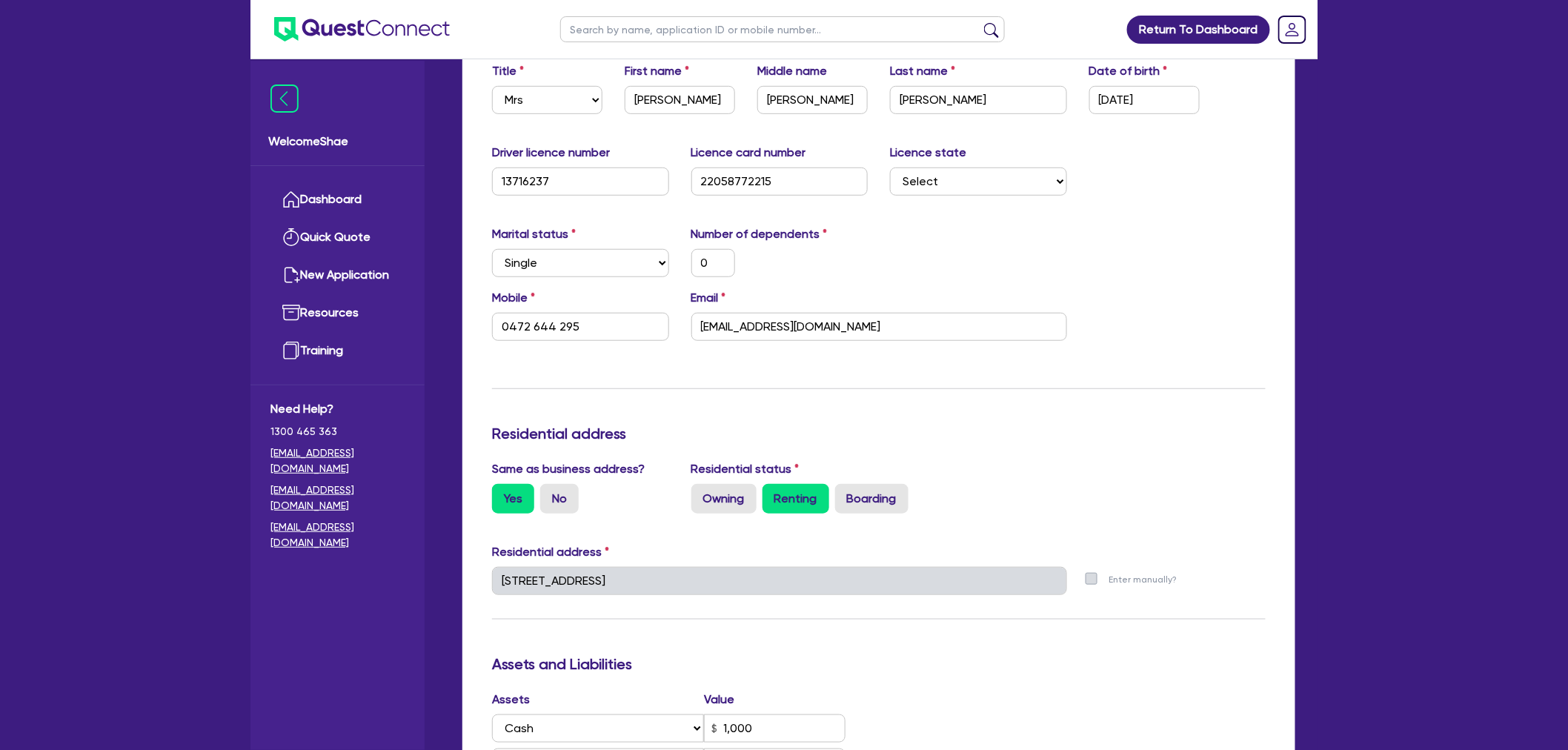
scroll to position [329, 0]
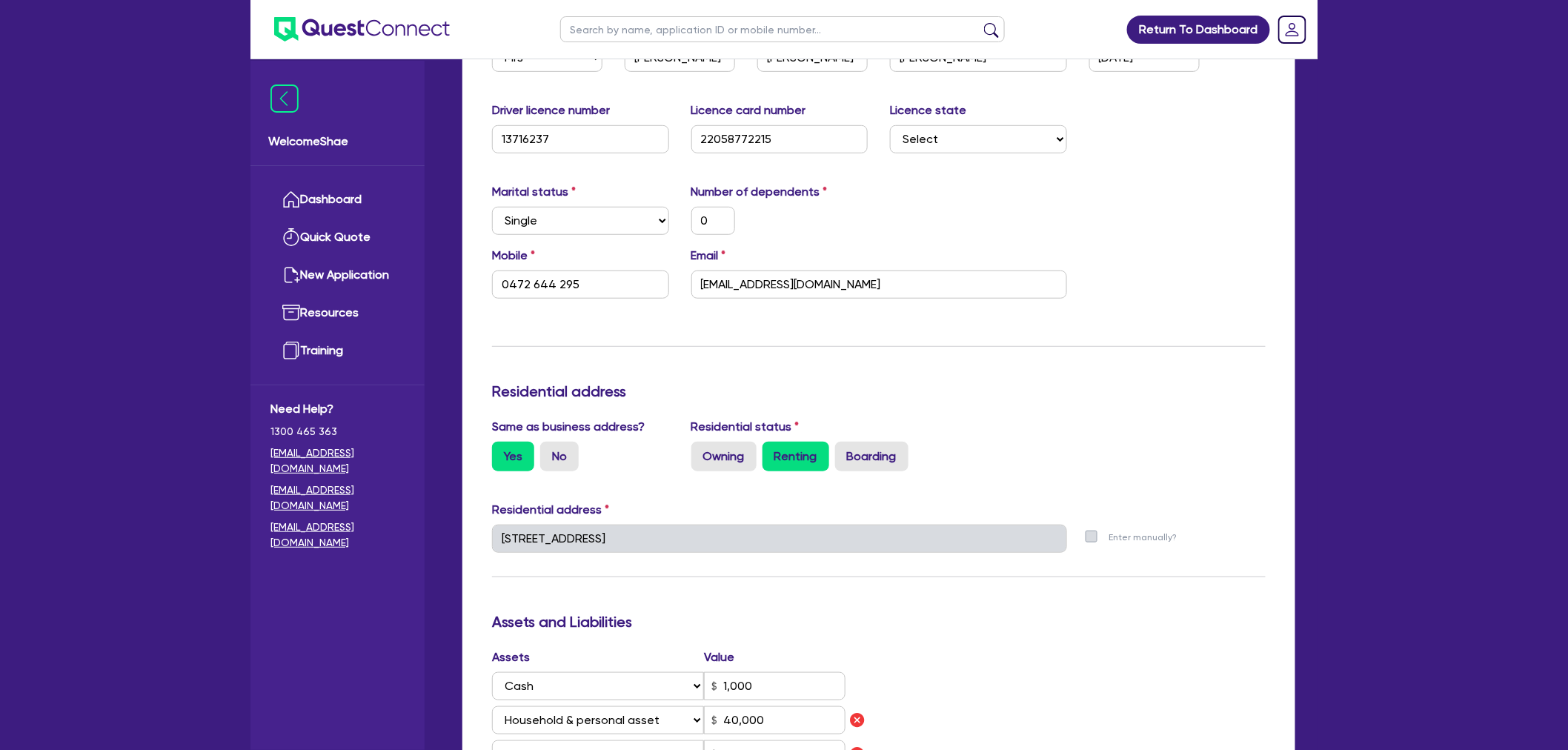
click at [412, 520] on div "Welcome Shae Dashboard Quick Quote New Application Ref Company Ref Salesperson …" at bounding box center [784, 604] width 1067 height 1866
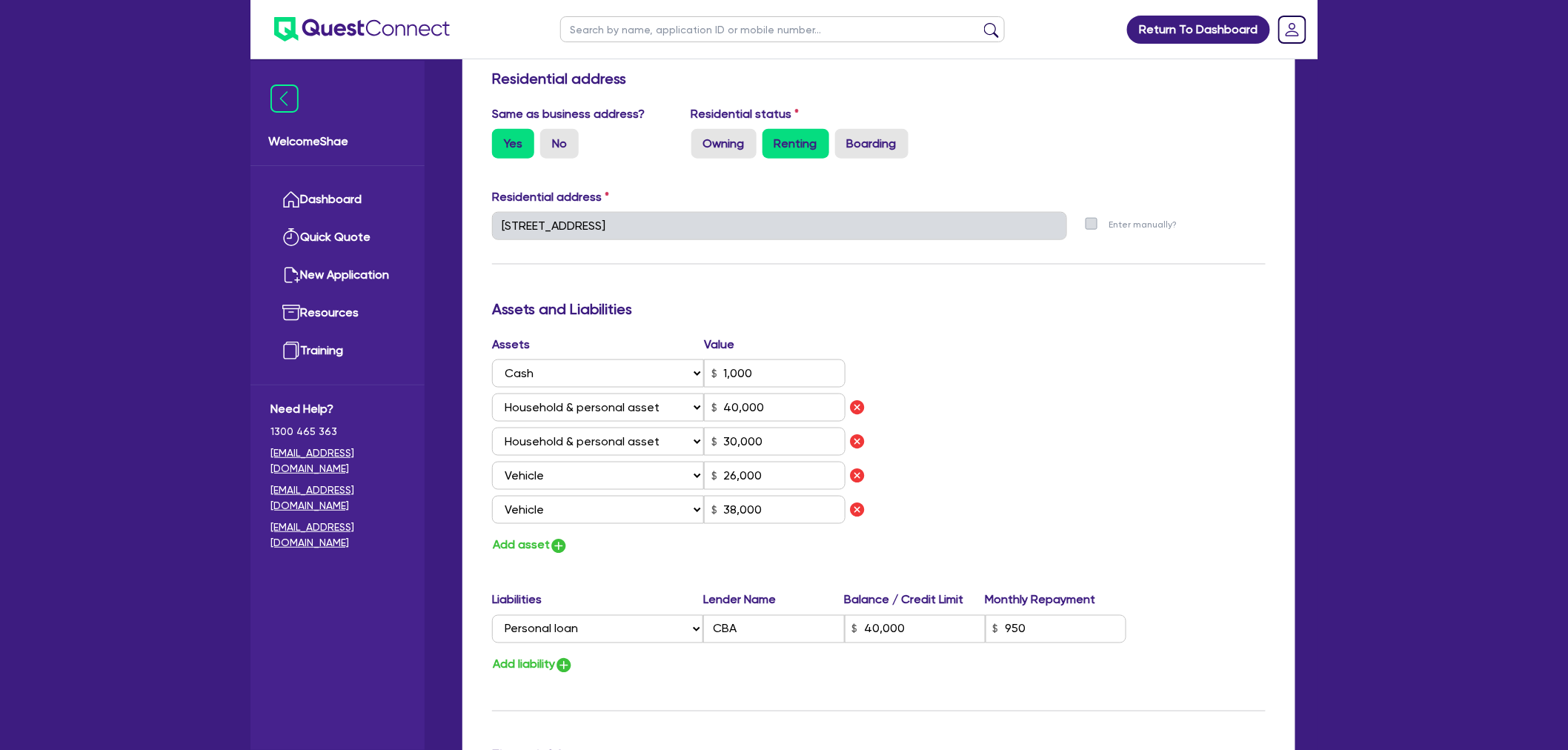
scroll to position [658, 0]
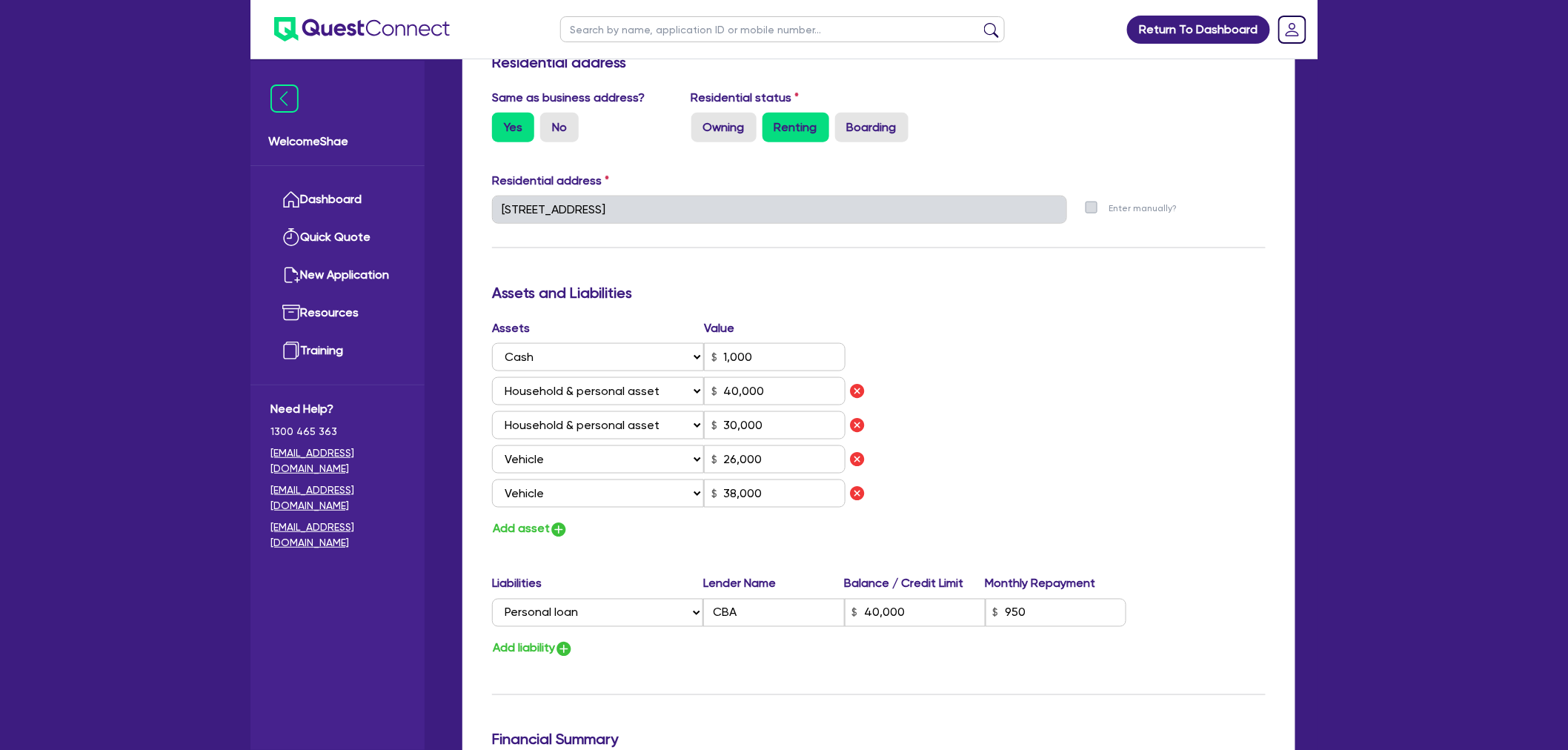
click at [1050, 453] on div "Assets Value Select Asset Cash Property Investment property Vehicle Truck Trail…" at bounding box center [878, 429] width 796 height 220
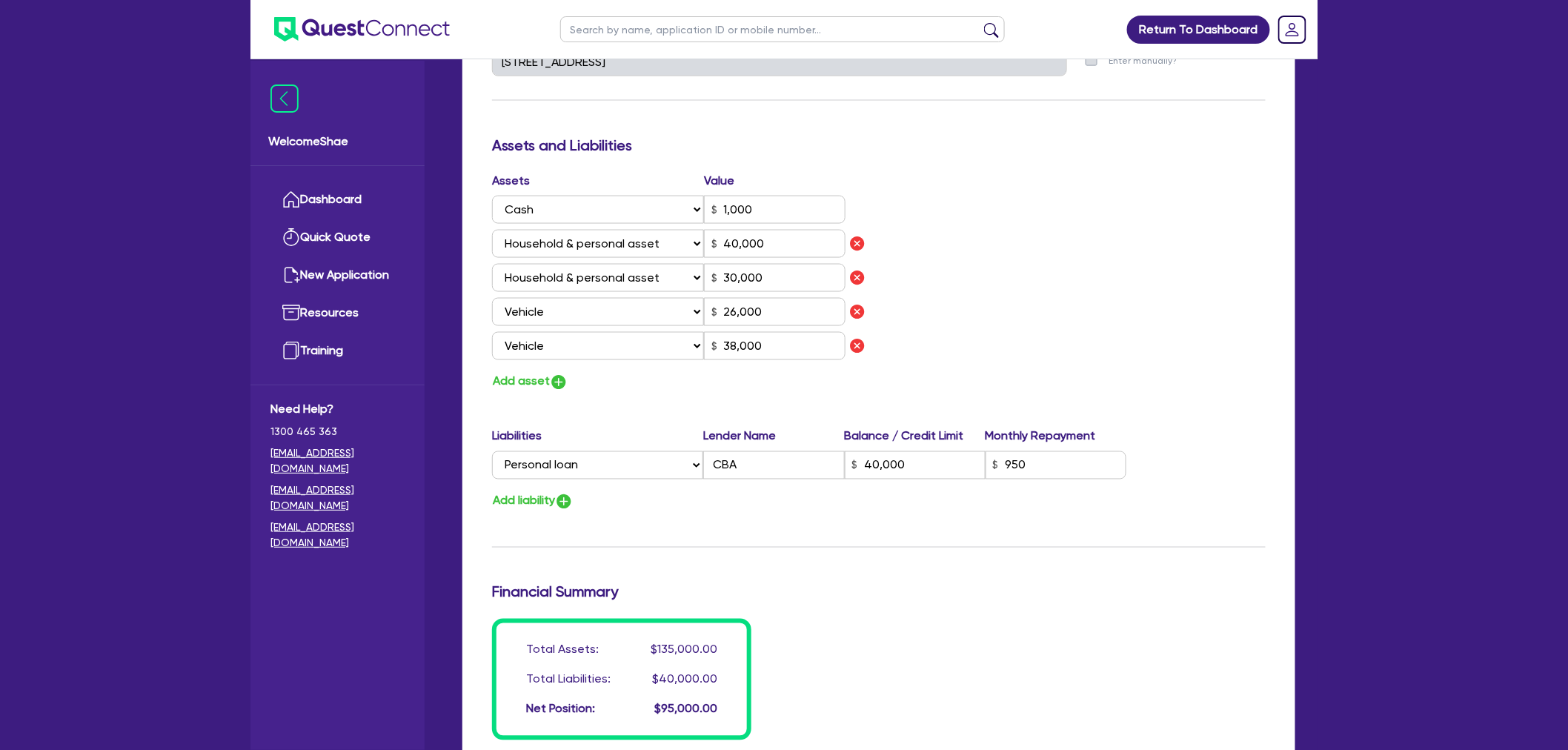
scroll to position [823, 0]
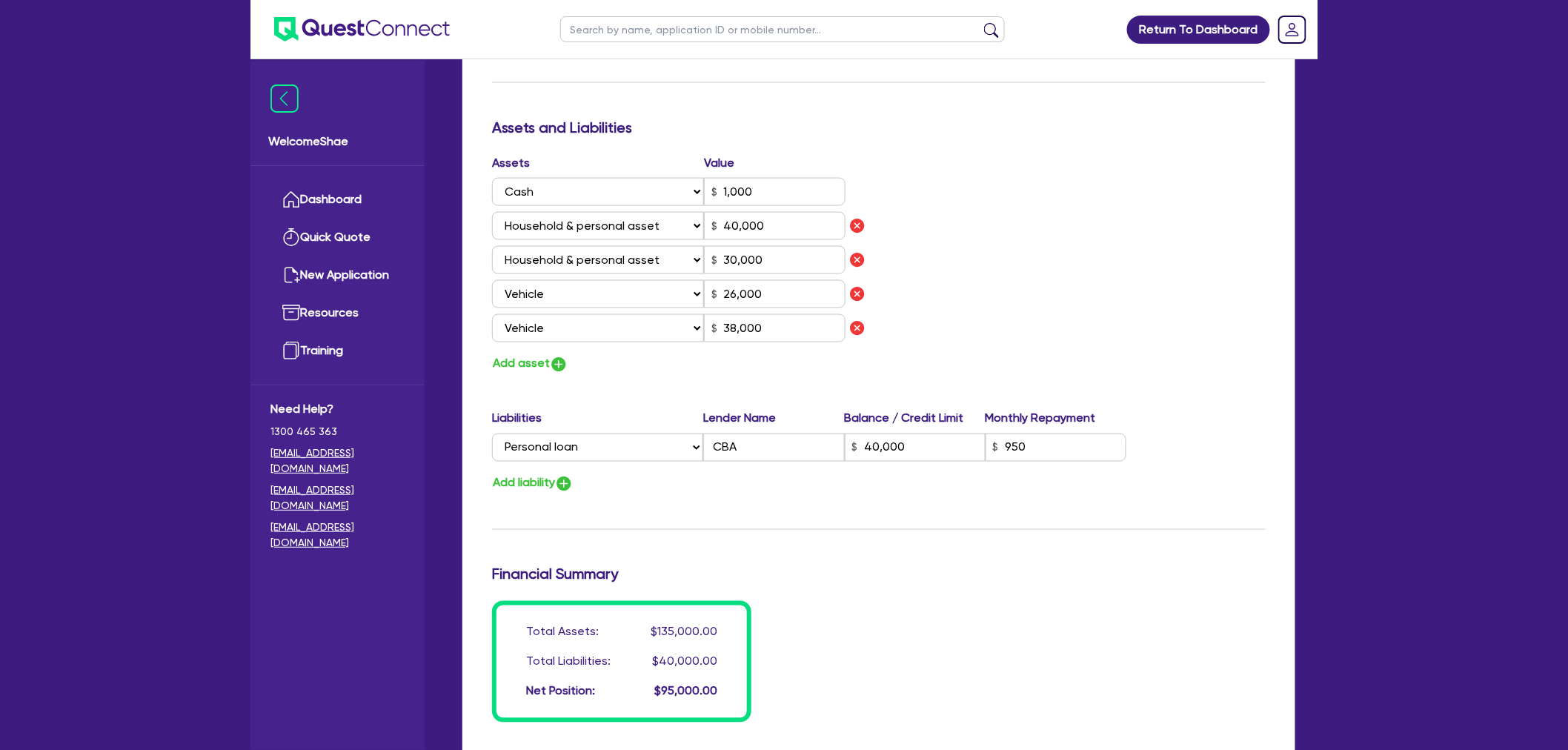
drag, startPoint x: 409, startPoint y: 624, endPoint x: 668, endPoint y: 637, distance: 259.3
click at [410, 624] on div "Welcome Shae Dashboard Quick Quote New Application Ref Company Ref Salesperson …" at bounding box center [338, 405] width 174 height 689
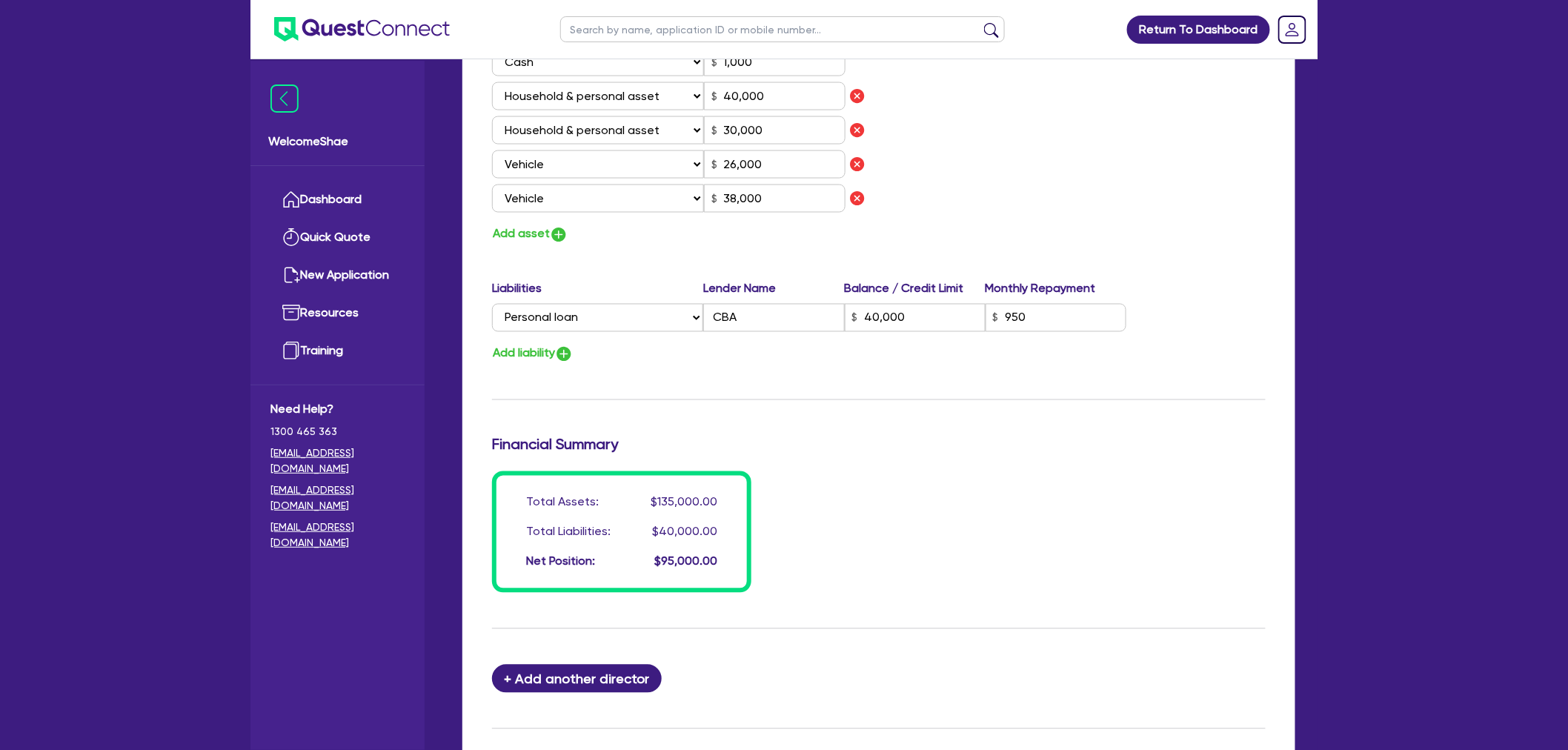
scroll to position [988, 0]
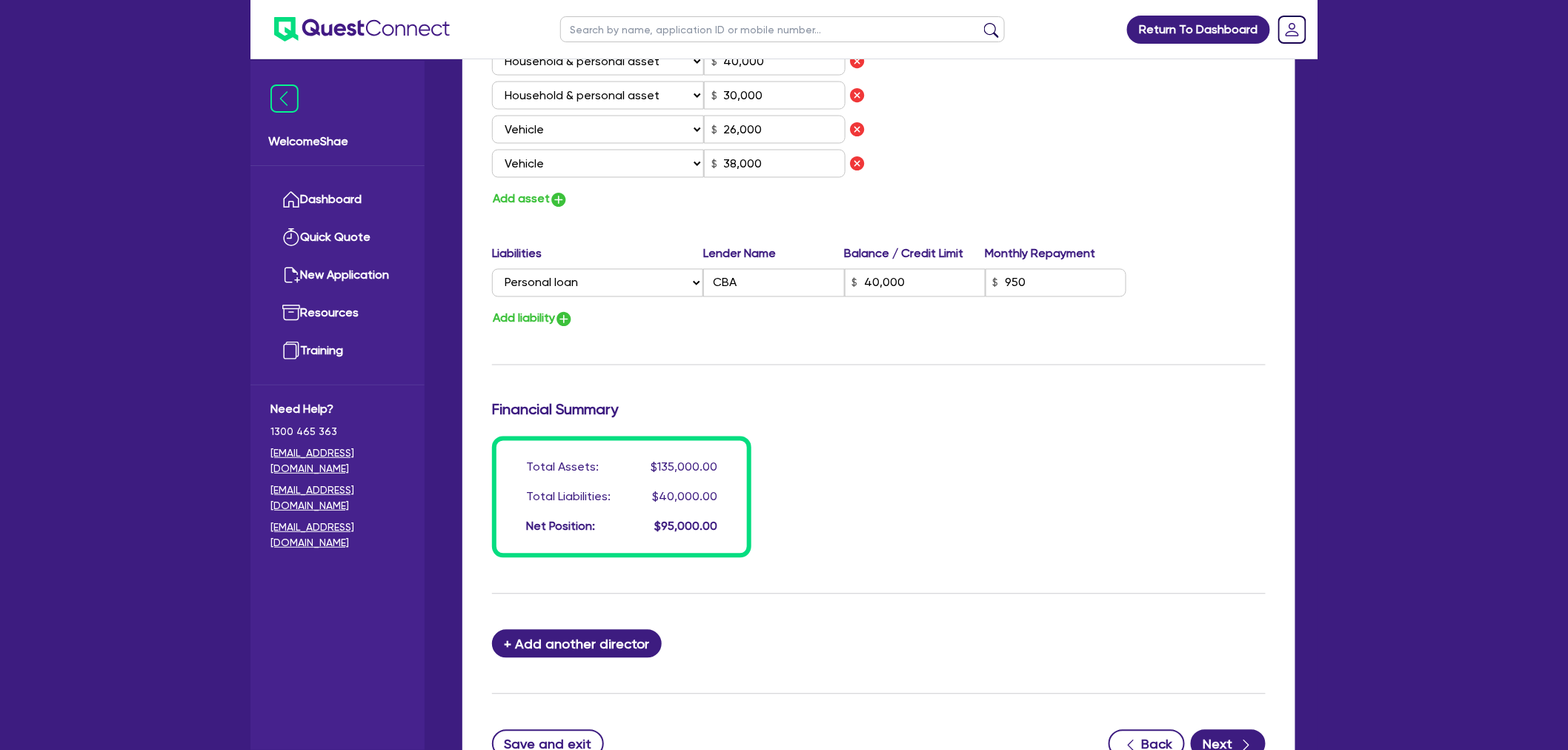
click at [1182, 478] on div "Total Assets: $135,000.00 Total Liabilities: $40,000.00 Net Position: $95,000.00" at bounding box center [878, 497] width 796 height 121
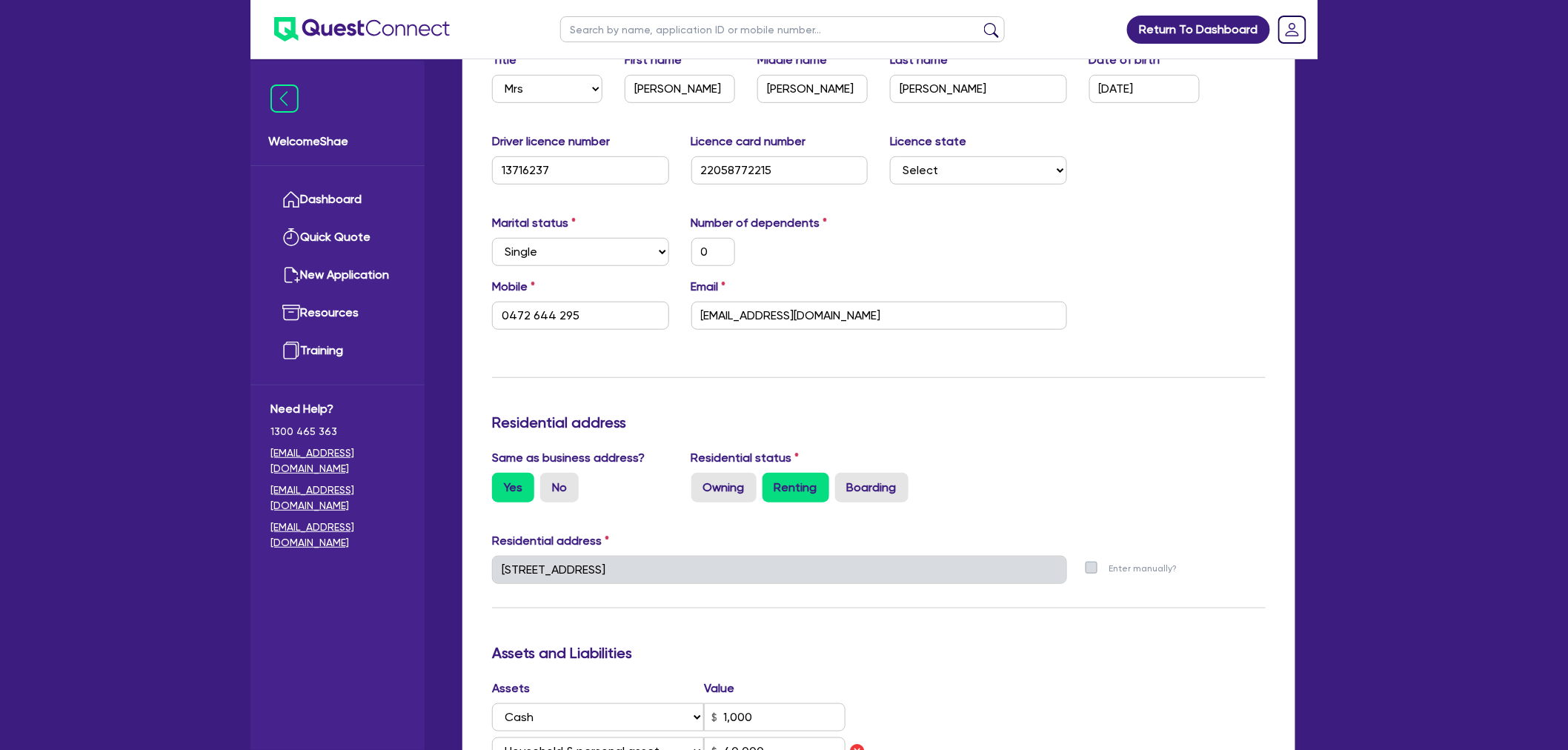
scroll to position [0, 0]
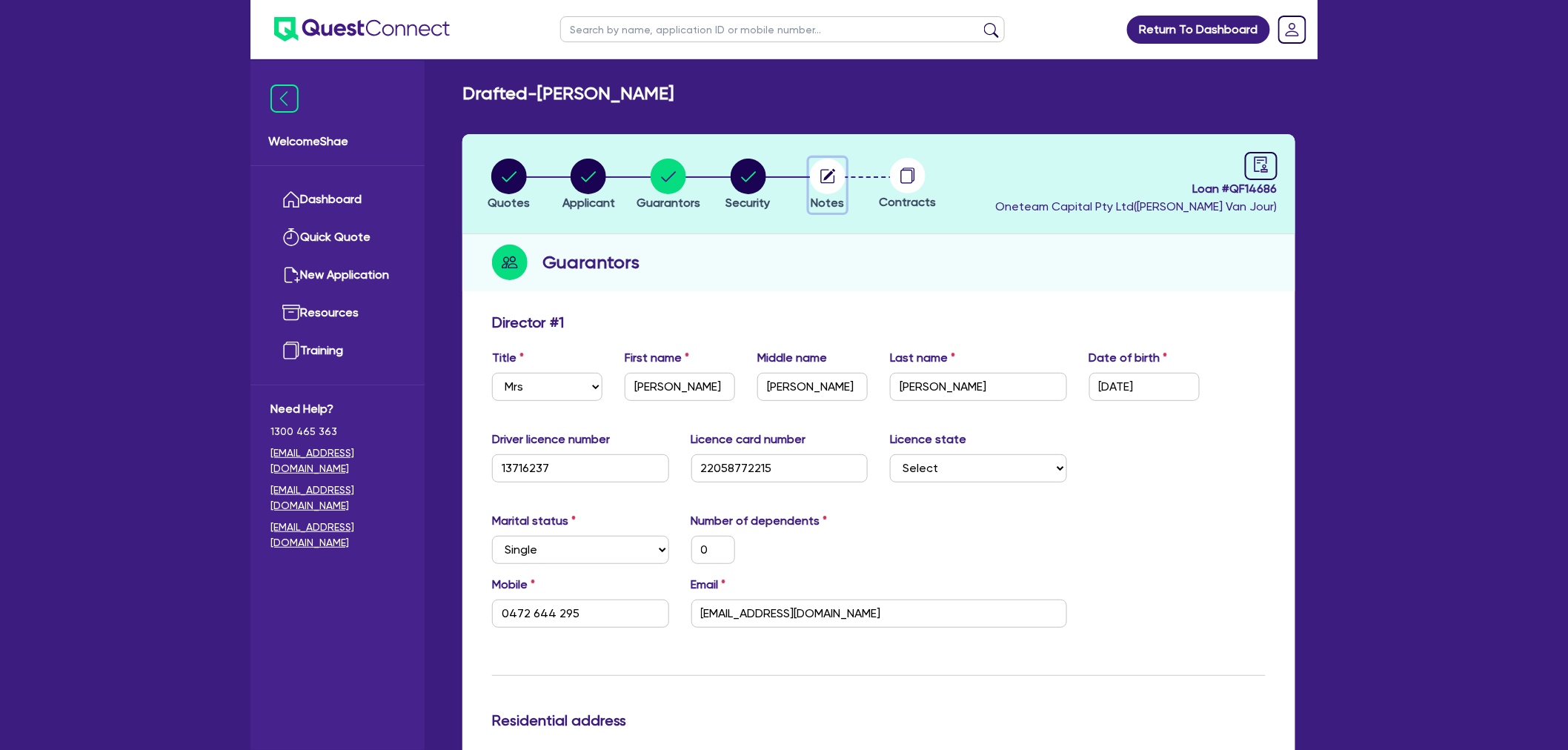
click at [839, 180] on circle "button" at bounding box center [827, 176] width 35 height 35
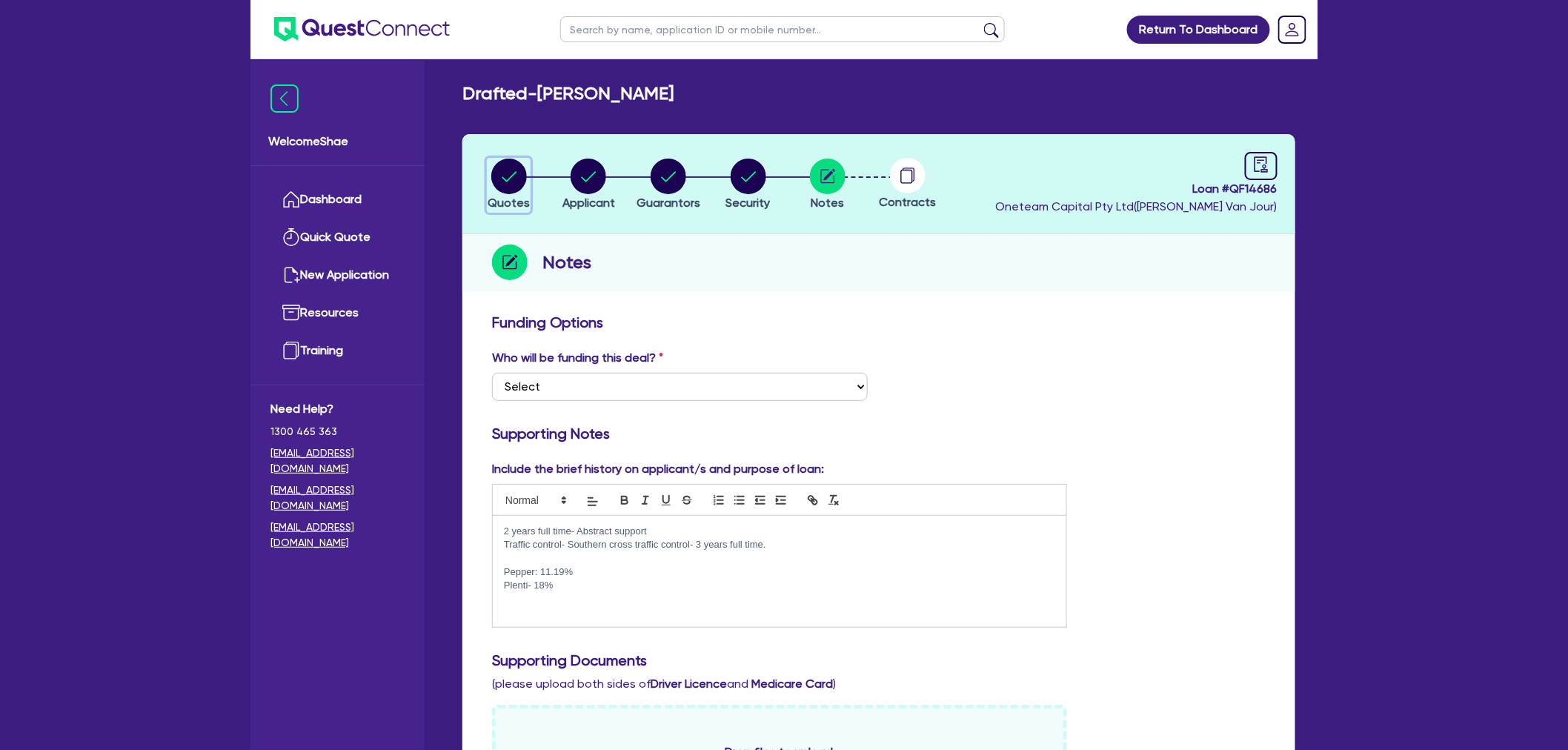
click at [502, 179] on circle "button" at bounding box center [509, 176] width 35 height 35
select select "CARS_AND_LIGHT_TRUCKS"
select select "PASSENGER_VEHICLES"
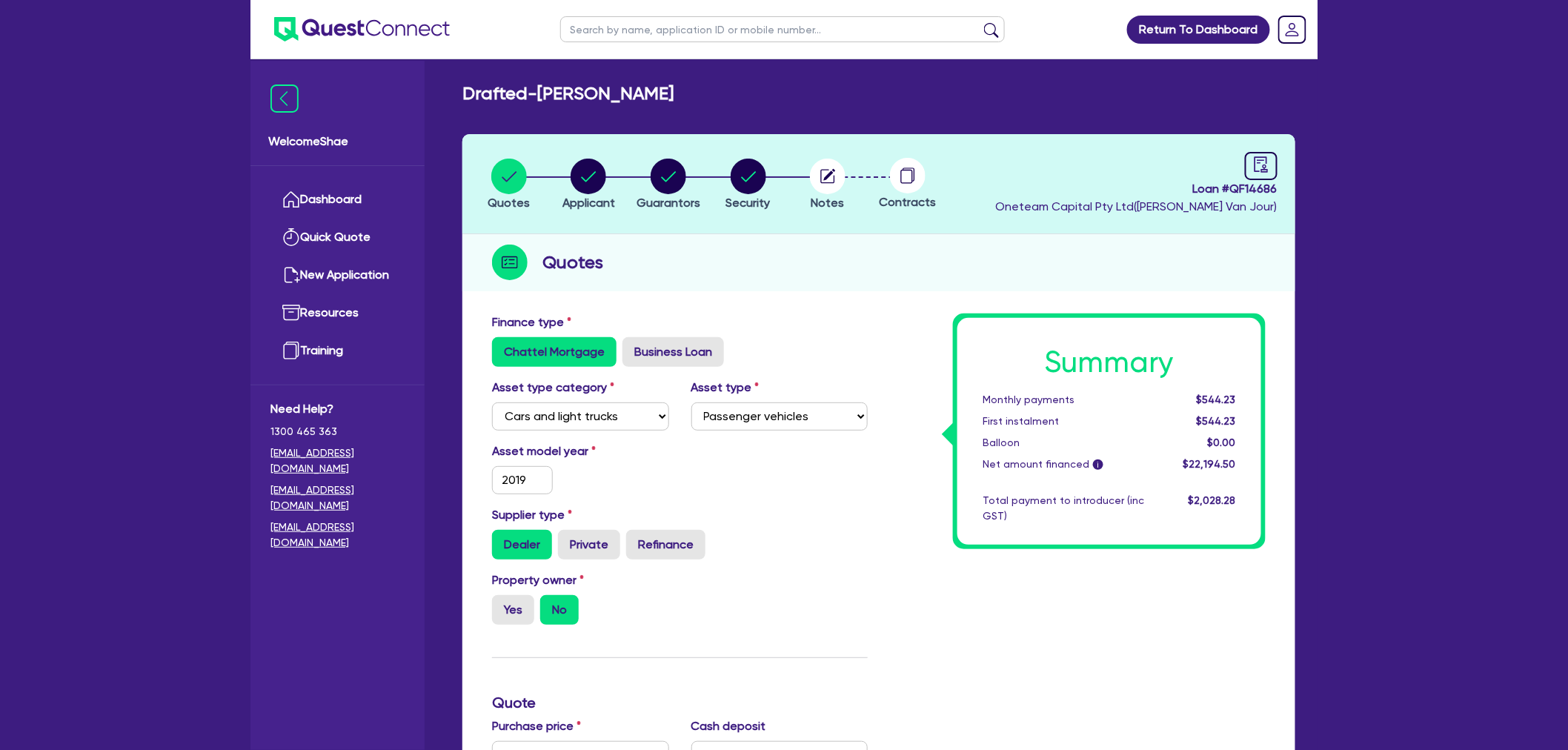
click at [624, 17] on input "text" at bounding box center [782, 29] width 444 height 25
type input "janine"
click button "submit" at bounding box center [992, 32] width 23 height 21
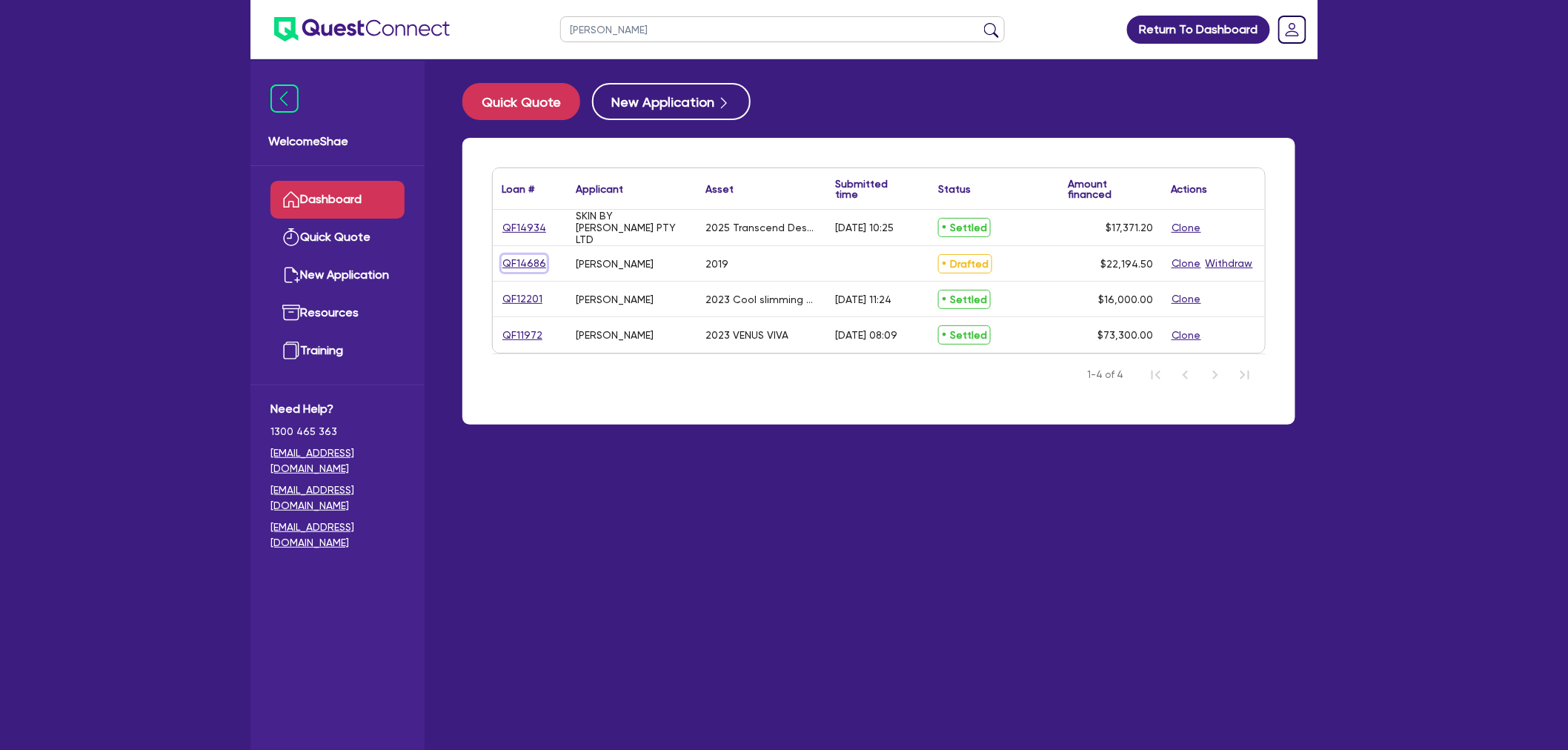
click at [522, 258] on link "QF14686" at bounding box center [525, 262] width 45 height 17
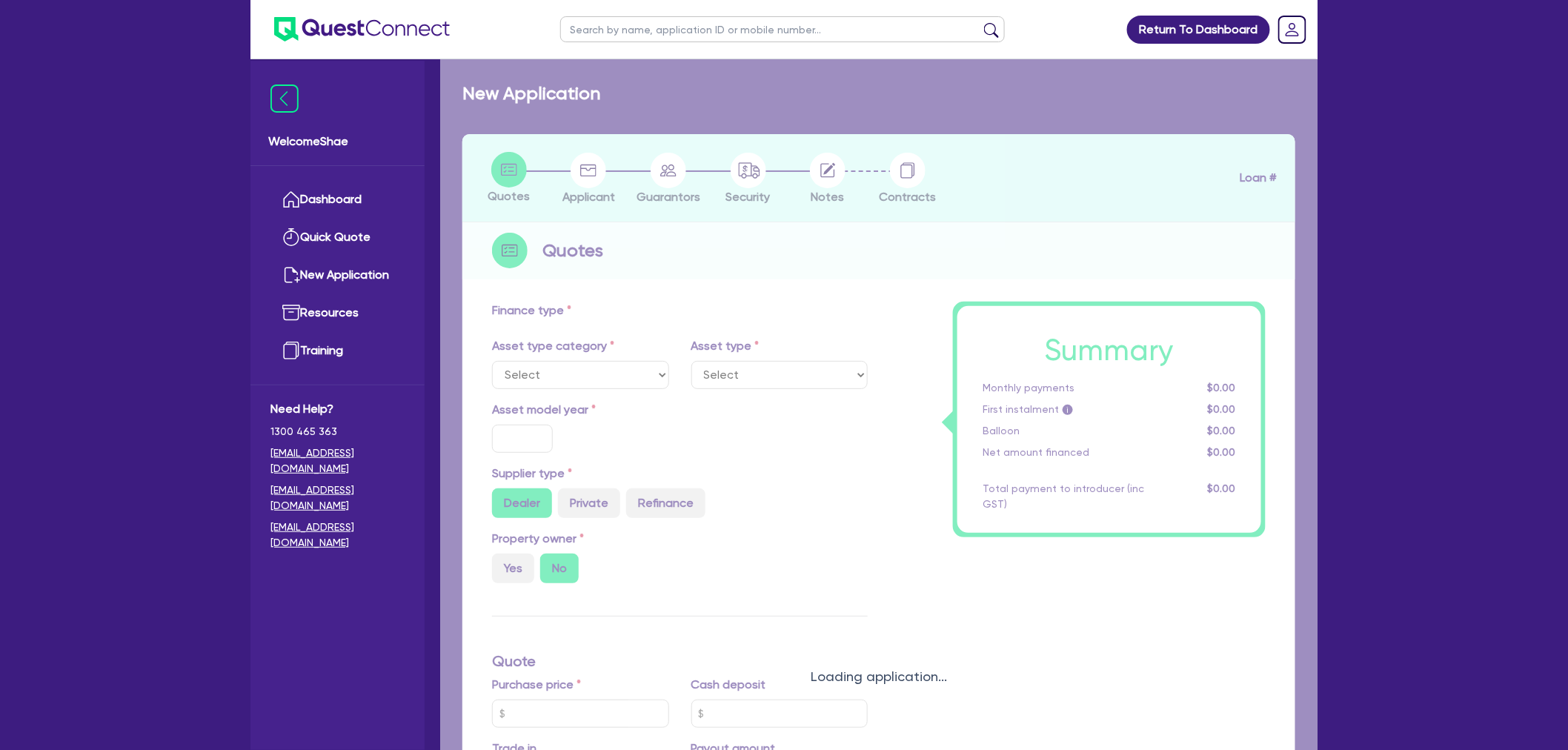
select select "CARS_AND_LIGHT_TRUCKS"
type input "2019"
type input "20,000"
type input "2"
type input "443.89"
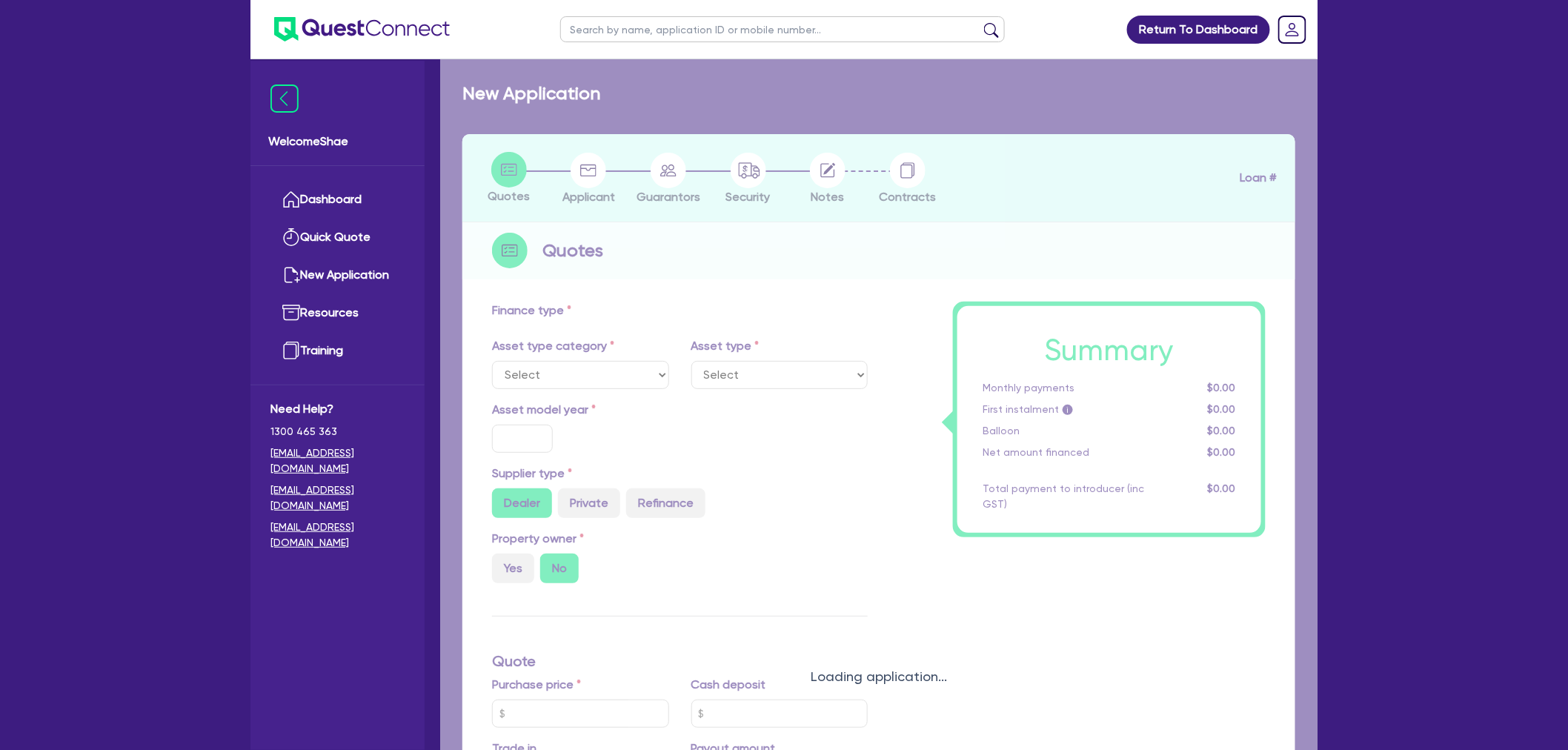
type input "15.99"
type input "1,400"
select select "PASSENGER_VEHICLES"
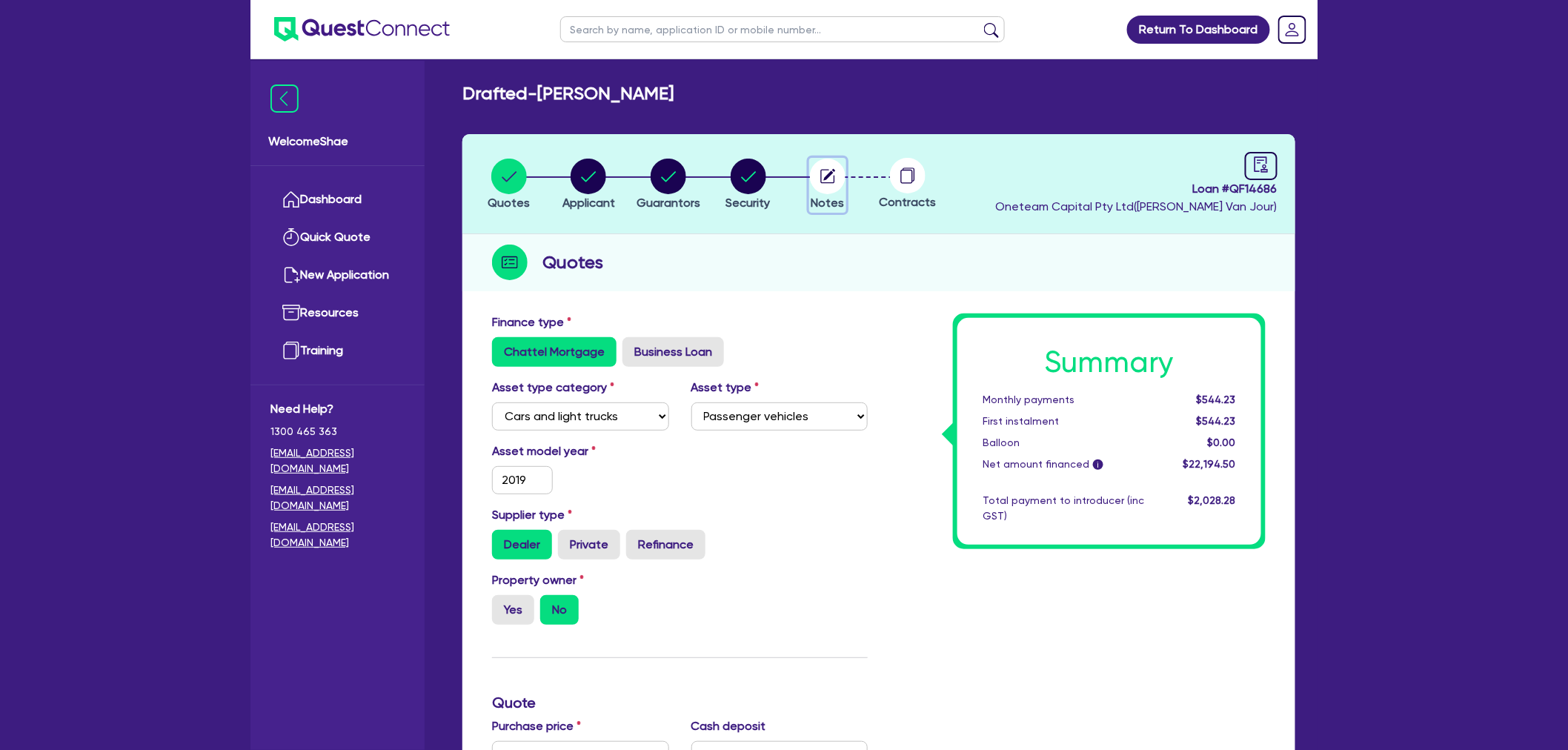
click at [825, 181] on icon "button" at bounding box center [828, 176] width 14 height 14
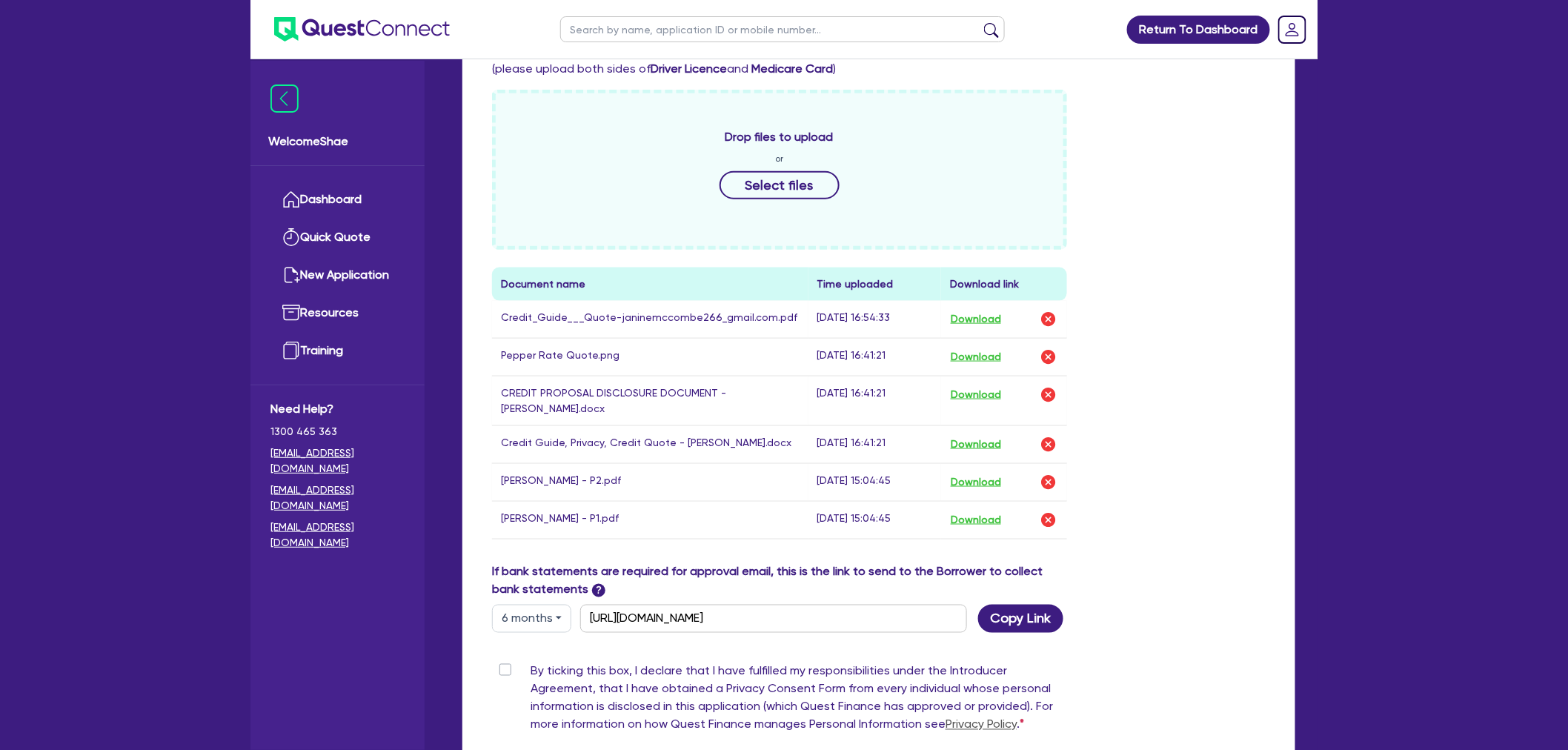
scroll to position [658, 0]
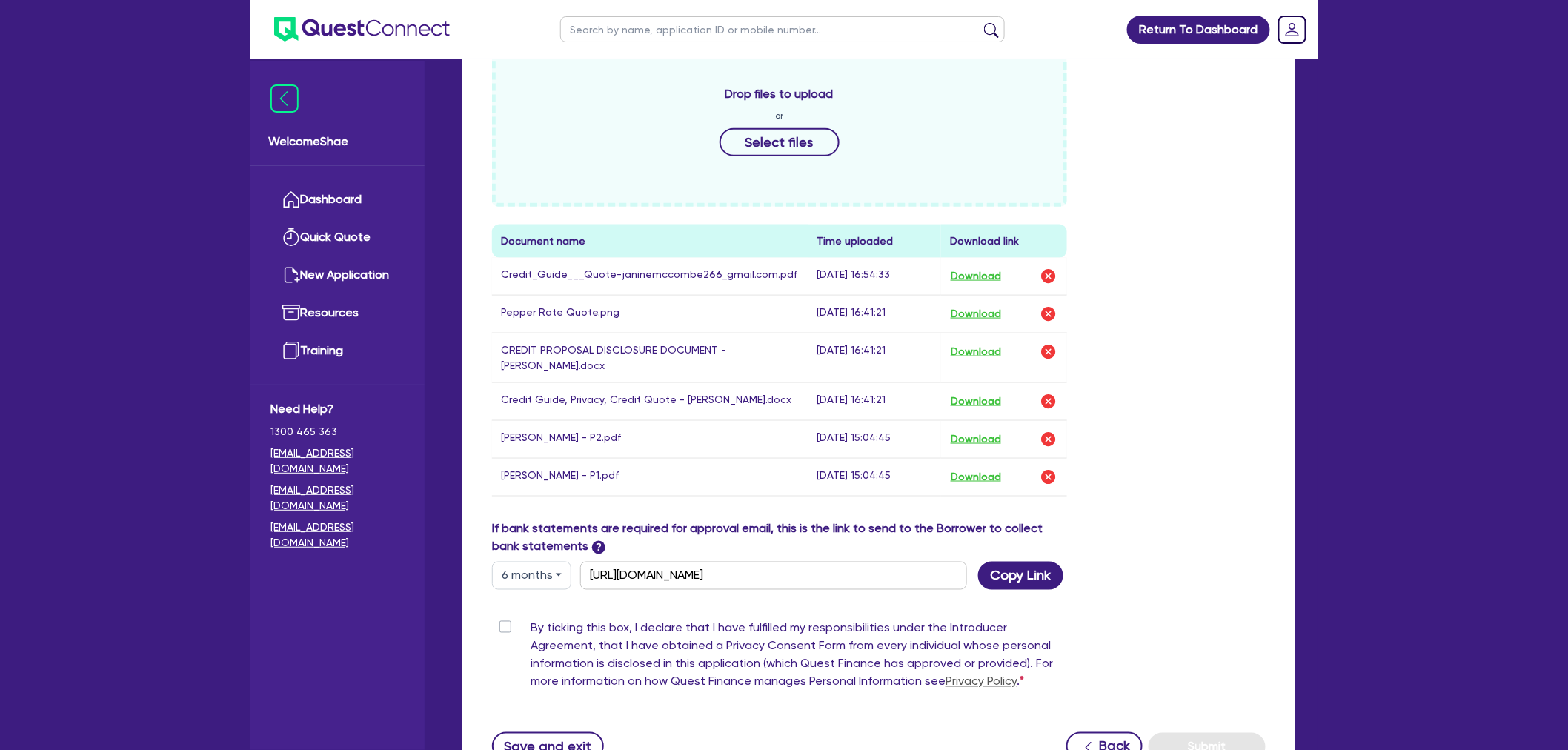
drag, startPoint x: 150, startPoint y: 542, endPoint x: 351, endPoint y: 538, distance: 201.0
click at [150, 542] on div "Return To Dashboard Edit Profile Logout Welcome Shae Dashboard Quick Quote New …" at bounding box center [784, 112] width 1568 height 1539
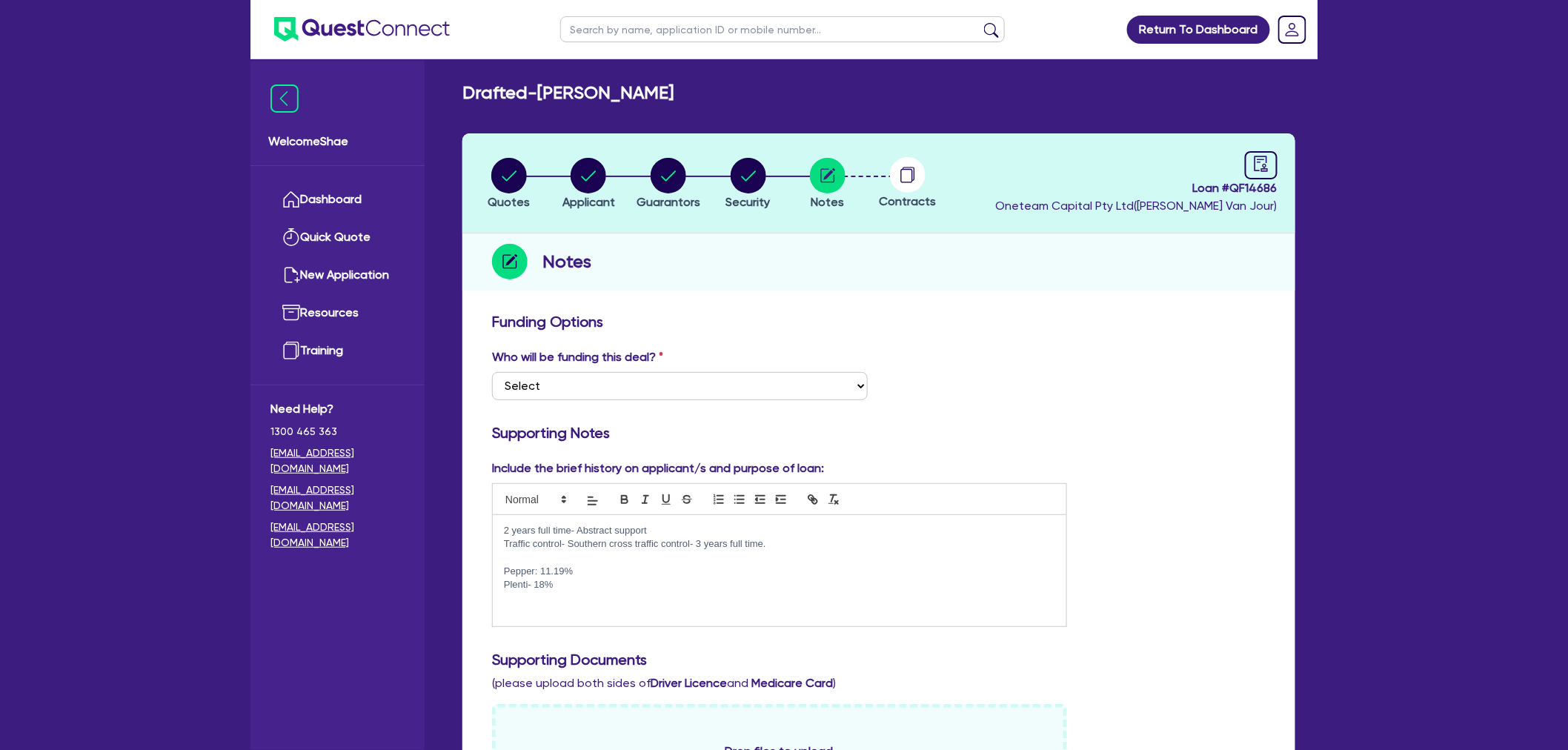
scroll to position [0, 0]
click at [1274, 161] on link at bounding box center [1261, 165] width 32 height 28
select select "DRAFTED_NEW"
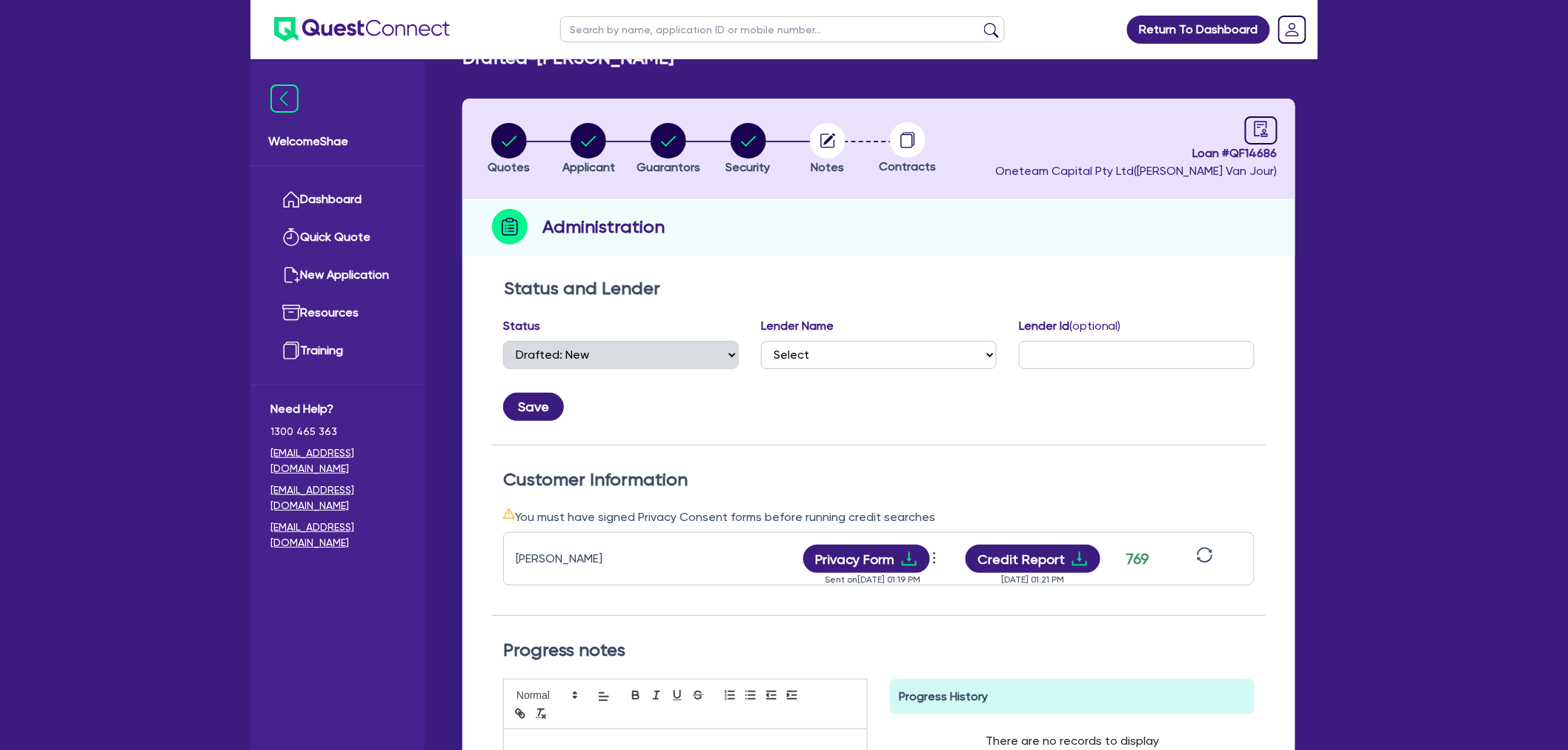
scroll to position [82, 0]
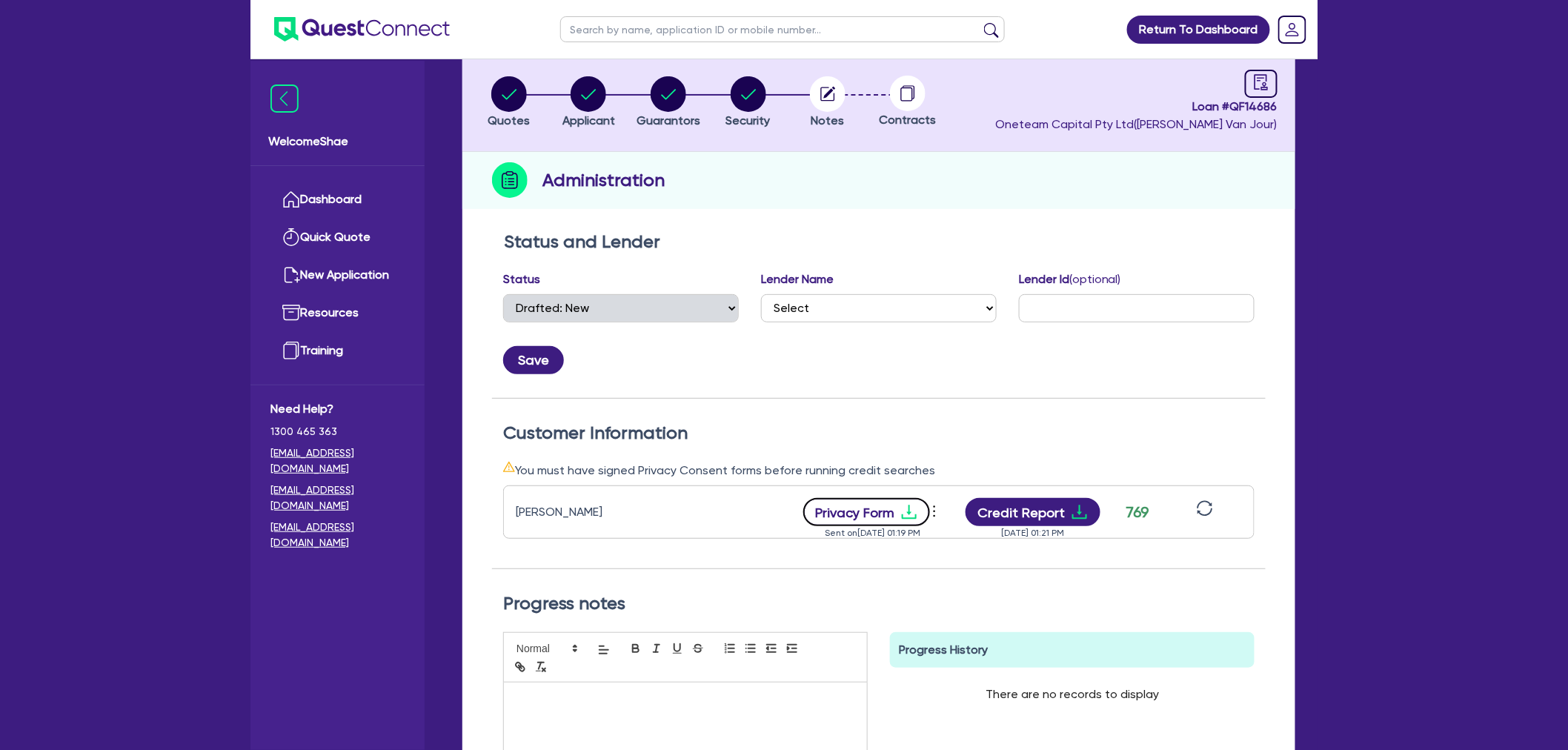
click at [883, 513] on button "Privacy Form" at bounding box center [867, 512] width 127 height 28
click at [193, 486] on div "Return To Dashboard Edit Profile Logout Welcome Shae Dashboard Quick Quote New …" at bounding box center [784, 454] width 1568 height 1073
click at [1303, 407] on div "Quotes Applicant Guarantors Security Notes Contracts Loan # QF14686 Oneteam Cap…" at bounding box center [879, 485] width 855 height 866
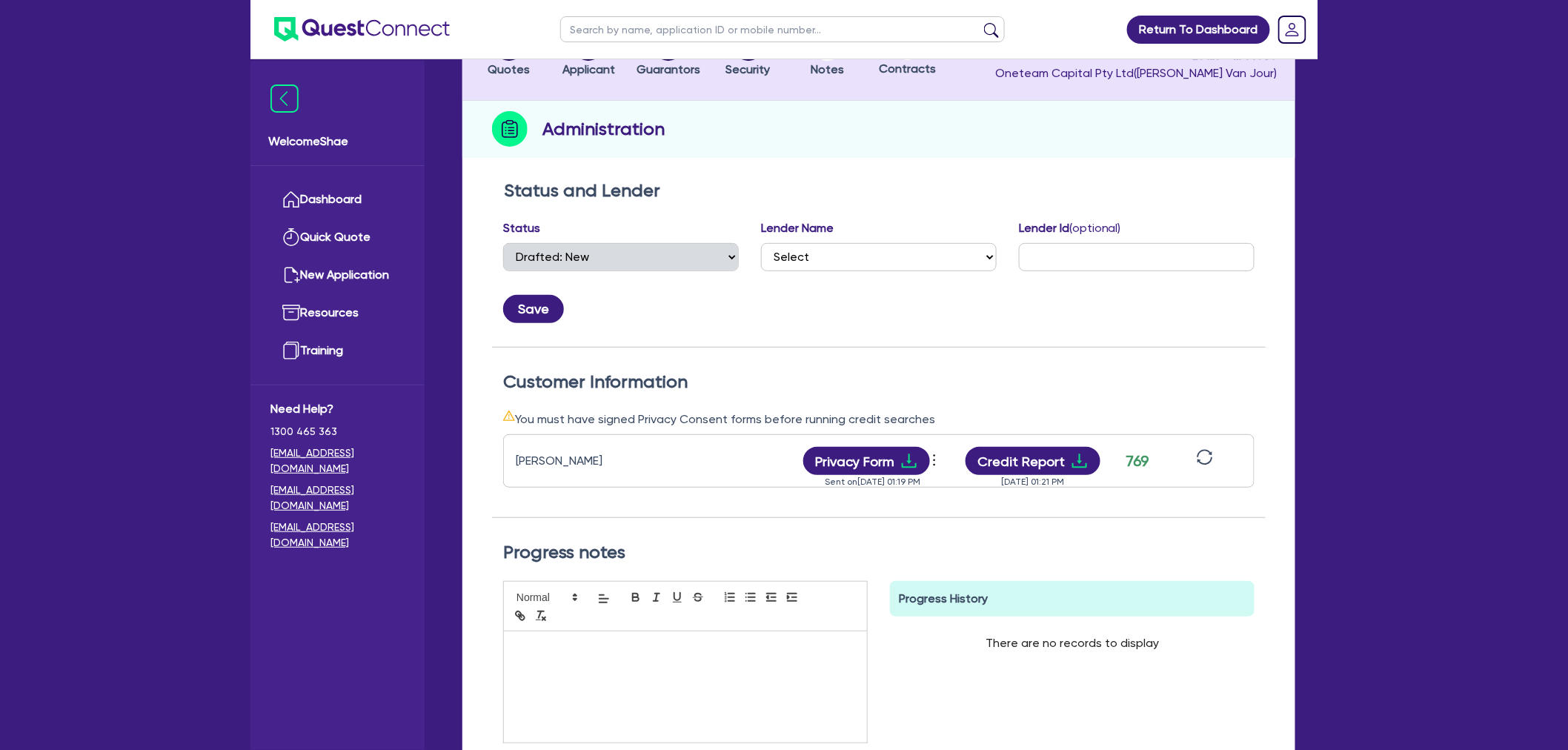
scroll to position [0, 0]
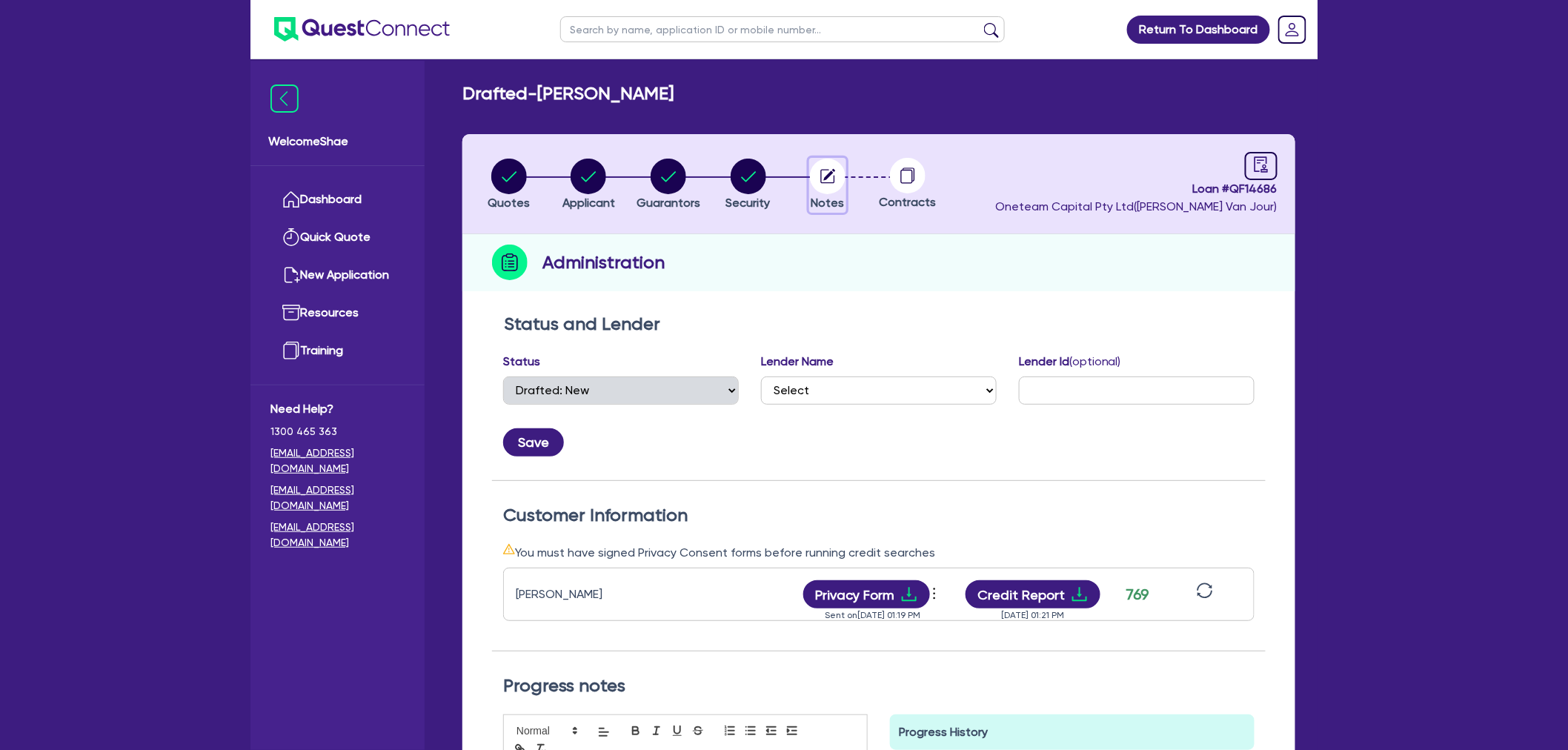
click at [838, 184] on circle "button" at bounding box center [827, 176] width 35 height 35
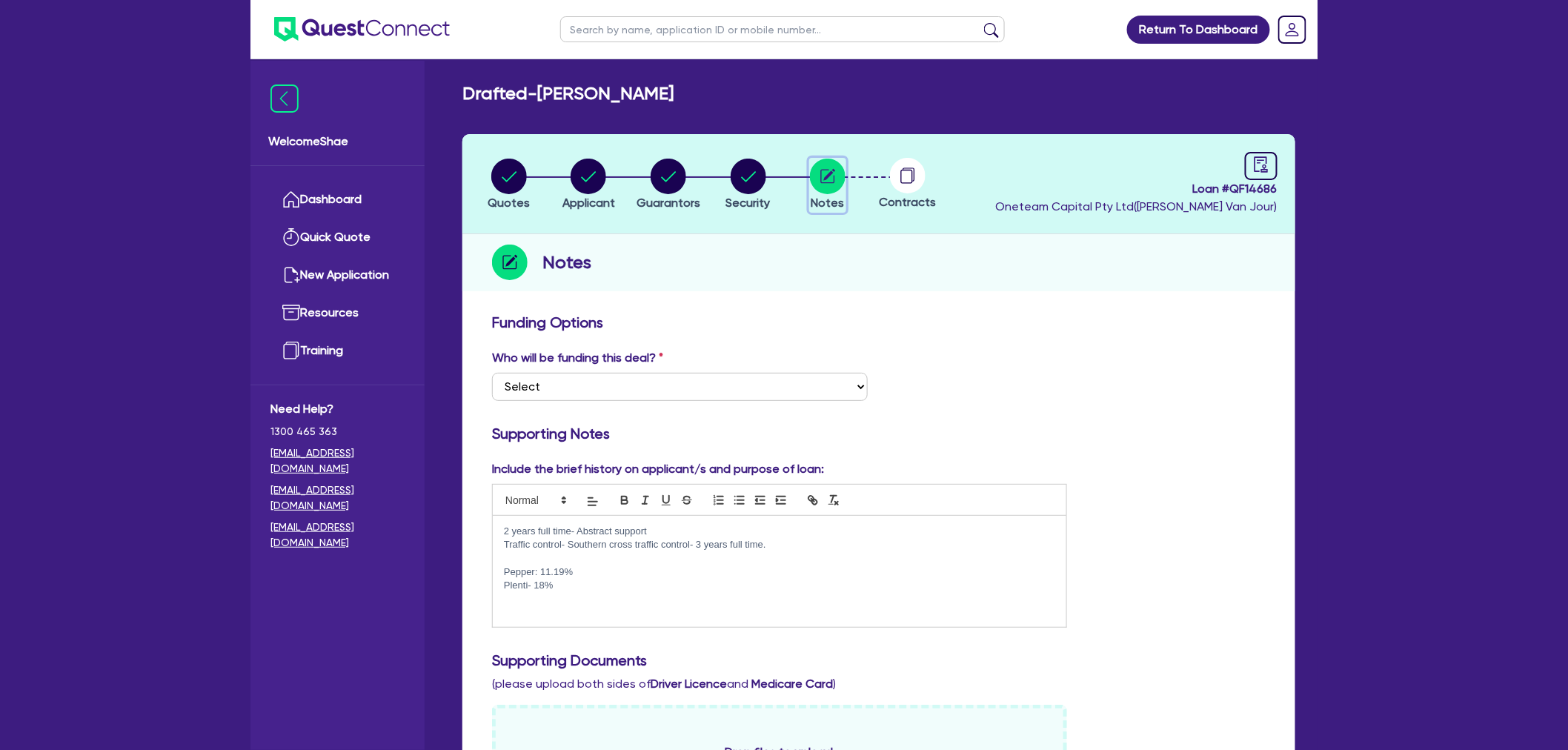
scroll to position [493, 0]
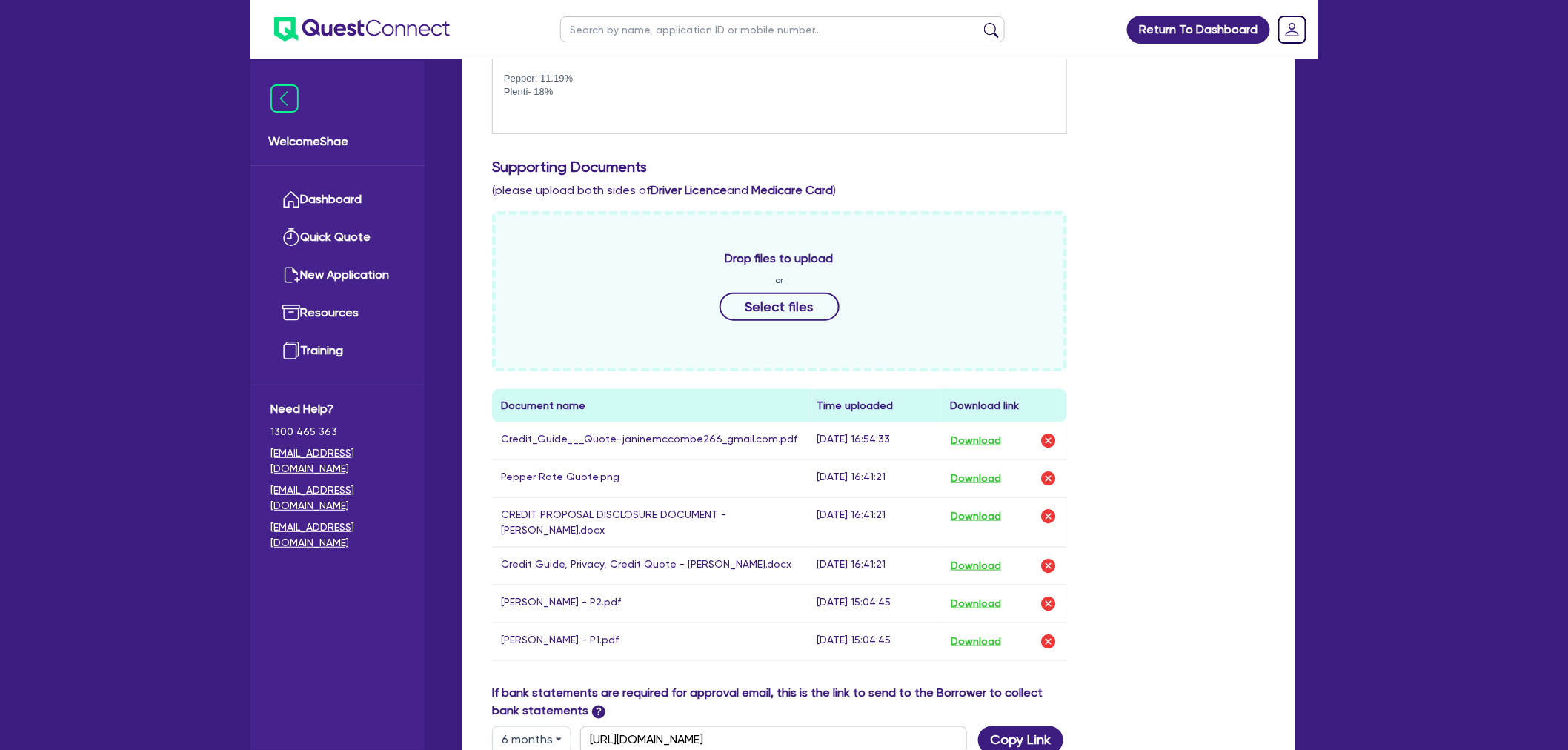
click at [198, 639] on div "Return To Dashboard Edit Profile Logout Welcome Shae Dashboard Quick Quote New …" at bounding box center [784, 276] width 1568 height 1539
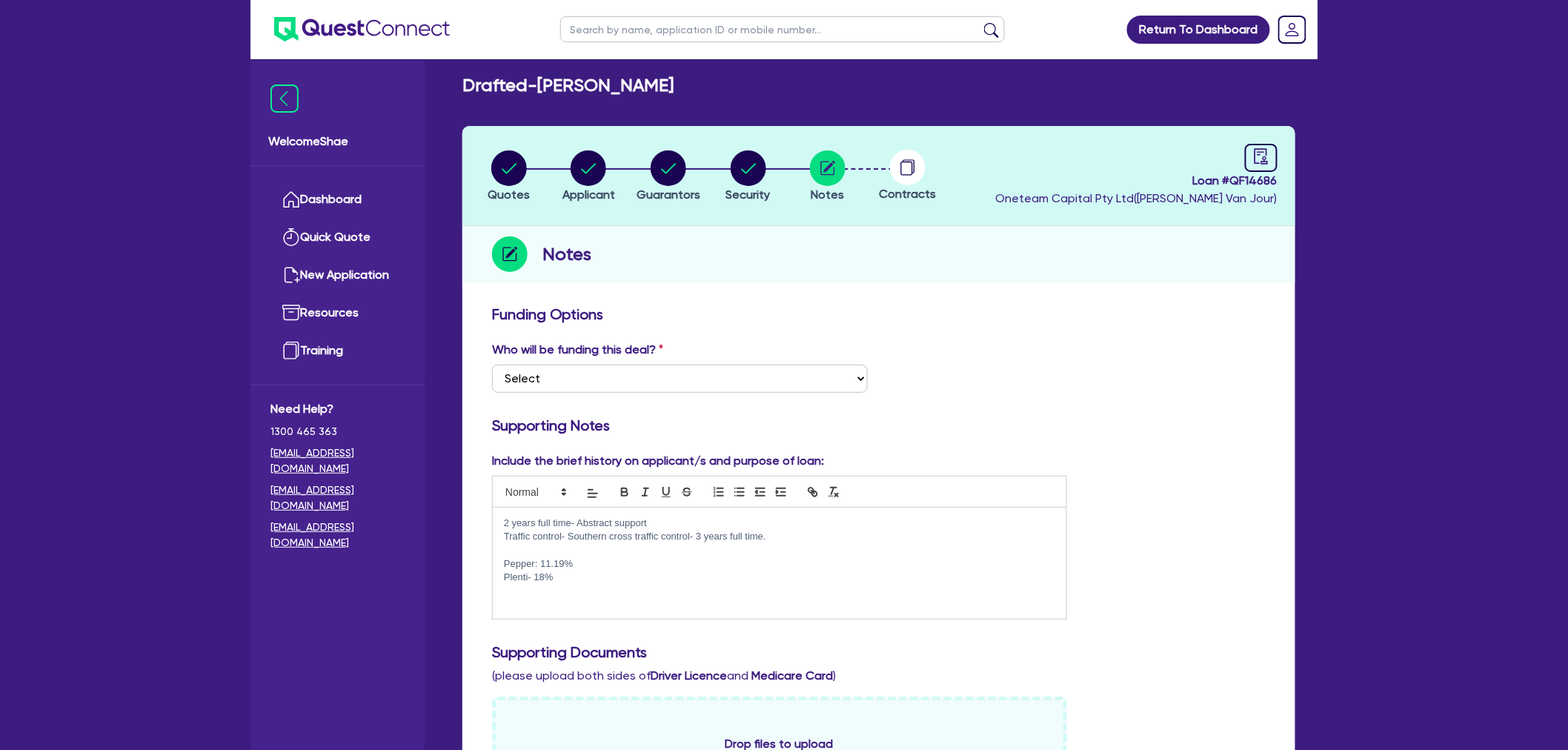
scroll to position [0, 0]
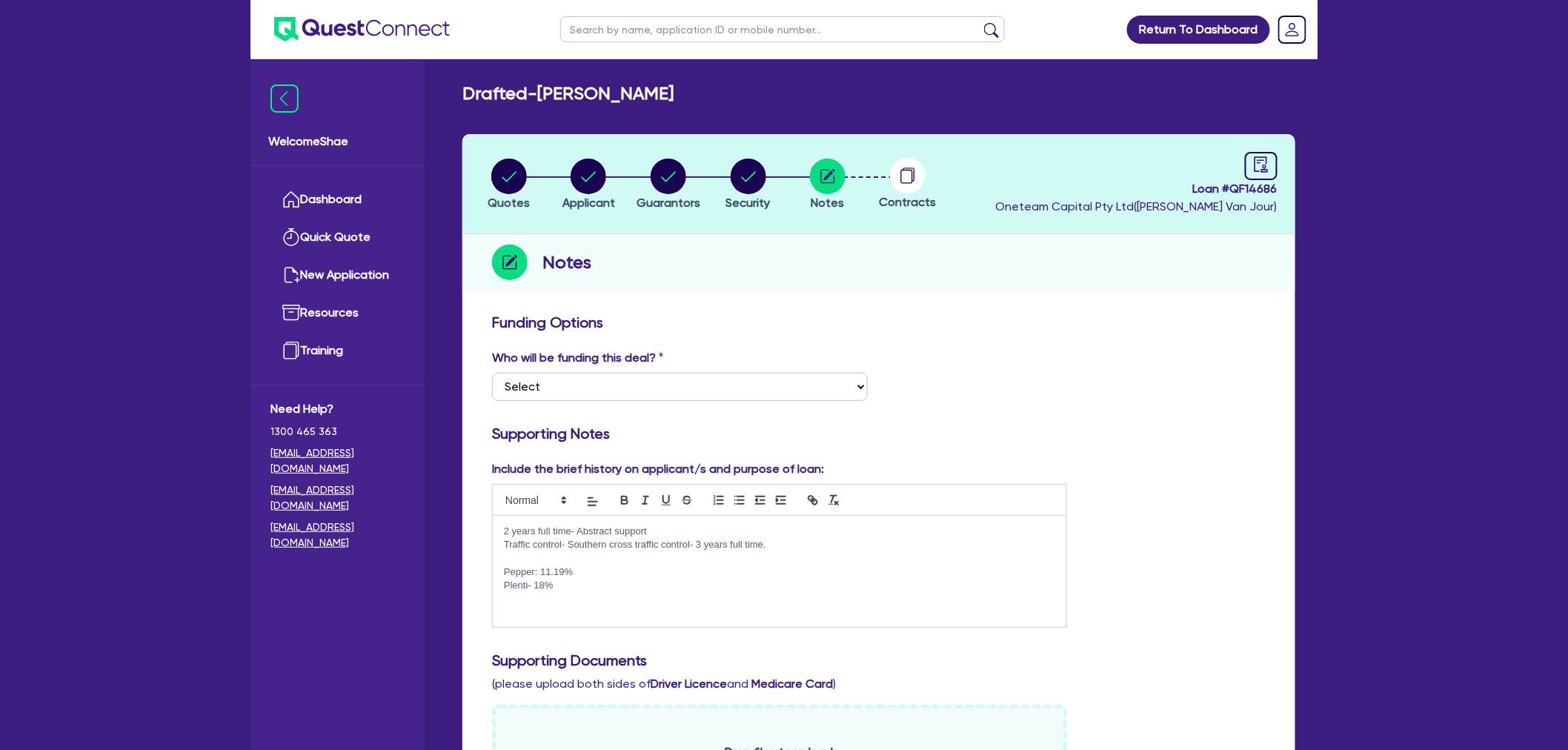
click at [633, 579] on p "Plenti- 18%" at bounding box center [779, 586] width 551 height 14
drag, startPoint x: 569, startPoint y: 544, endPoint x: 690, endPoint y: 538, distance: 121.1
click at [690, 539] on p "Traffic control- Southern cross traffic control- 3 years full time." at bounding box center [779, 545] width 551 height 14
copy p "Southern cross traffic control"
drag, startPoint x: 759, startPoint y: 557, endPoint x: 730, endPoint y: 557, distance: 29.0
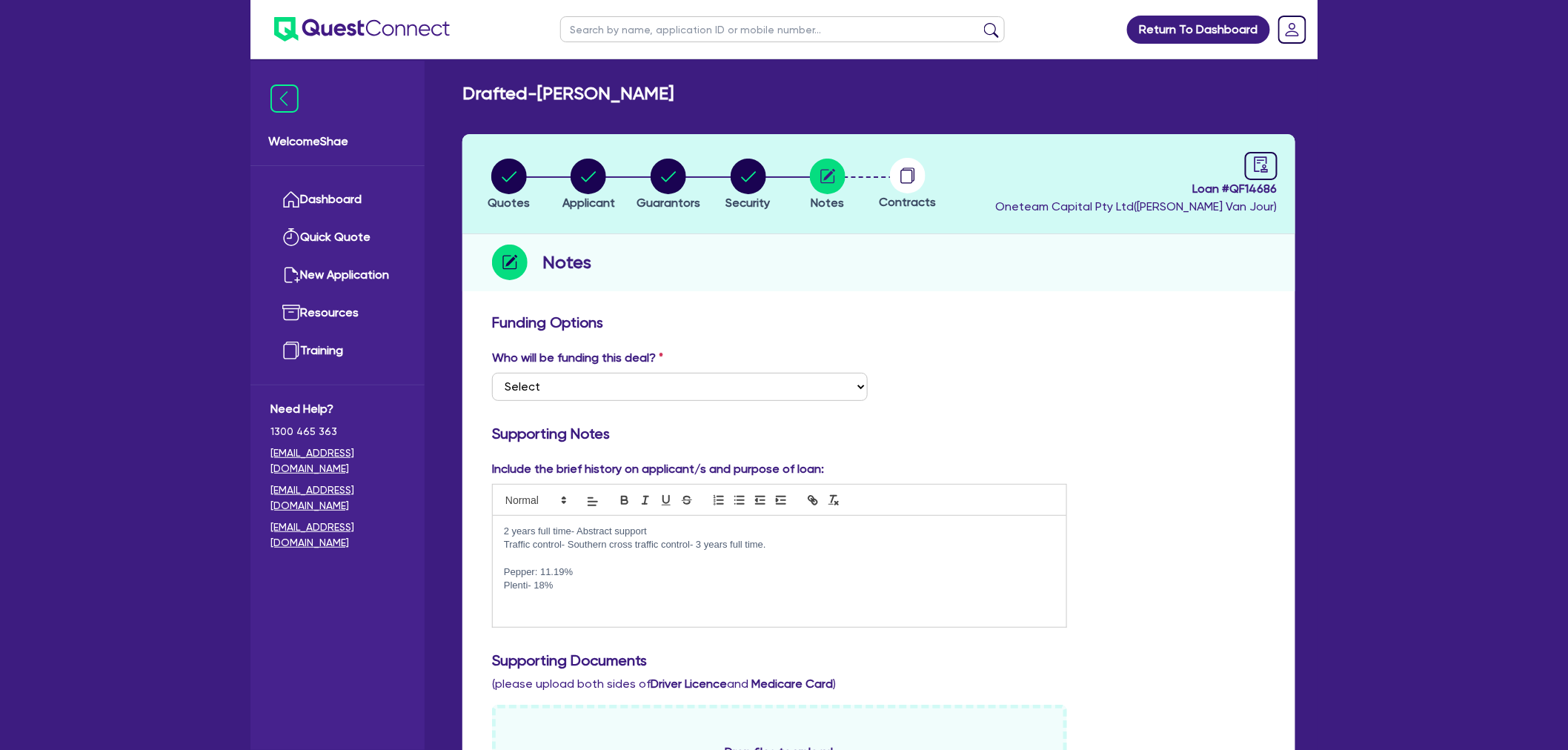
click at [759, 557] on p at bounding box center [779, 559] width 551 height 14
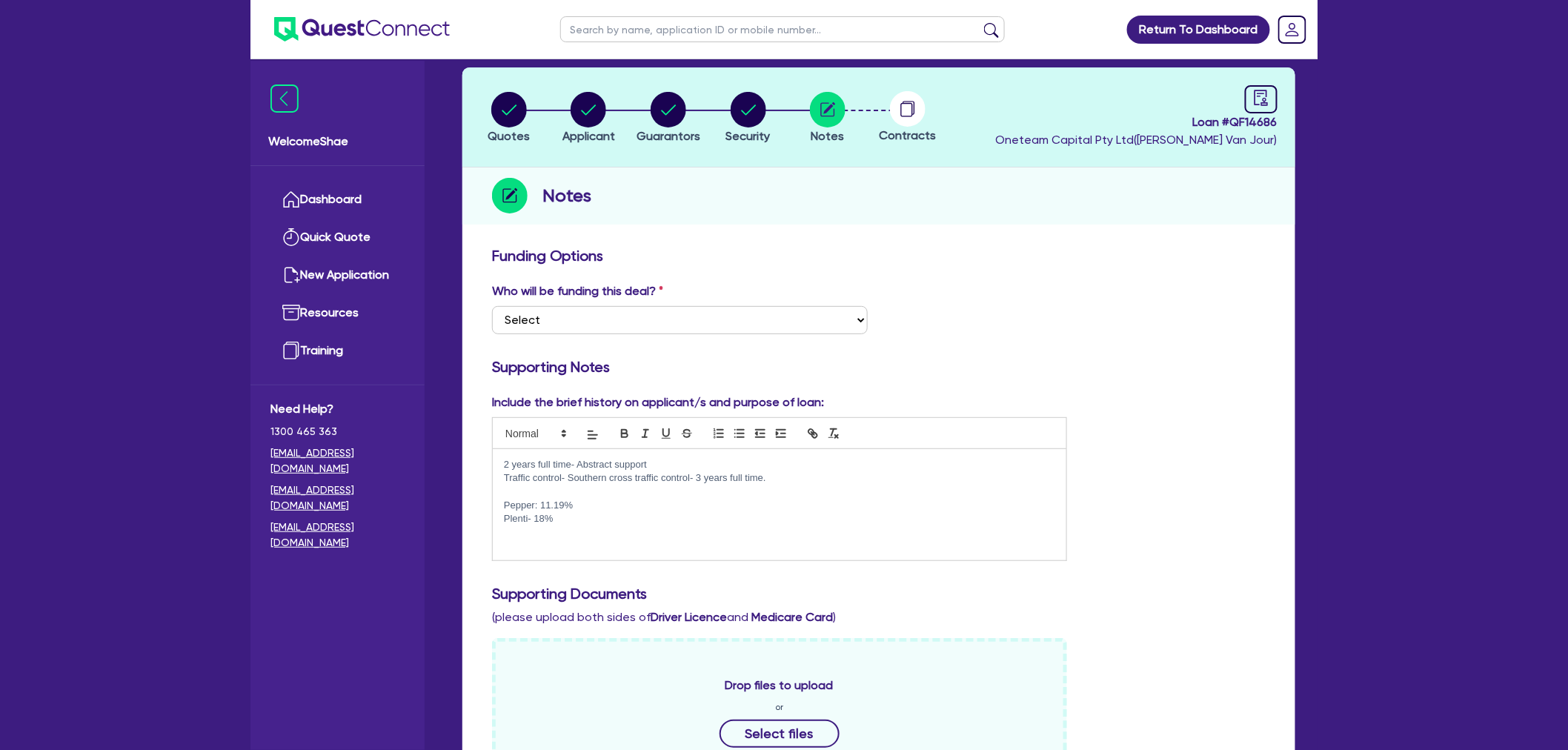
scroll to position [493, 0]
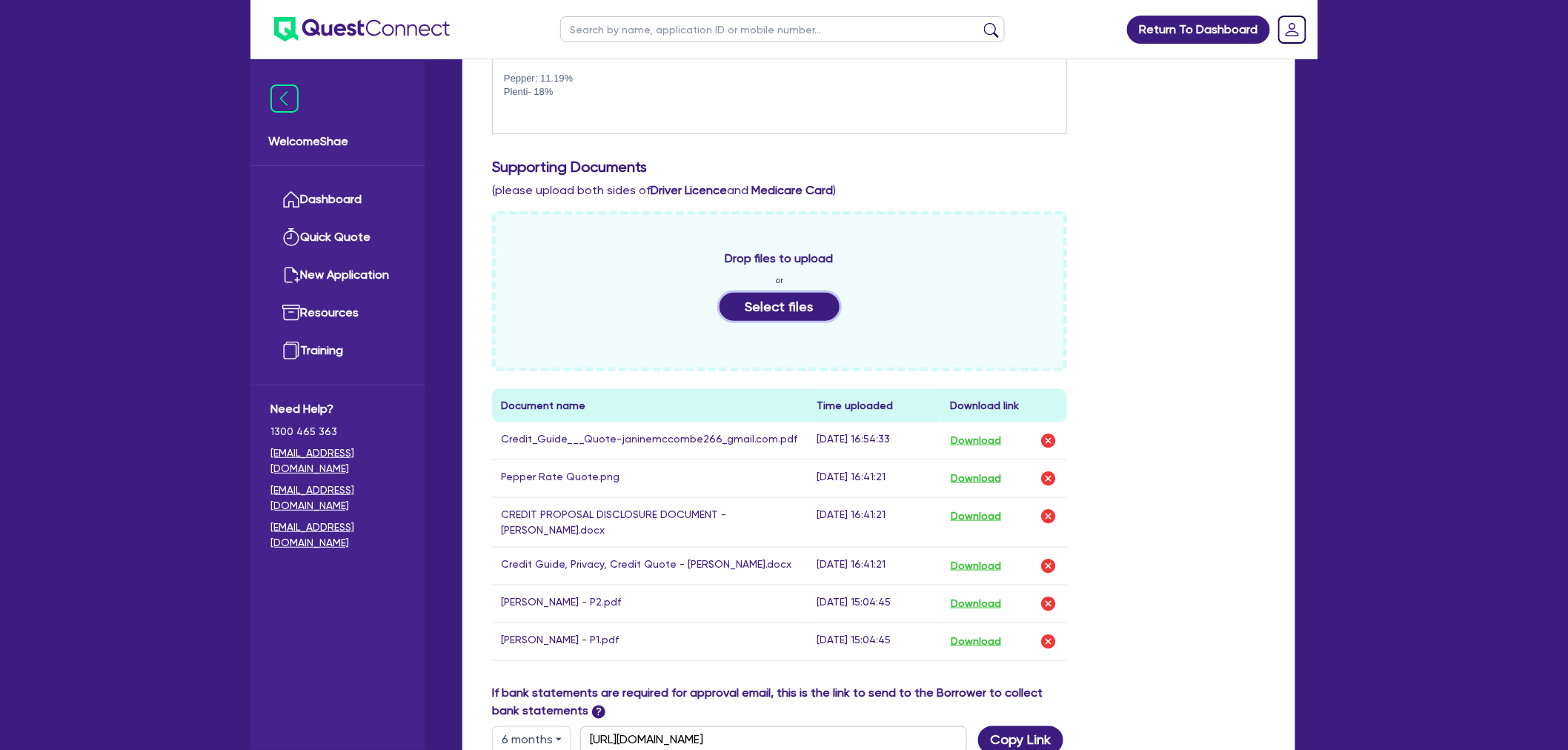
click at [790, 305] on button "Select files" at bounding box center [779, 306] width 120 height 28
click at [1195, 530] on div "Uploading... 0% Document name Time uploaded Download link Credit_Guide___Quote-…" at bounding box center [878, 448] width 796 height 474
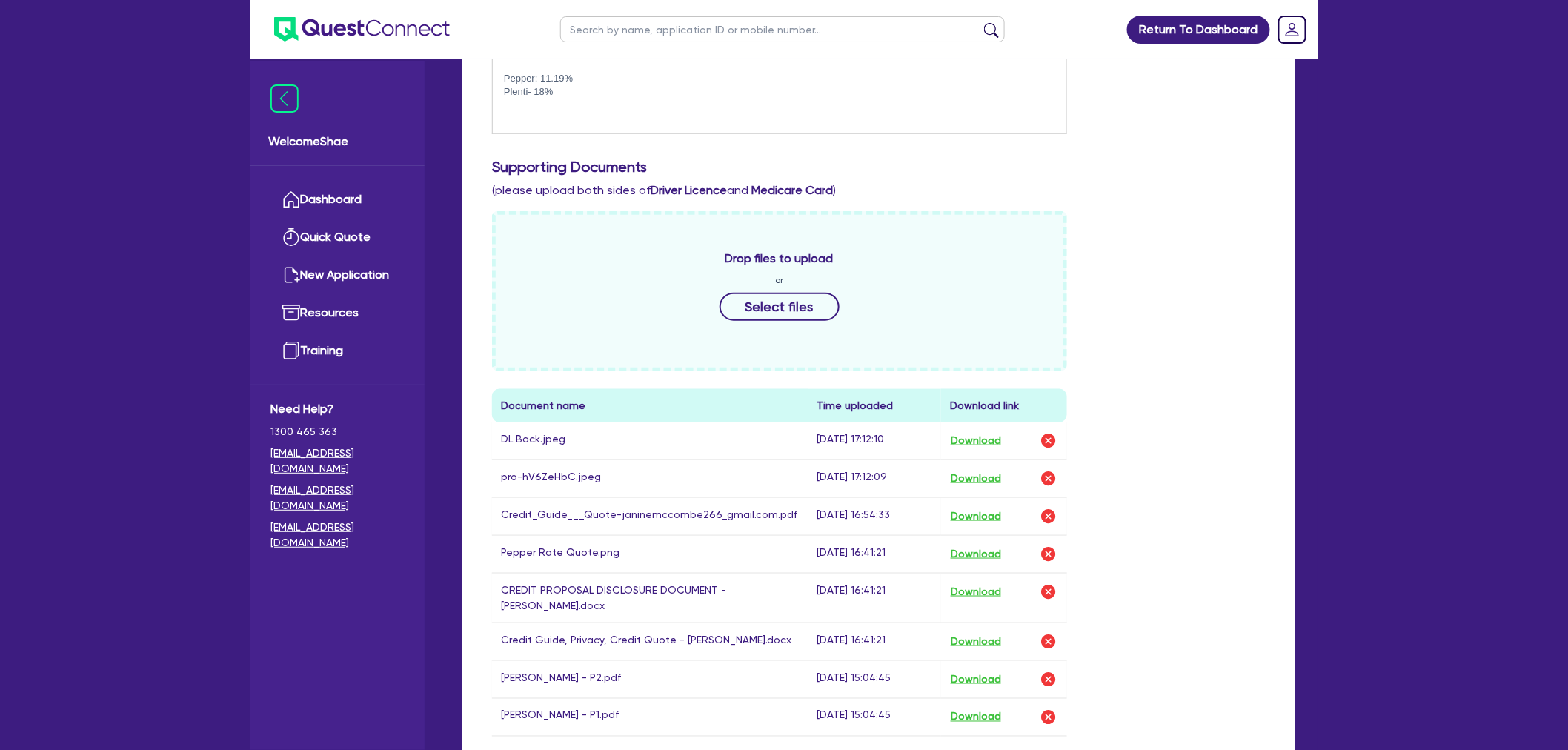
click at [64, 249] on div "Return To Dashboard Edit Profile Logout Welcome Shae Dashboard Quick Quote New …" at bounding box center [784, 314] width 1568 height 1616
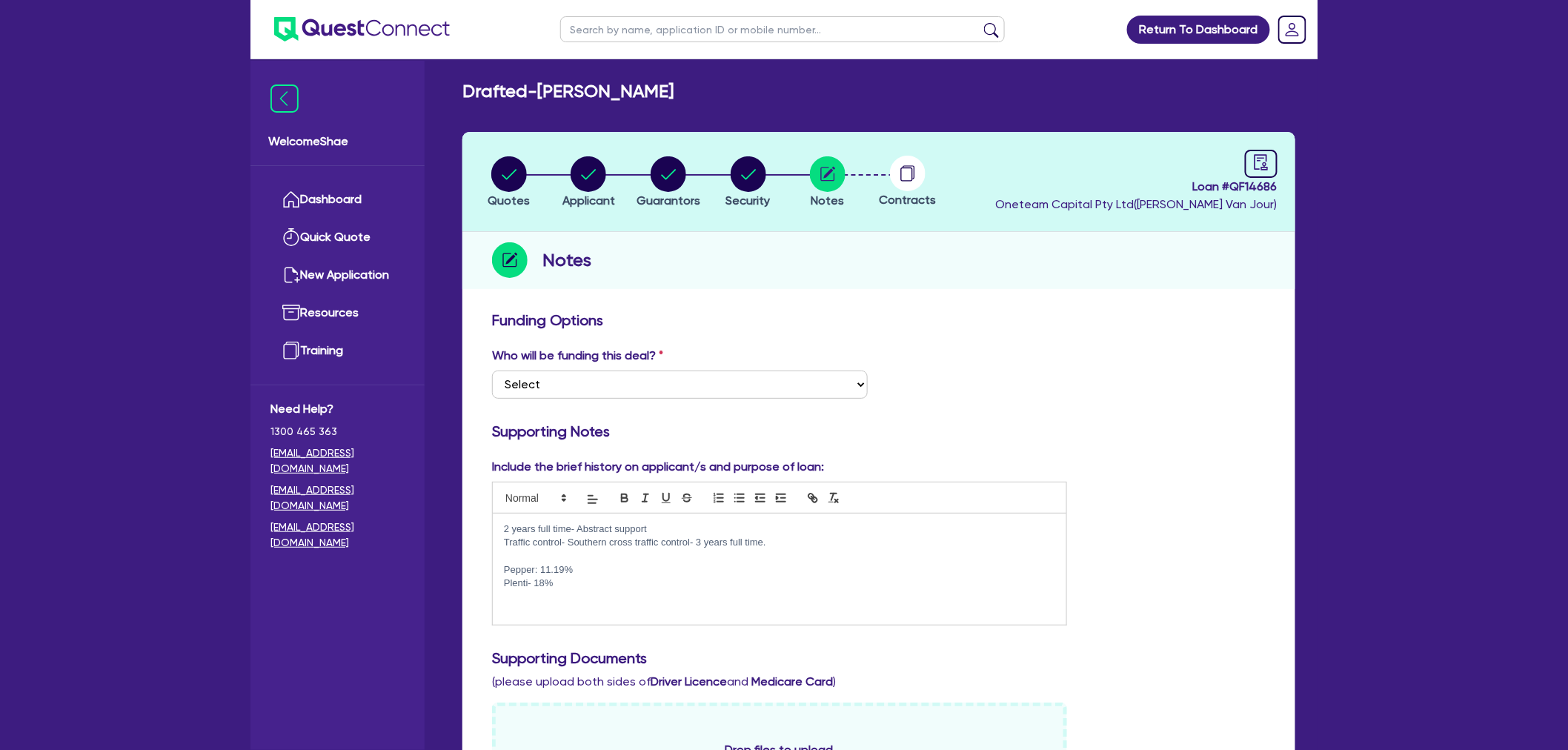
scroll to position [0, 0]
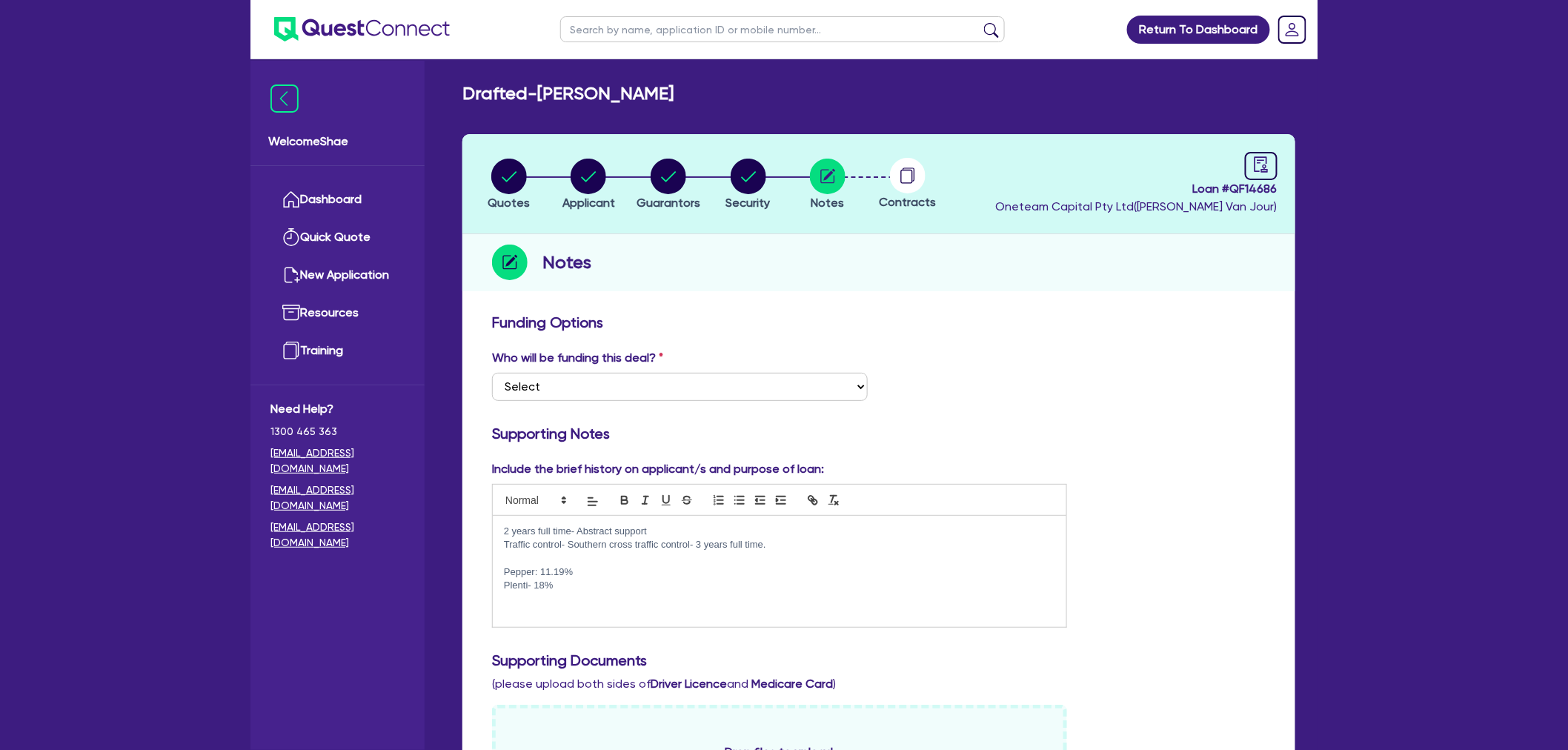
click at [392, 19] on img at bounding box center [361, 28] width 175 height 24
